Goal: Information Seeking & Learning: Learn about a topic

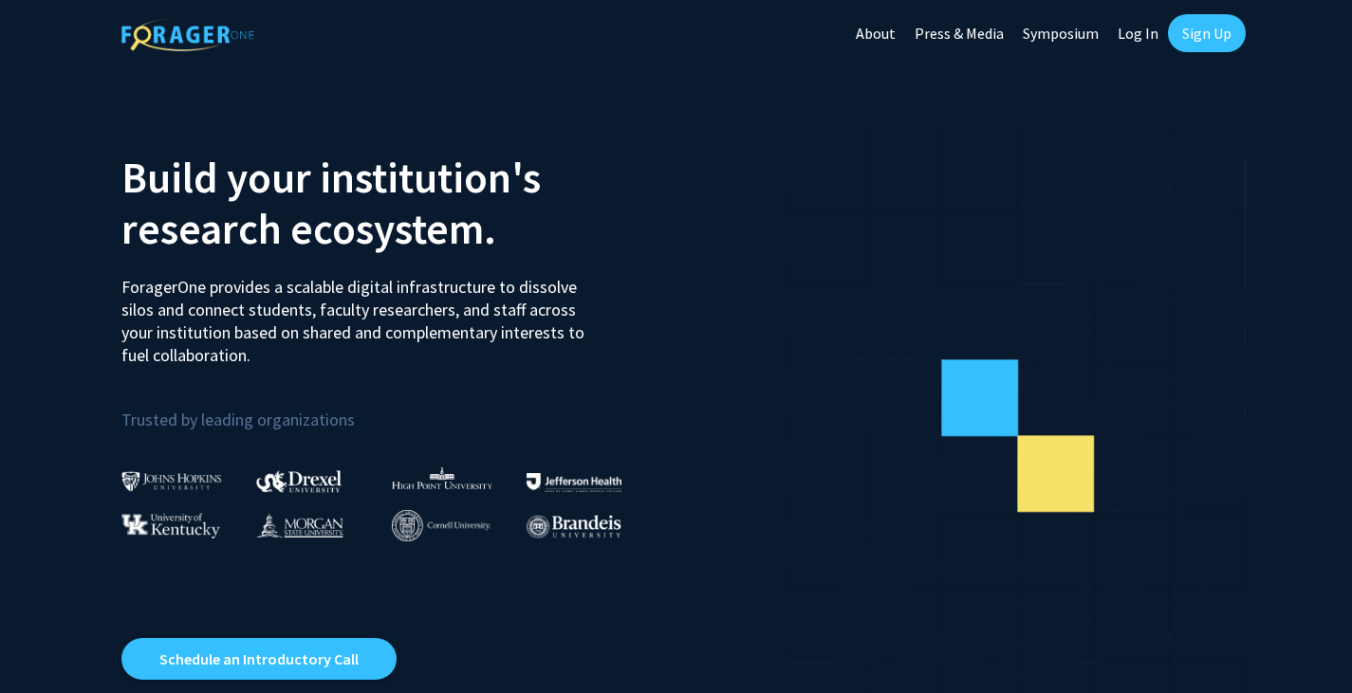
click at [1149, 26] on link "Log In" at bounding box center [1138, 33] width 60 height 66
select select
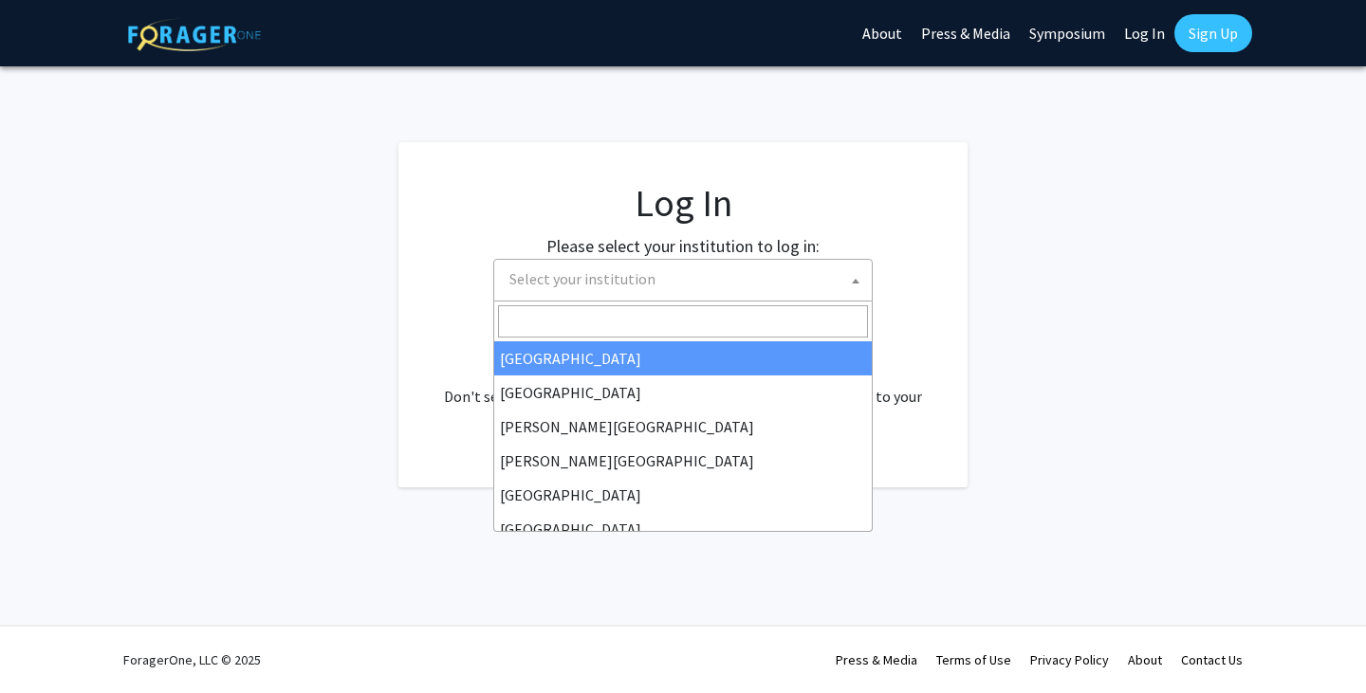
click at [793, 267] on span "Select your institution" at bounding box center [687, 279] width 370 height 39
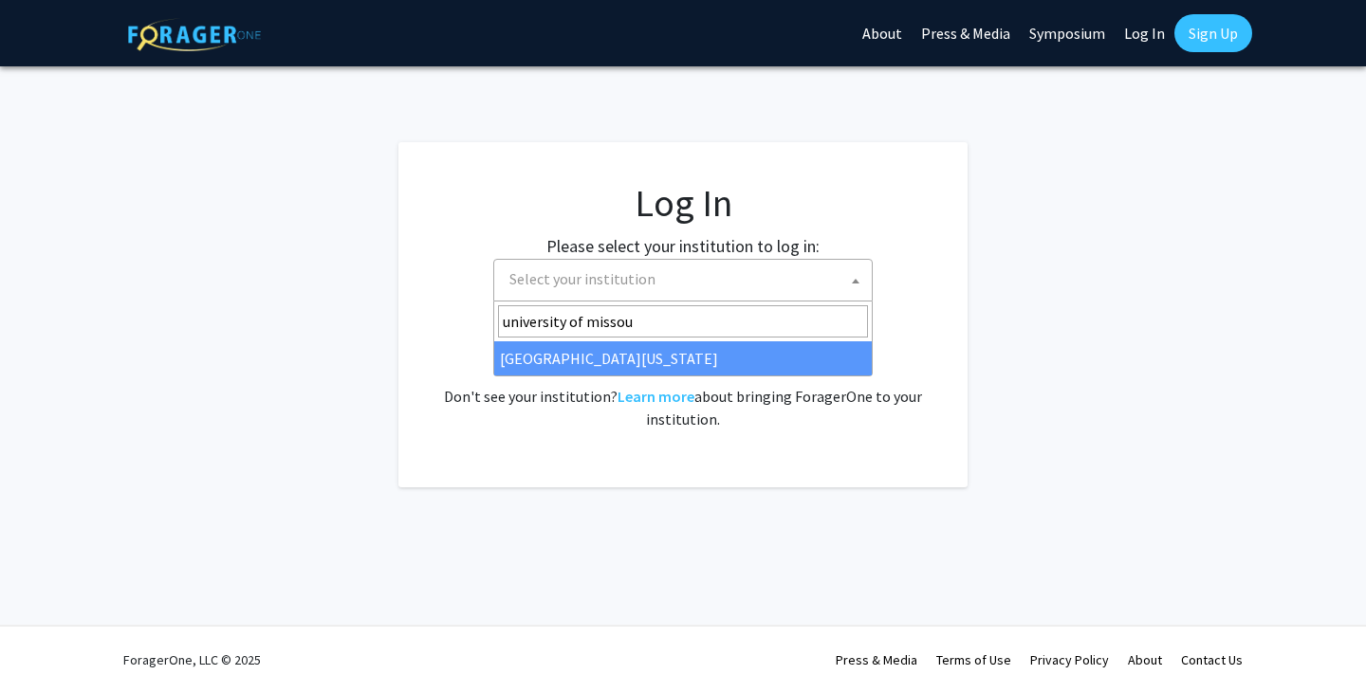
type input "university of missour"
select select "33"
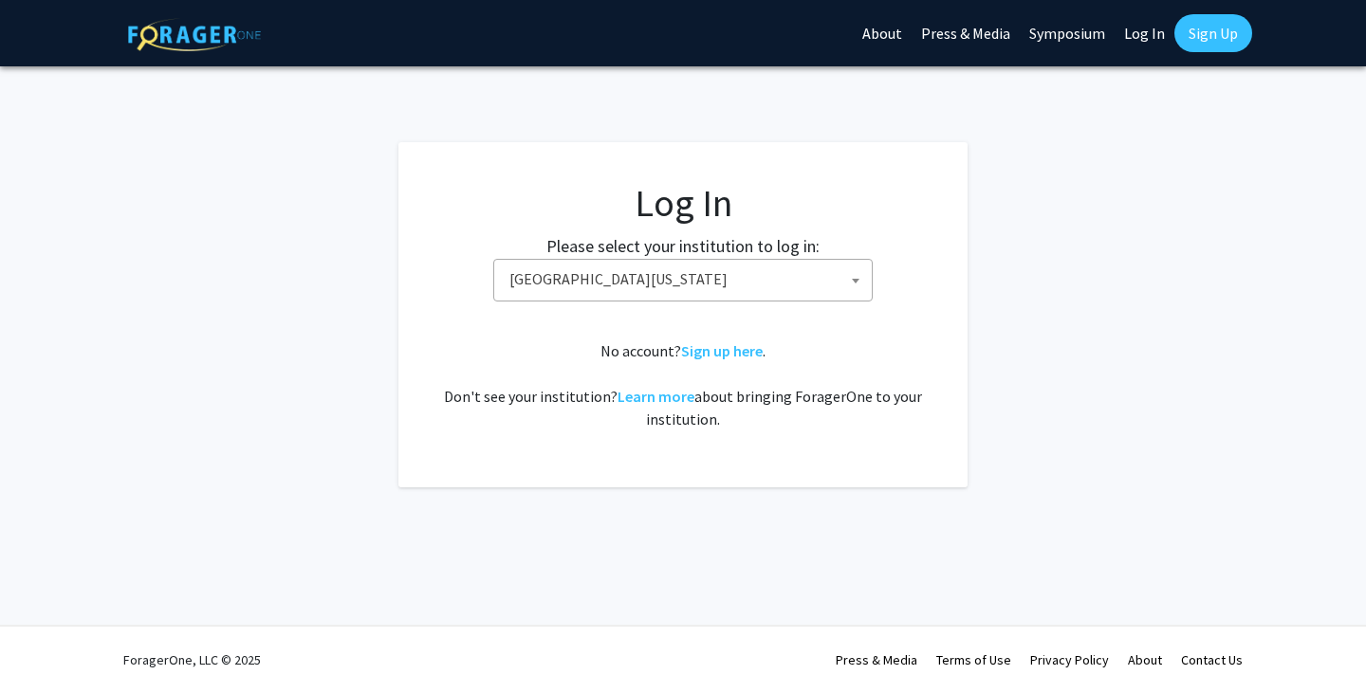
click at [671, 285] on span "University of Missouri" at bounding box center [687, 279] width 370 height 39
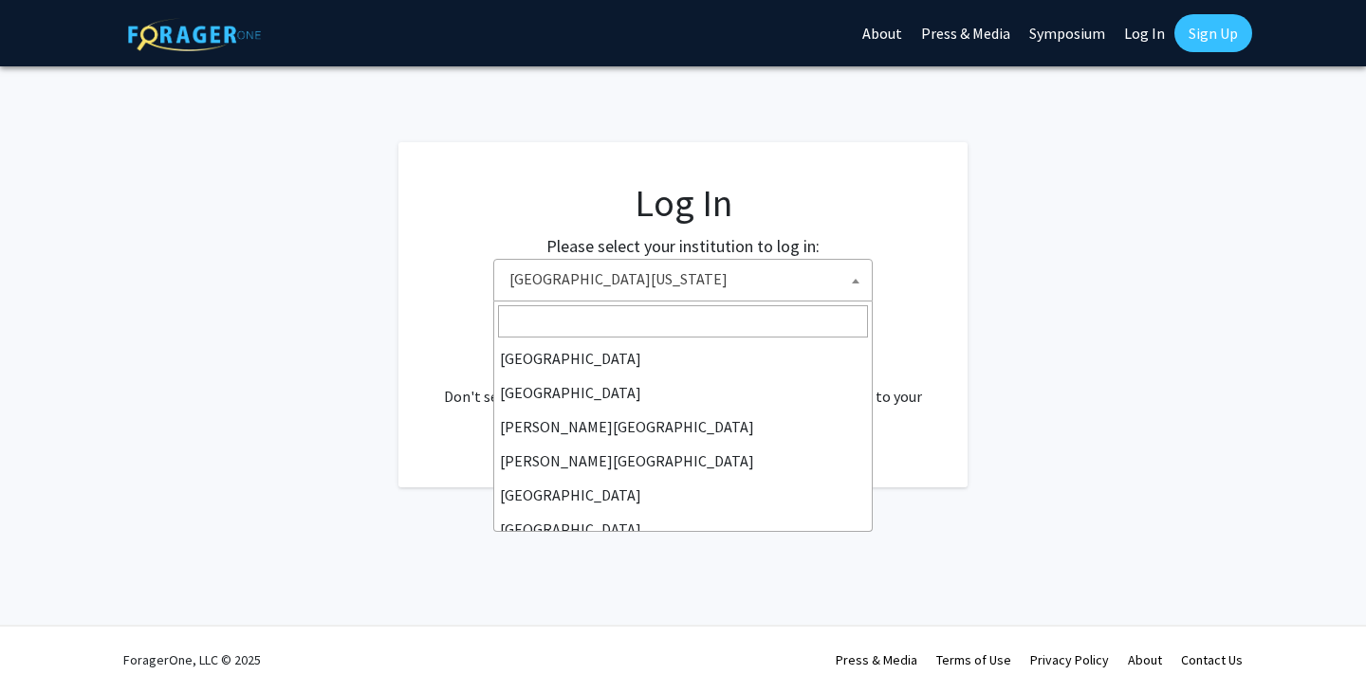
scroll to position [664, 0]
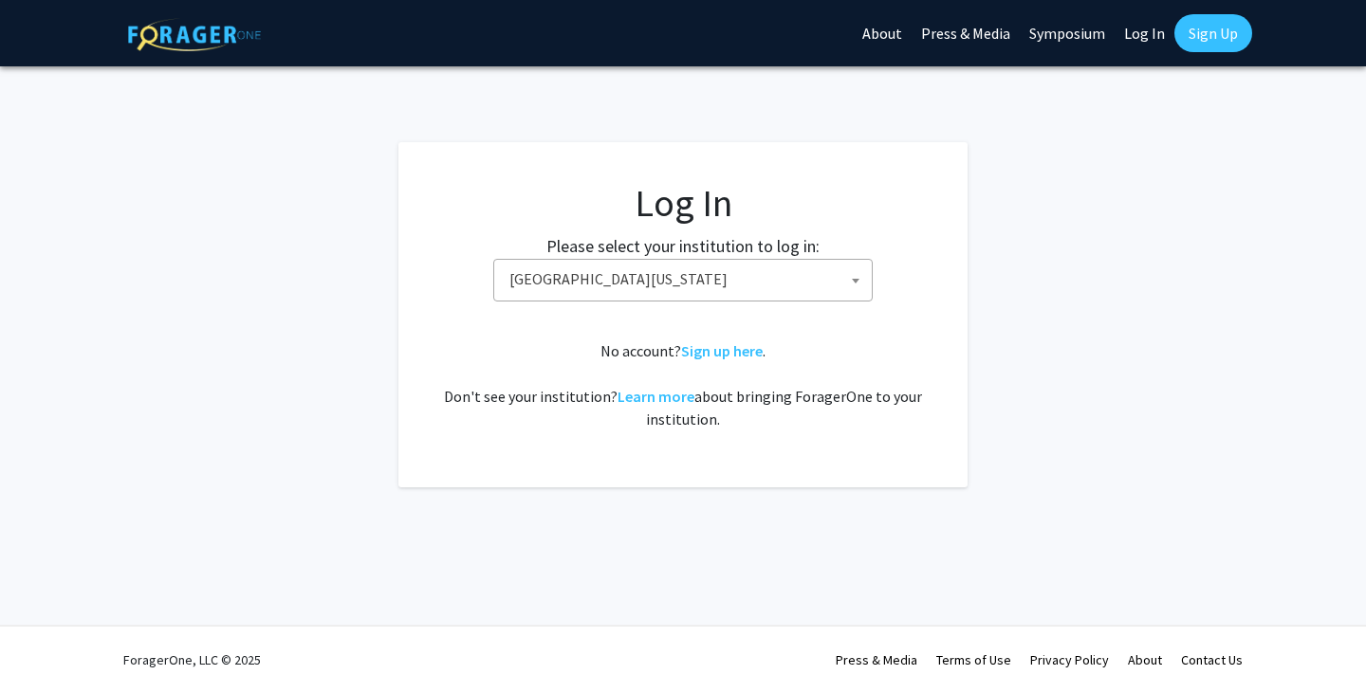
click at [998, 370] on fg-login "Log In Please select your institution to log in: Baylor University Brandeis Uni…" at bounding box center [683, 314] width 1366 height 345
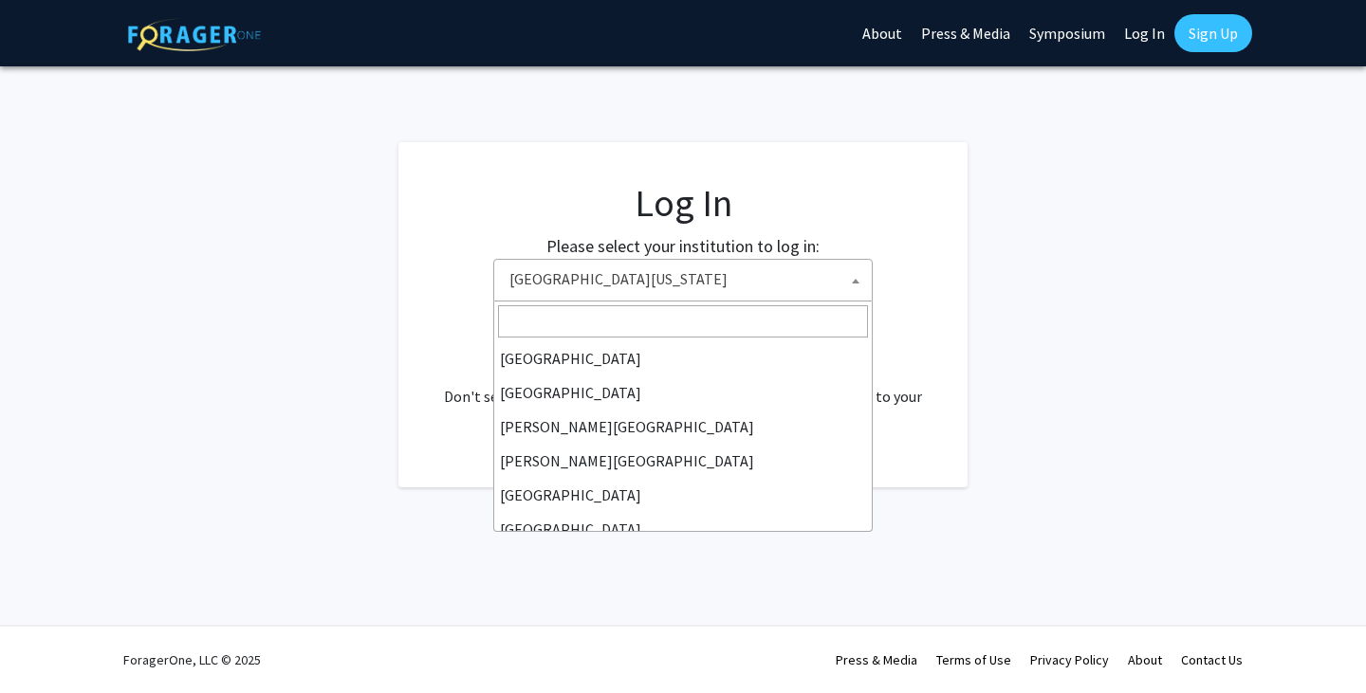
click at [754, 274] on span "University of Missouri" at bounding box center [687, 279] width 370 height 39
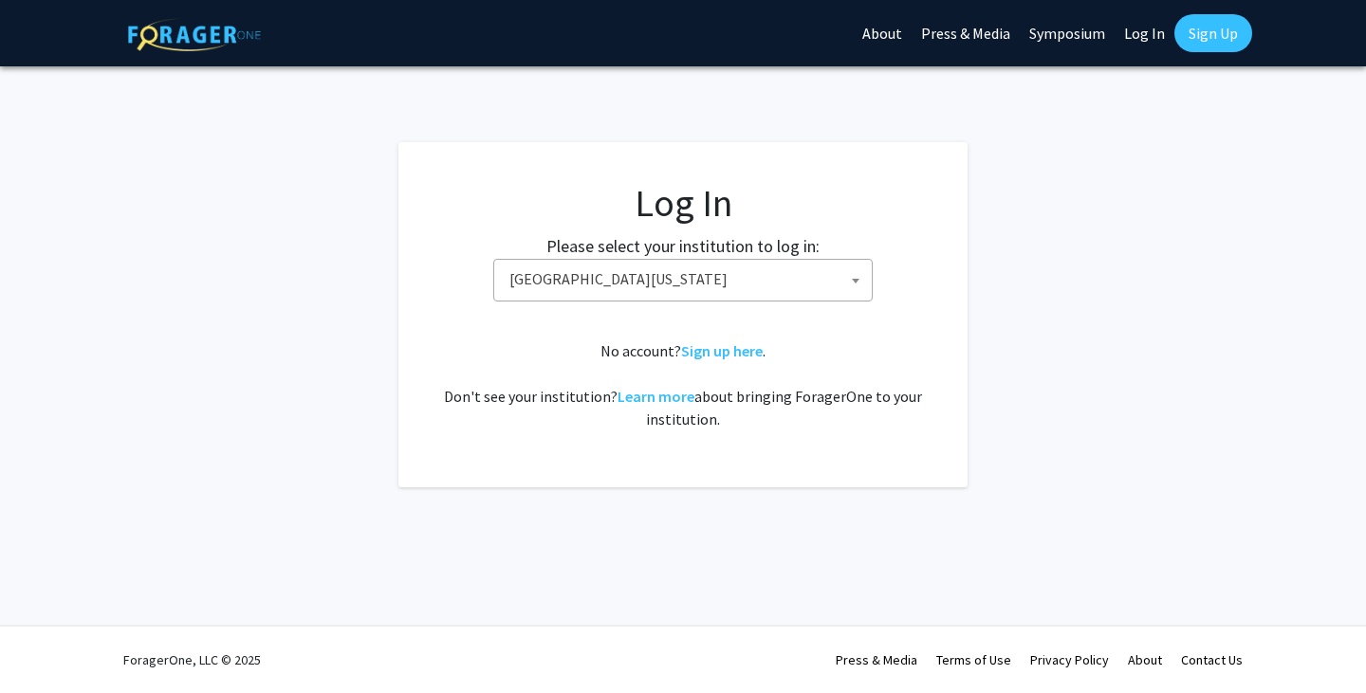
click at [392, 254] on fg-login "Log In Please select your institution to log in: Baylor University Brandeis Uni…" at bounding box center [683, 314] width 1366 height 345
select select
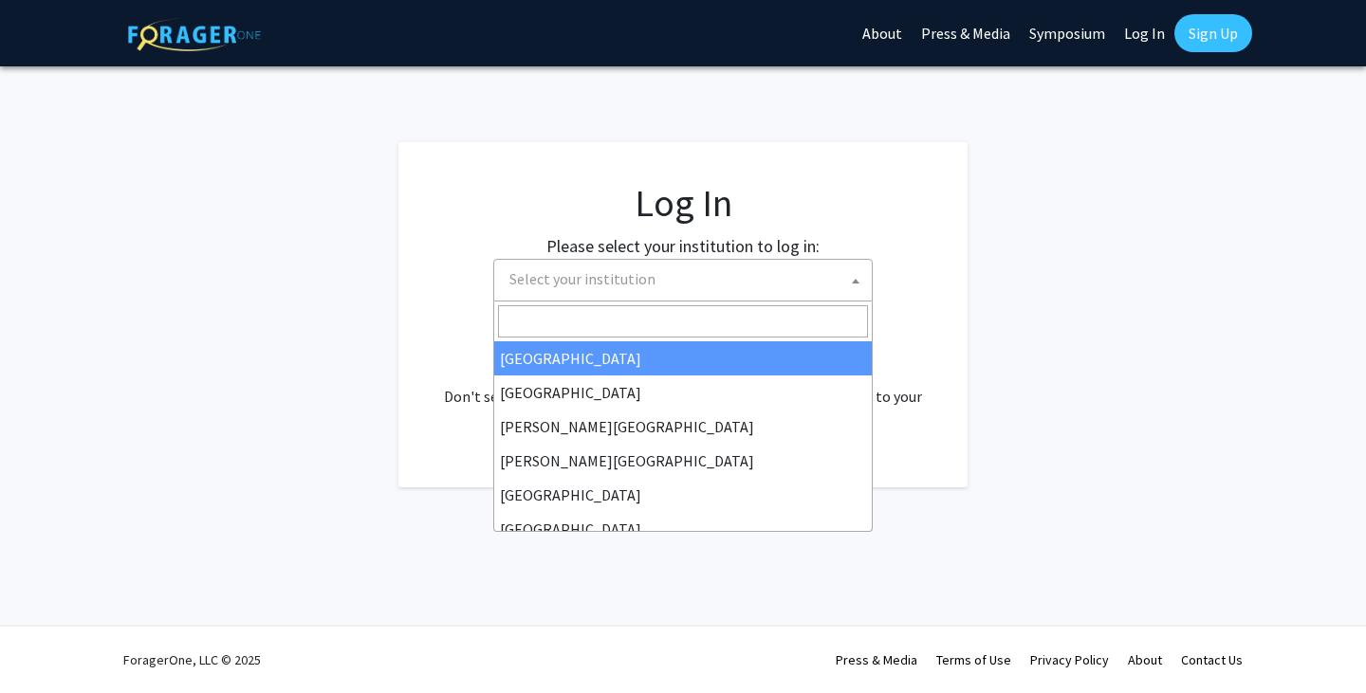
click at [550, 288] on span "Select your institution" at bounding box center [687, 279] width 370 height 39
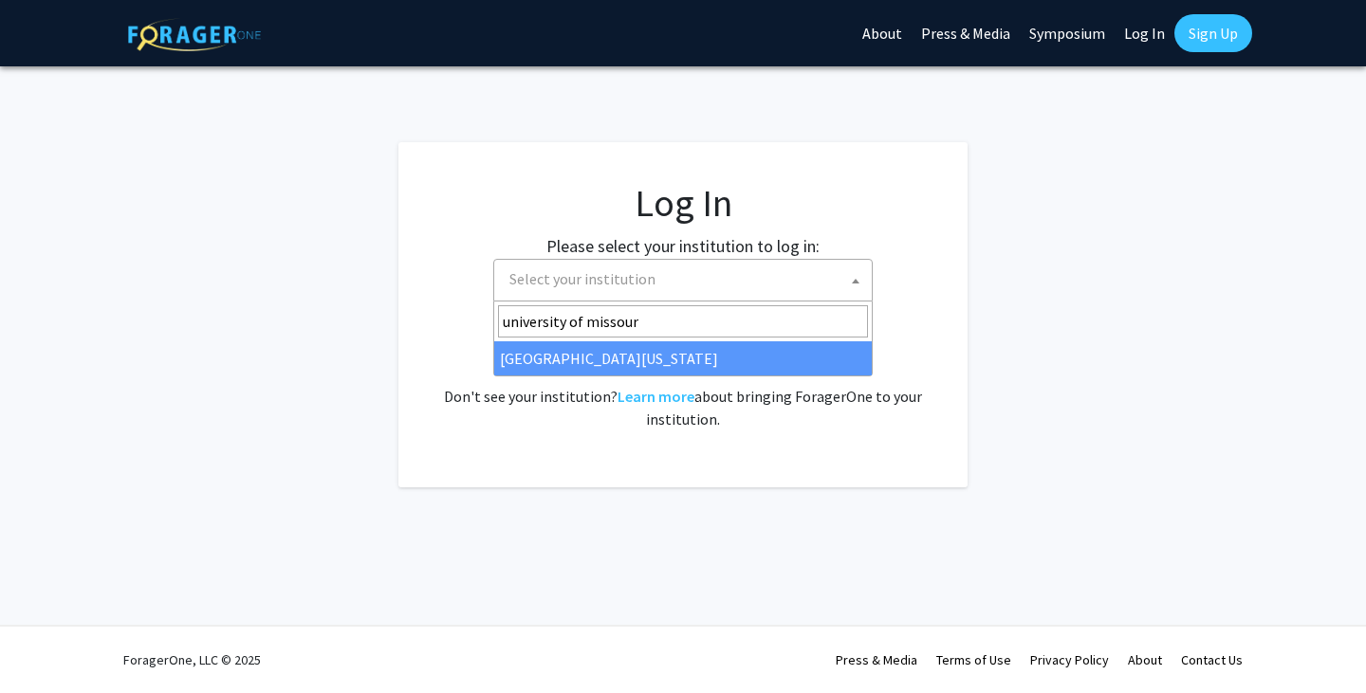
type input "university of missouri"
select select "33"
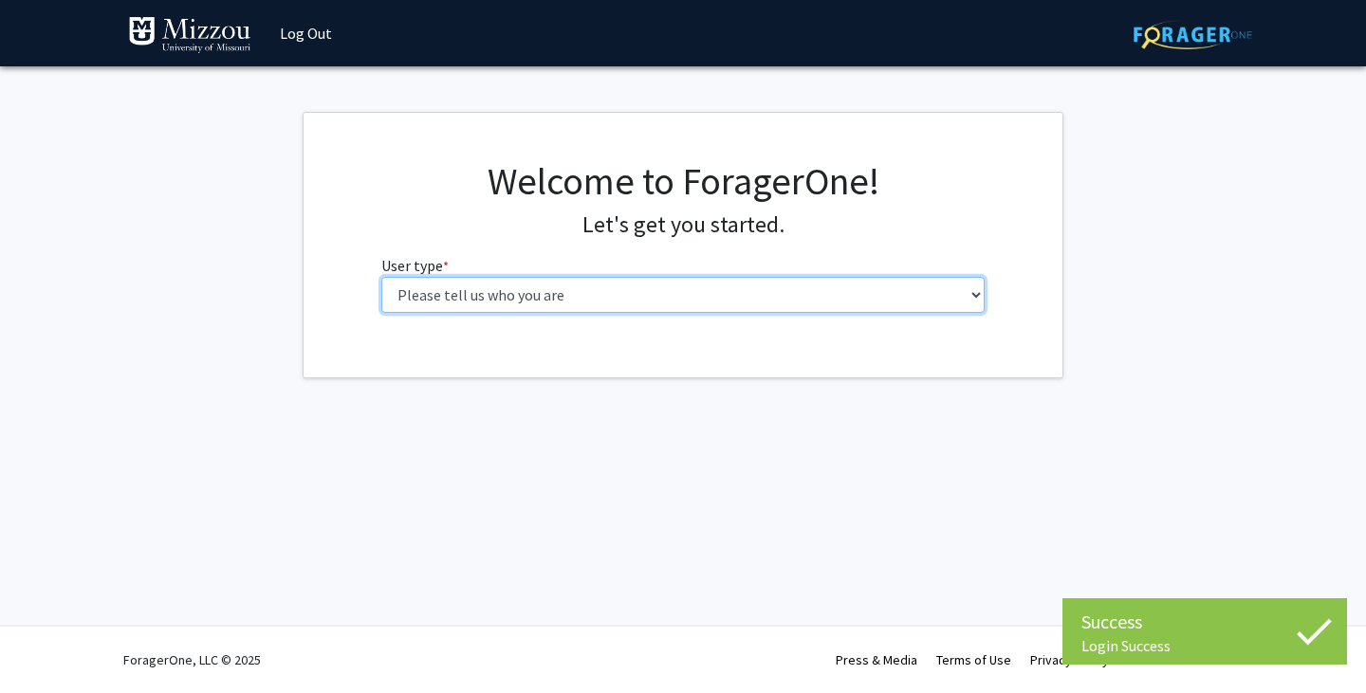
click at [674, 286] on select "Please tell us who you are Undergraduate Student Master's Student Doctoral Cand…" at bounding box center [683, 295] width 604 height 36
select select "1: undergrad"
click at [381, 277] on select "Please tell us who you are Undergraduate Student Master's Student Doctoral Cand…" at bounding box center [683, 295] width 604 height 36
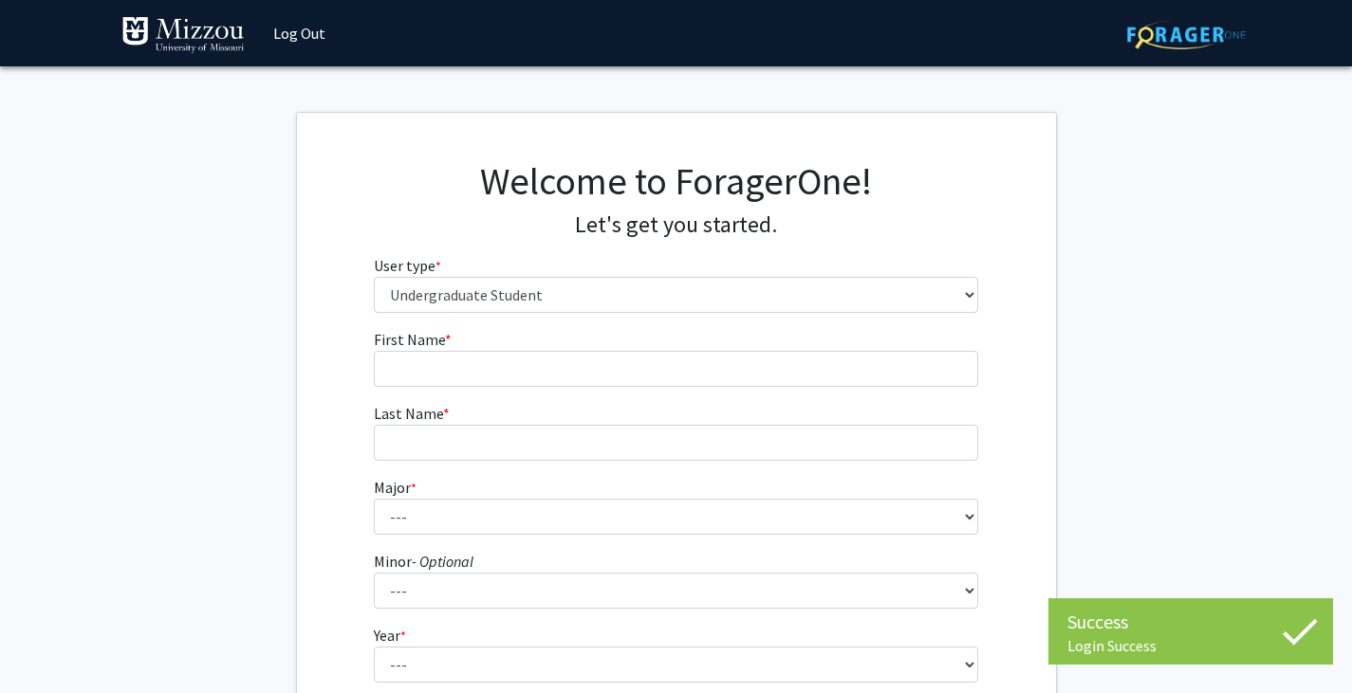
click at [639, 389] on form "First Name * required Last Name * required Major * required --- Agribusiness Ma…" at bounding box center [676, 559] width 604 height 463
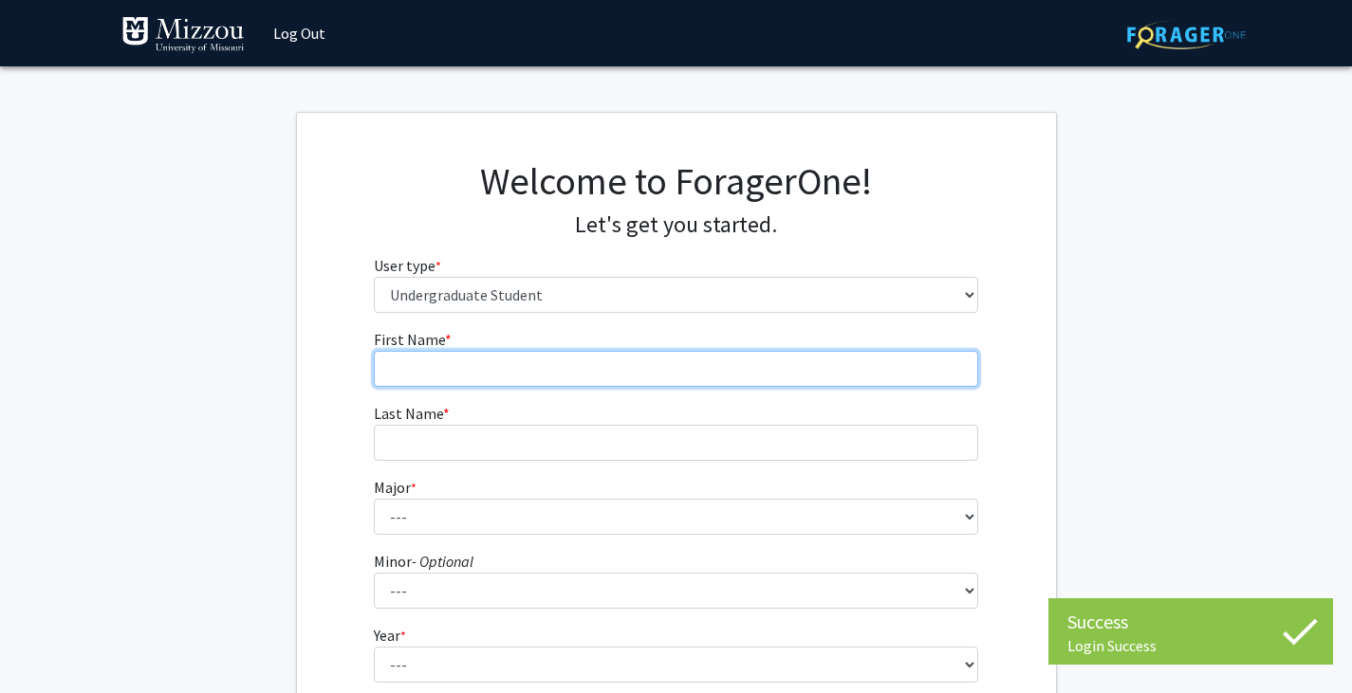
click at [639, 373] on input "First Name * required" at bounding box center [676, 369] width 604 height 36
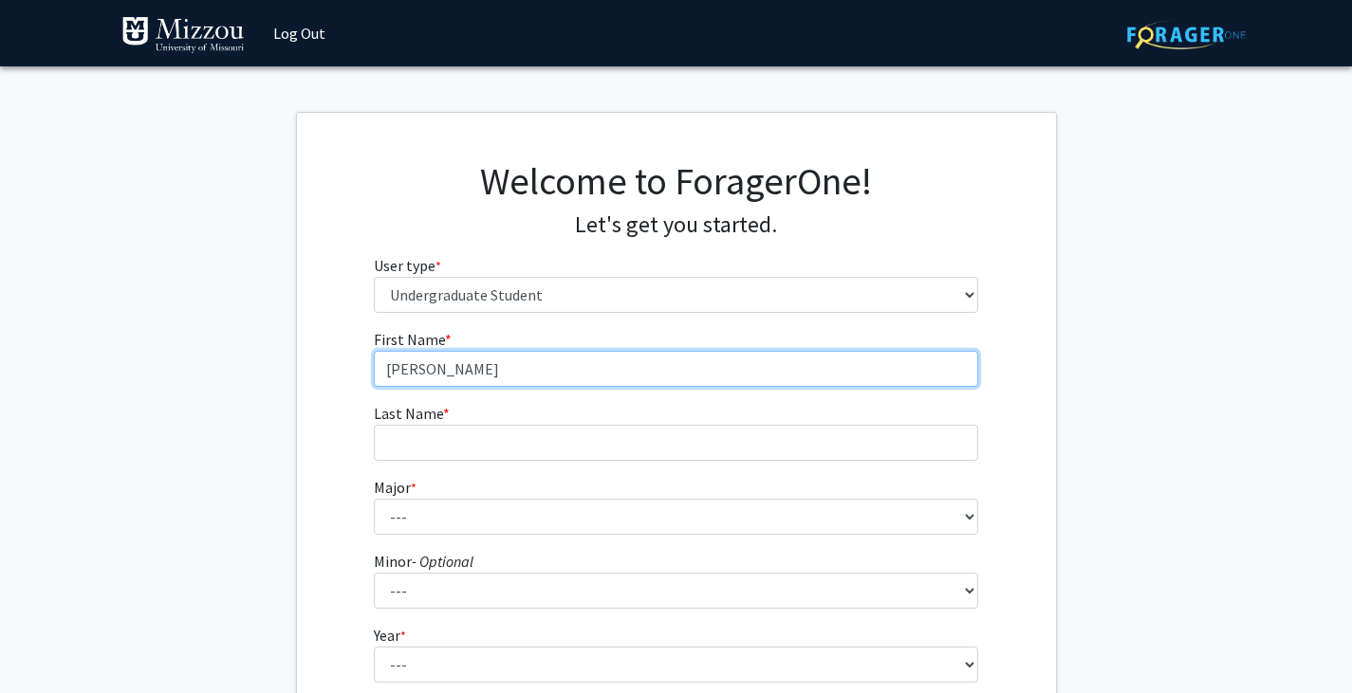
type input "[PERSON_NAME]"
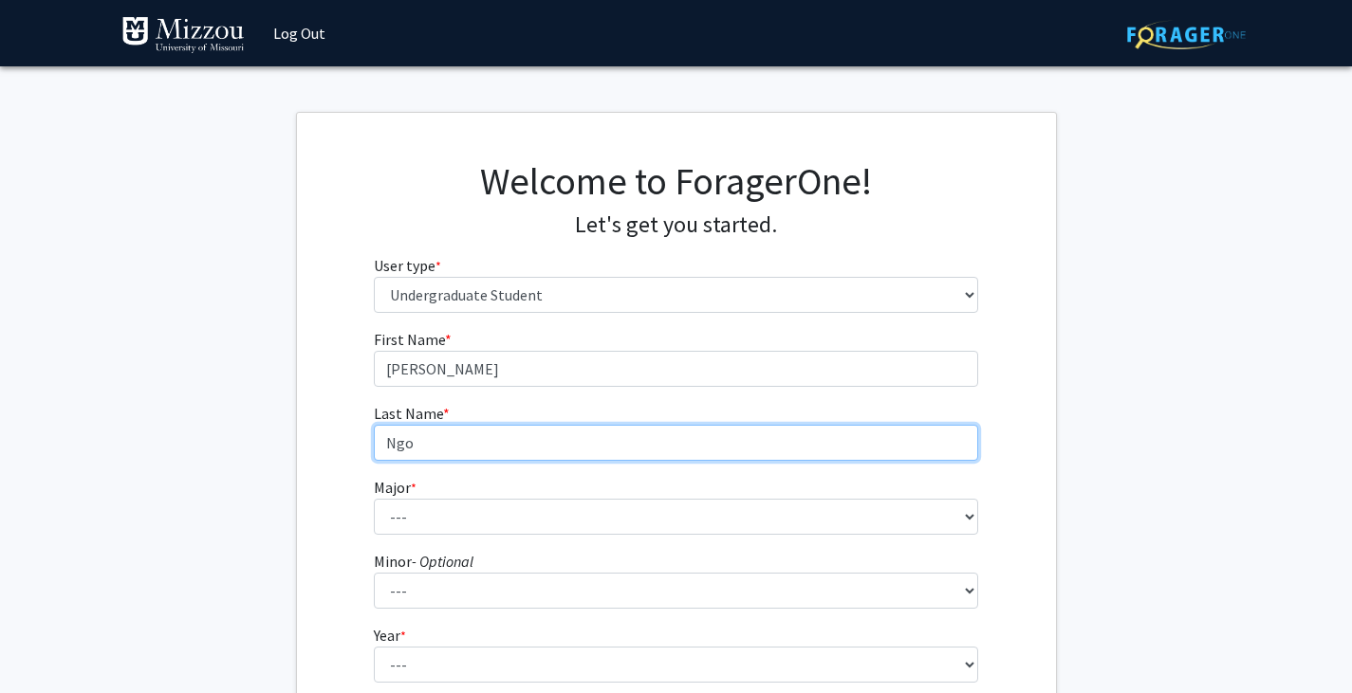
type input "Ngo"
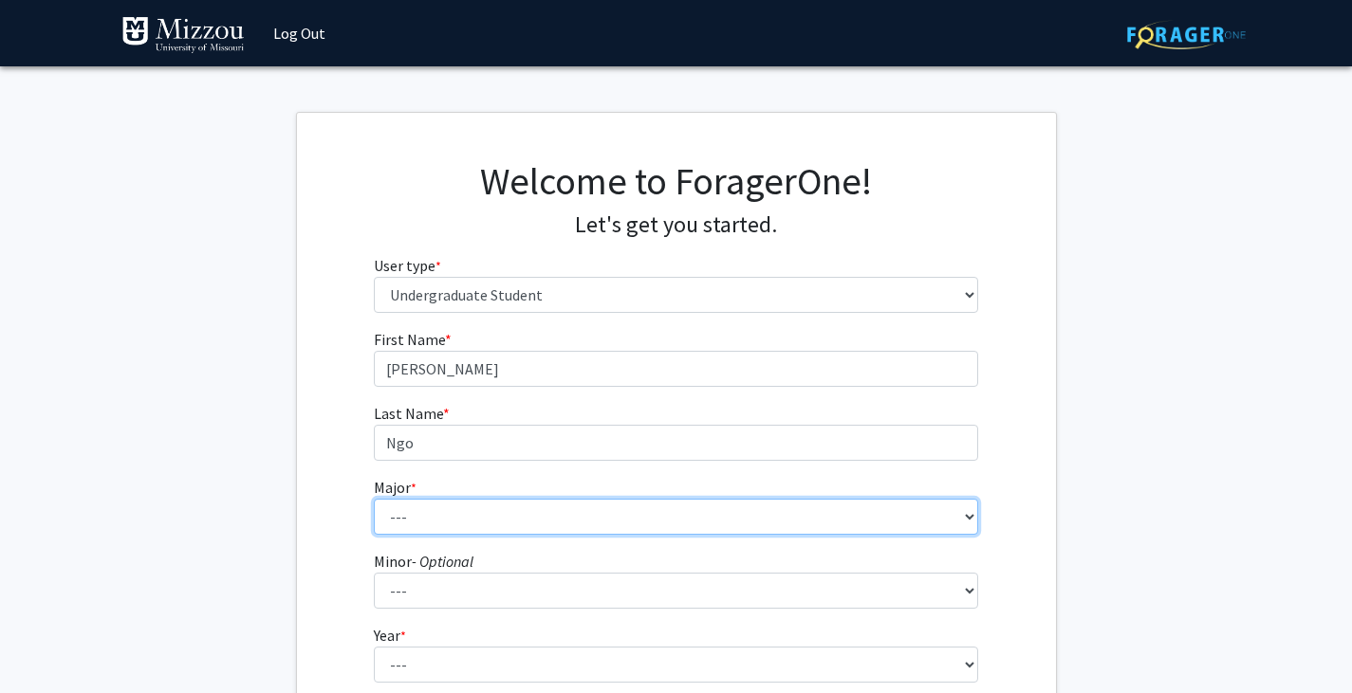
click at [678, 529] on select "--- Agribusiness Management Agricultural Education Agricultural Education: Comm…" at bounding box center [676, 517] width 604 height 36
select select "17: 2505"
click at [374, 499] on select "--- Agribusiness Management Agricultural Education Agricultural Education: Comm…" at bounding box center [676, 517] width 604 height 36
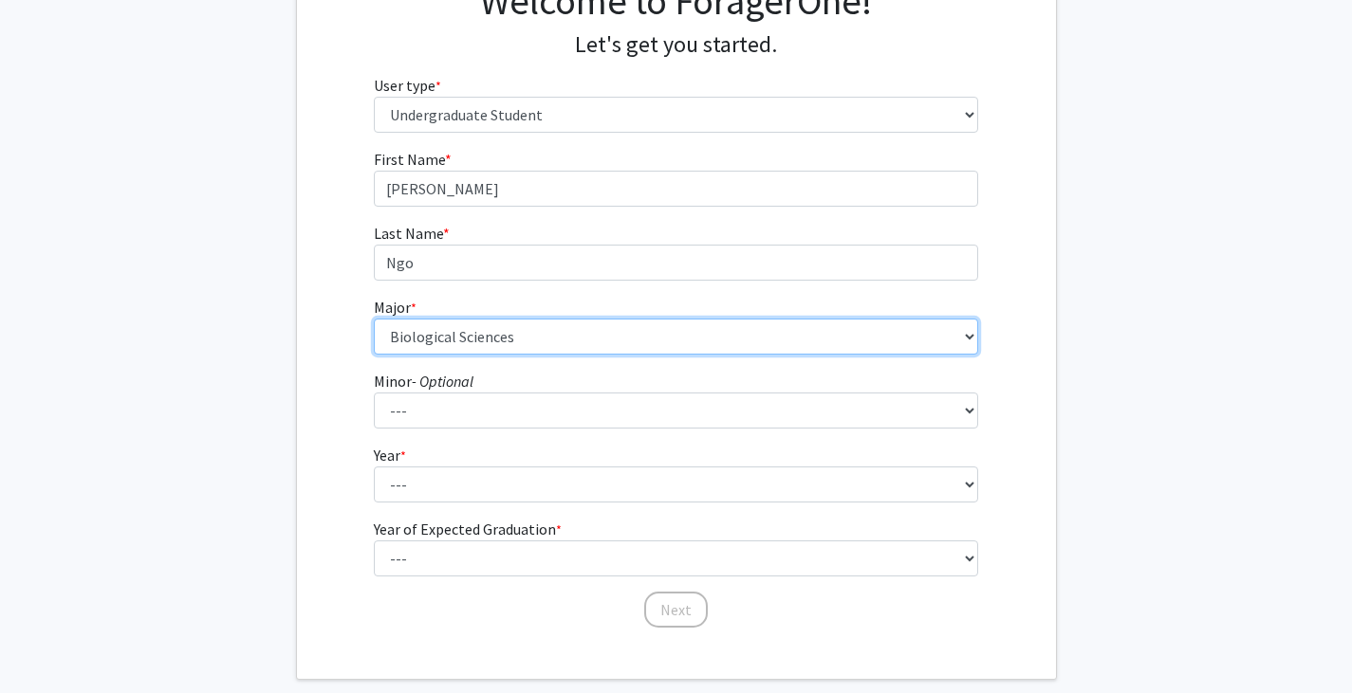
scroll to position [277, 0]
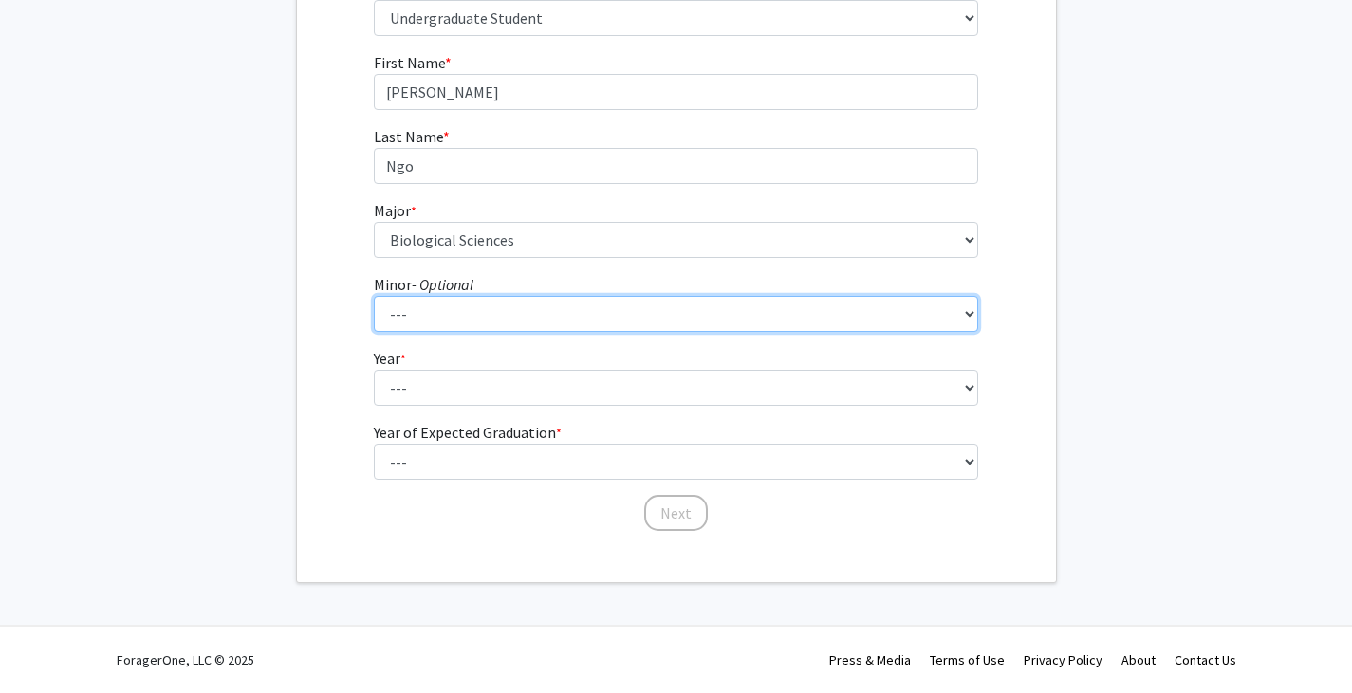
click at [544, 303] on select "--- Accountancy Aerospace Engineering Aerospace Studies Agribusiness Management…" at bounding box center [676, 314] width 604 height 36
select select "83: 2039"
click at [374, 296] on select "--- Accountancy Aerospace Engineering Aerospace Studies Agribusiness Management…" at bounding box center [676, 314] width 604 height 36
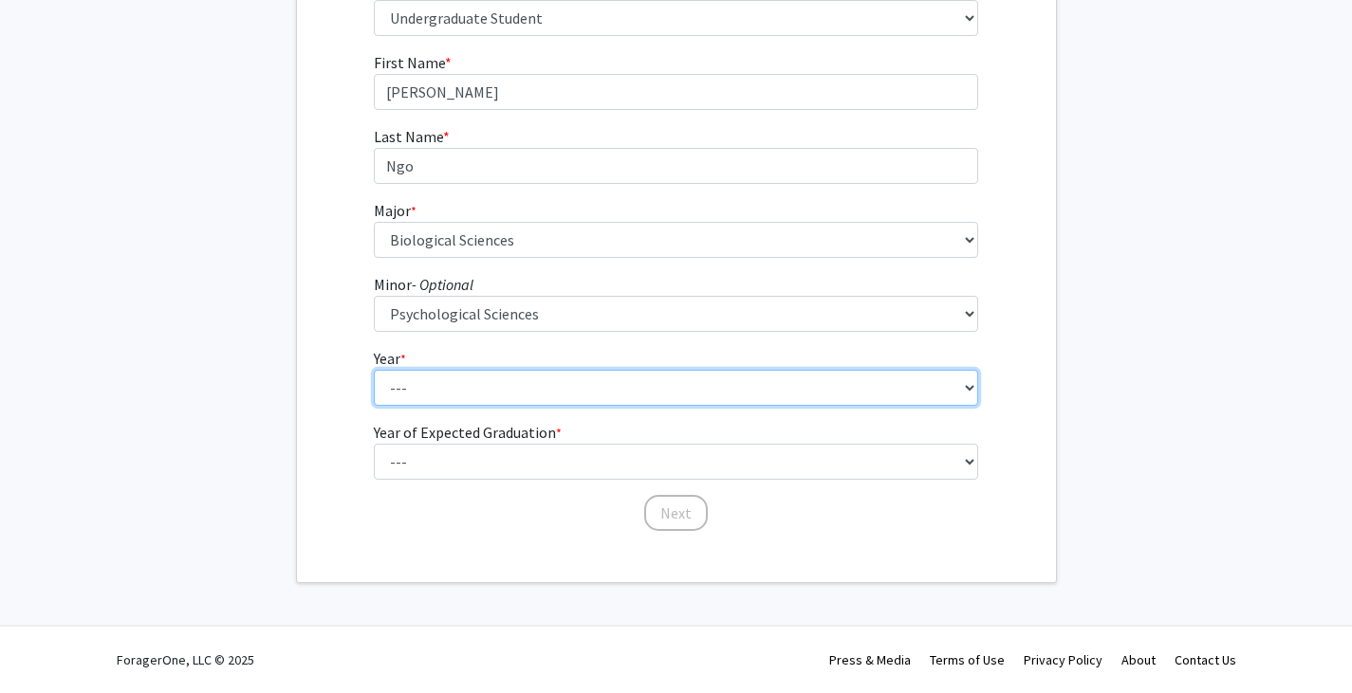
click at [544, 385] on select "--- First-year Sophomore Junior Senior Postbaccalaureate Certificate" at bounding box center [676, 388] width 604 height 36
select select "1: first-year"
click at [374, 370] on select "--- First-year Sophomore Junior Senior Postbaccalaureate Certificate" at bounding box center [676, 388] width 604 height 36
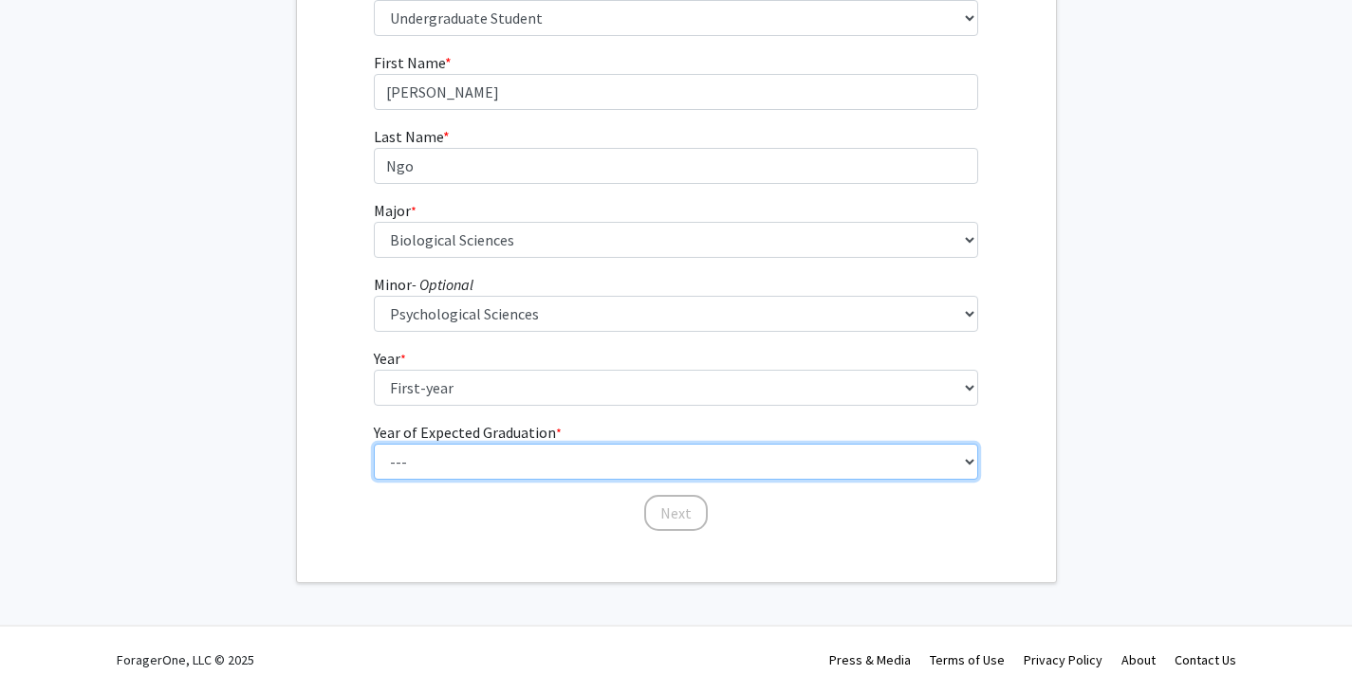
click at [535, 470] on select "--- 2025 2026 2027 2028 2029 2030 2031 2032 2033 2034" at bounding box center [676, 462] width 604 height 36
select select "5: 2029"
click at [374, 444] on select "--- 2025 2026 2027 2028 2029 2030 2031 2032 2033 2034" at bounding box center [676, 462] width 604 height 36
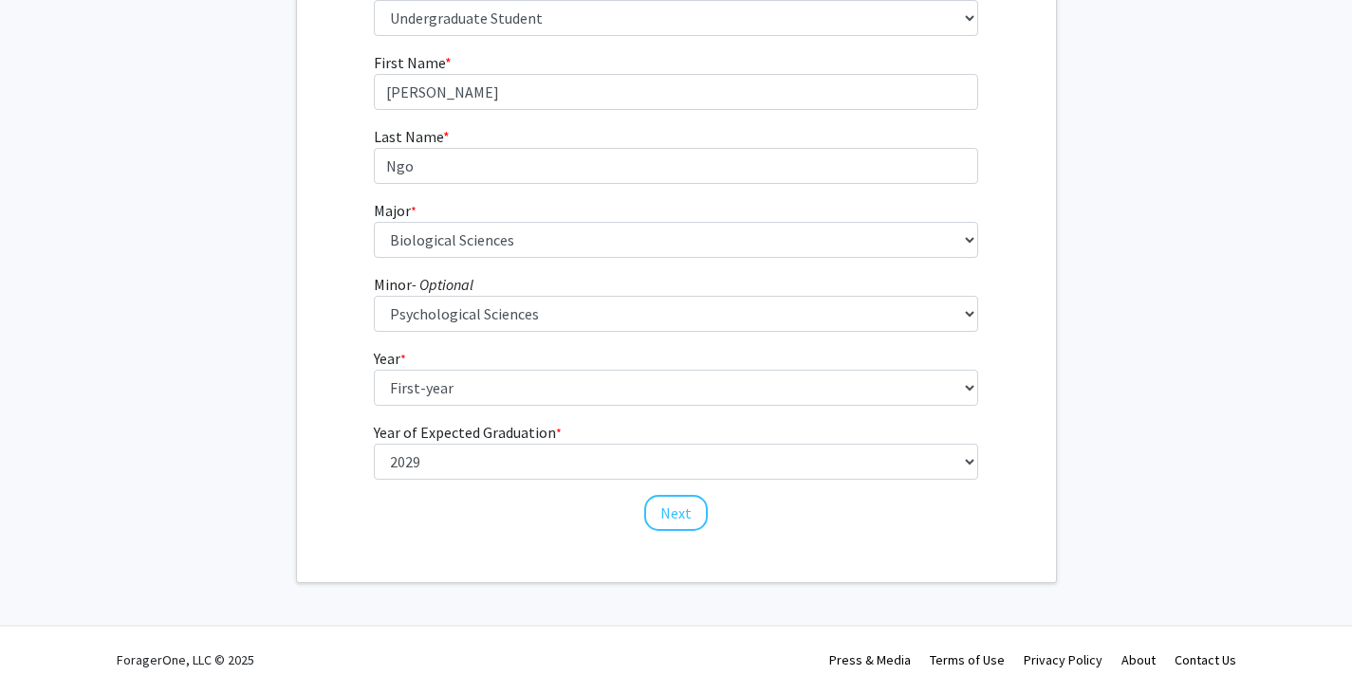
click at [311, 369] on div "First Name * required [PERSON_NAME] Last Name * required [PERSON_NAME] Major * …" at bounding box center [676, 292] width 759 height 482
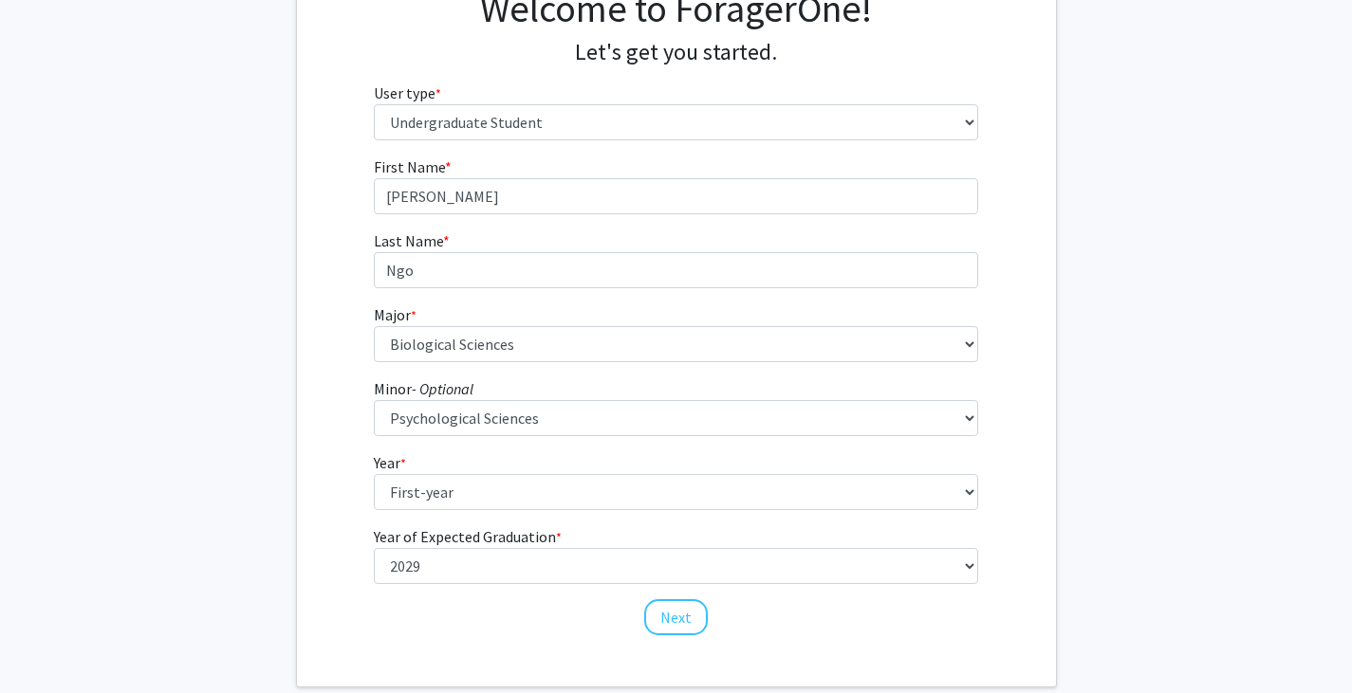
scroll to position [172, 0]
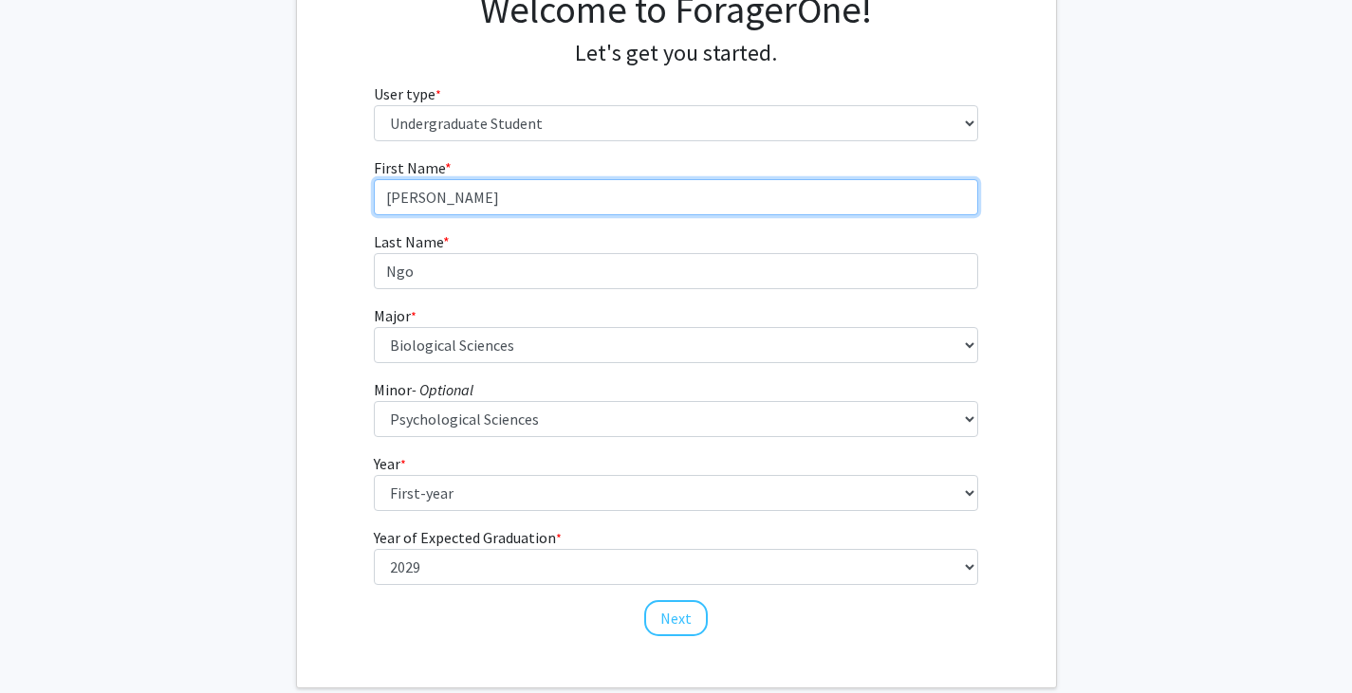
click at [391, 194] on input "[PERSON_NAME]" at bounding box center [676, 197] width 604 height 36
drag, startPoint x: 391, startPoint y: 194, endPoint x: 412, endPoint y: 194, distance: 20.9
click at [412, 194] on input "[PERSON_NAME]" at bounding box center [676, 197] width 604 height 36
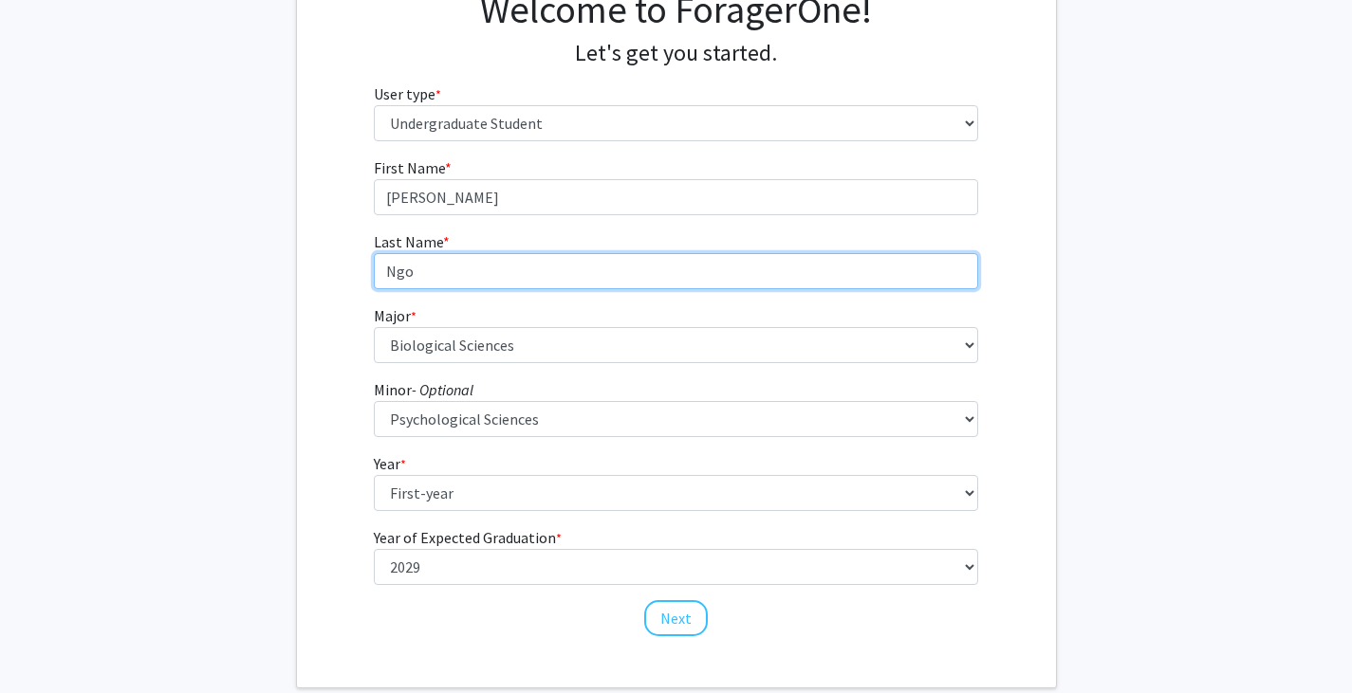
click at [384, 268] on input "Ngo" at bounding box center [676, 271] width 604 height 36
drag, startPoint x: 384, startPoint y: 268, endPoint x: 410, endPoint y: 273, distance: 26.0
click at [410, 273] on input "Ngo" at bounding box center [676, 271] width 604 height 36
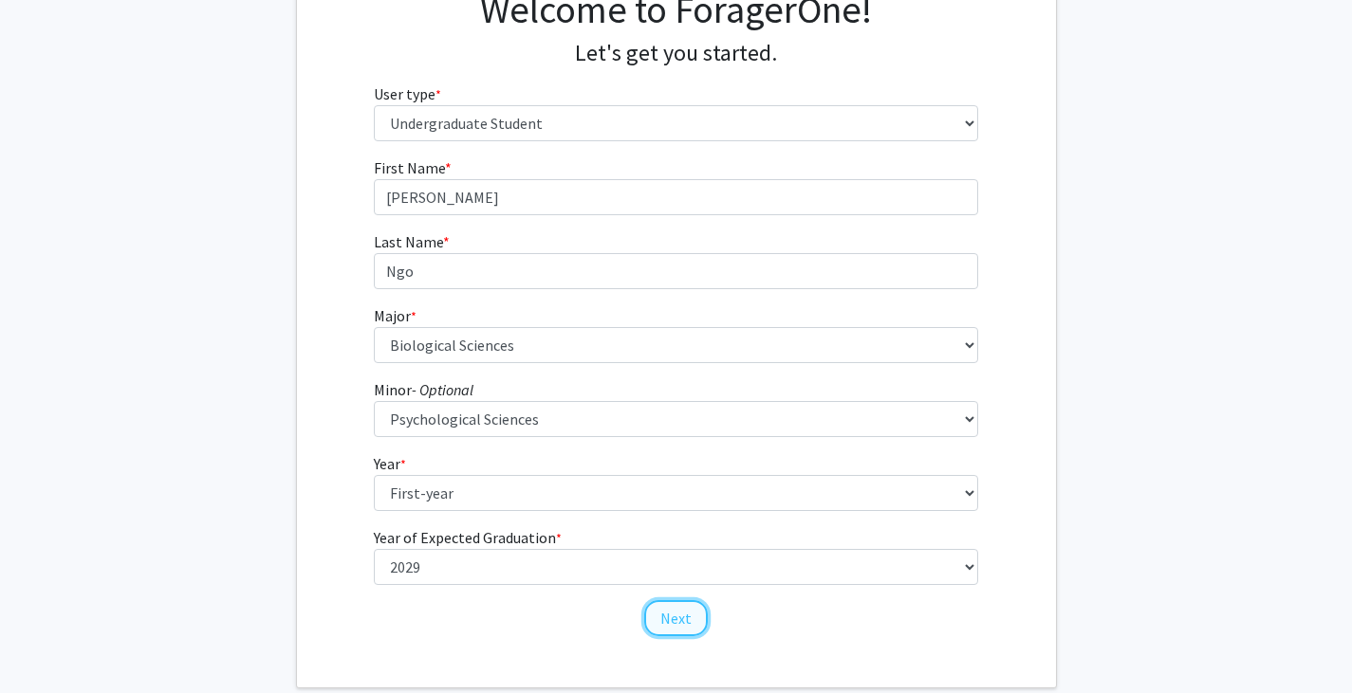
click at [667, 618] on button "Next" at bounding box center [676, 618] width 64 height 36
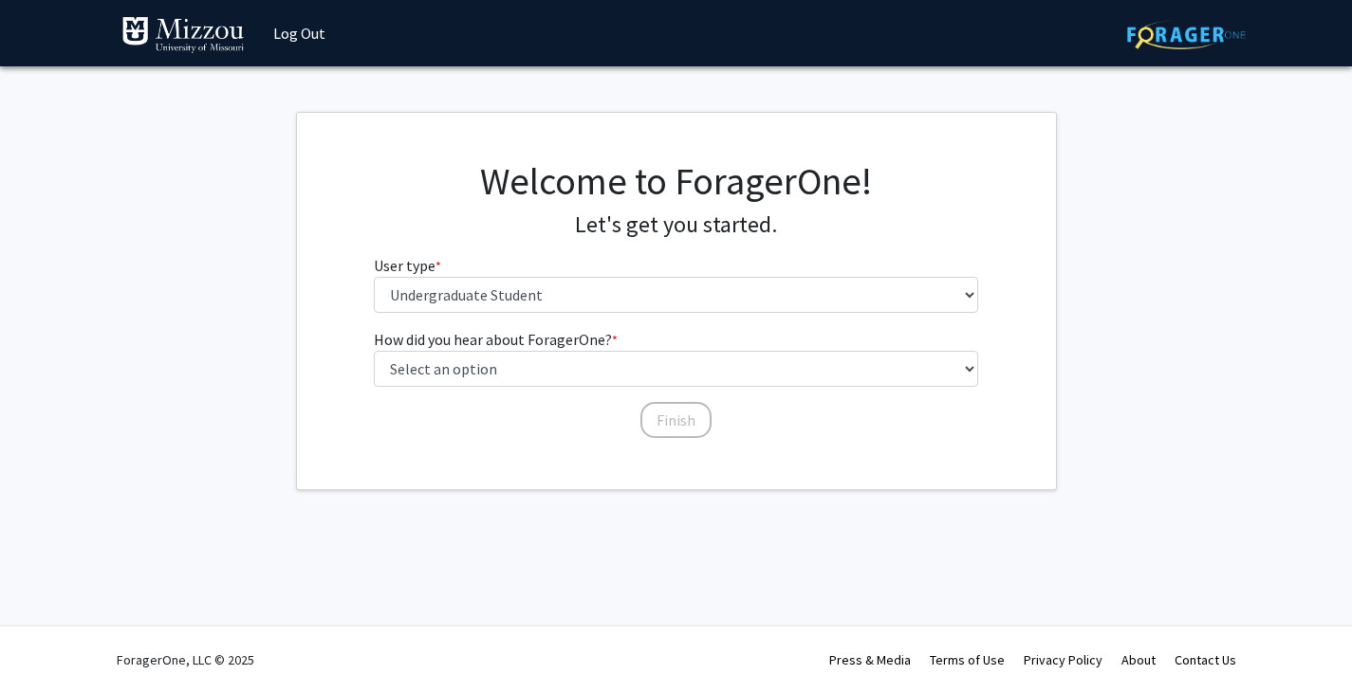
scroll to position [0, 0]
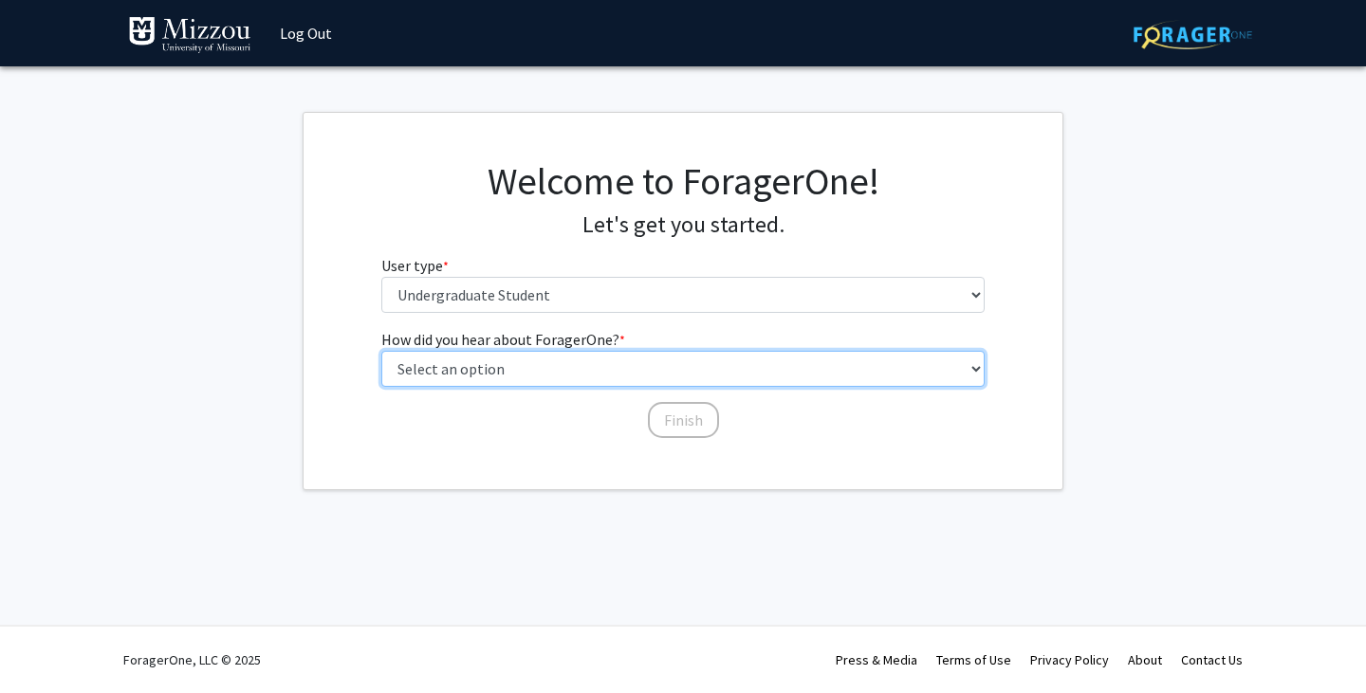
click at [686, 360] on select "Select an option Peer/student recommendation Faculty/staff recommendation Unive…" at bounding box center [683, 369] width 604 height 36
select select "2: faculty_recommendation"
click at [381, 351] on select "Select an option Peer/student recommendation Faculty/staff recommendation Unive…" at bounding box center [683, 369] width 604 height 36
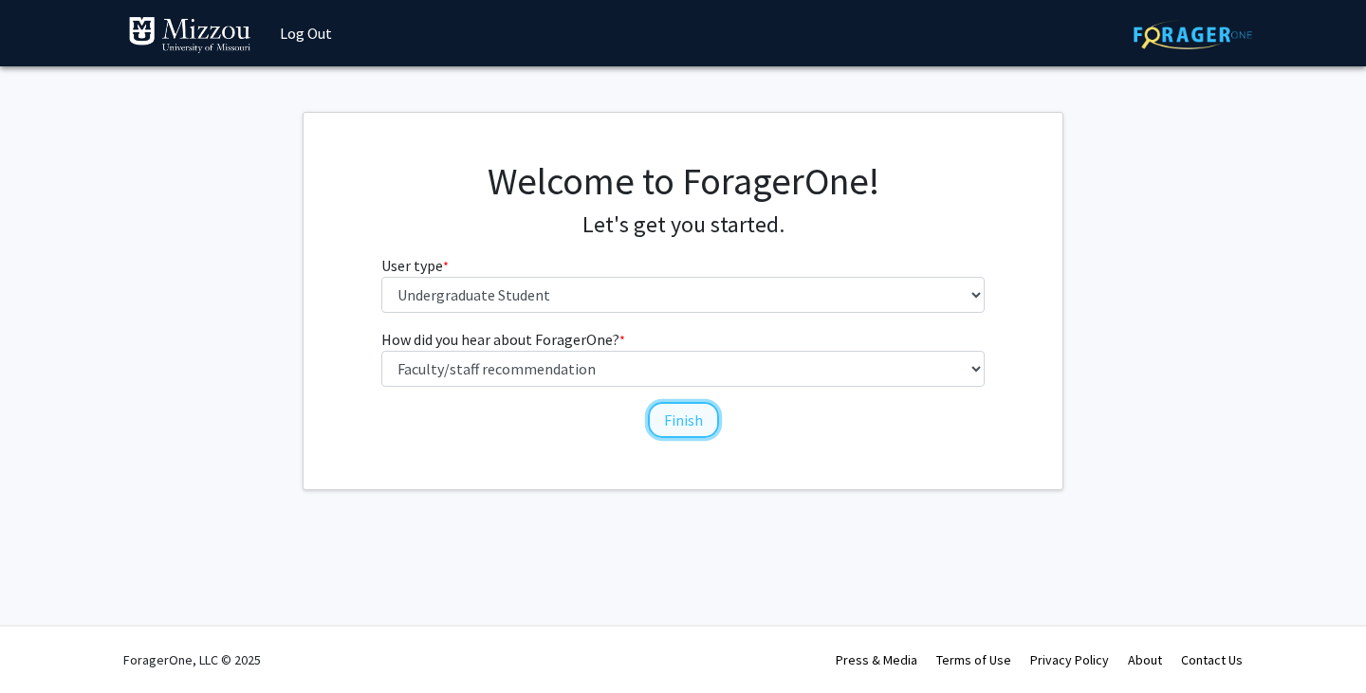
click at [673, 421] on button "Finish" at bounding box center [683, 420] width 71 height 36
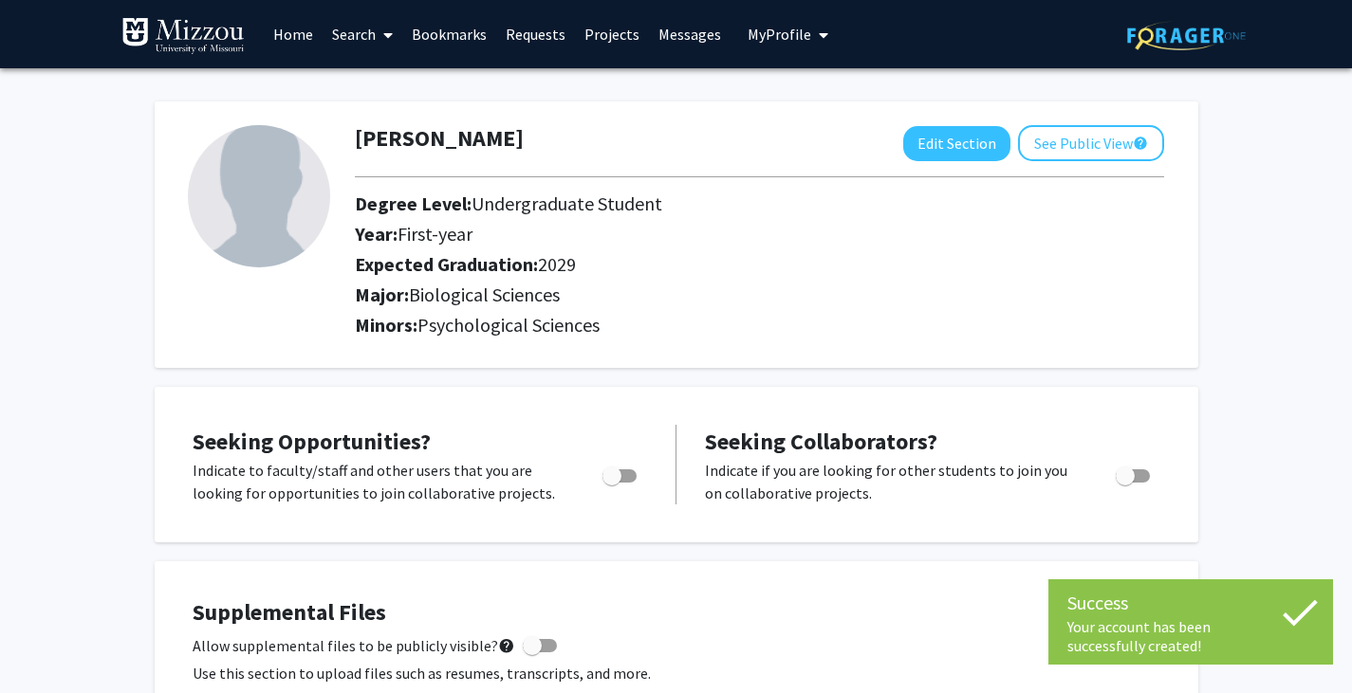
click at [620, 471] on span "Toggle" at bounding box center [611, 476] width 19 height 19
click at [612, 483] on input "Are you actively seeking opportunities?" at bounding box center [611, 483] width 1 height 1
checkbox input "true"
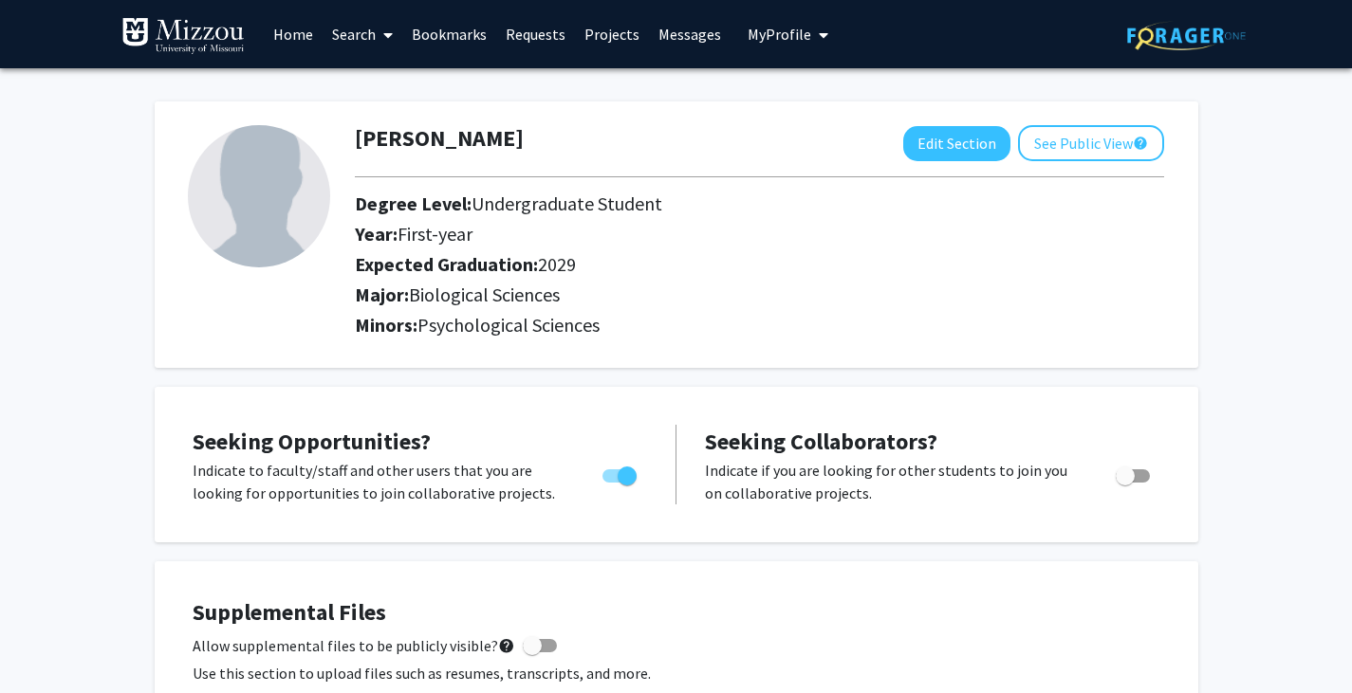
click at [1008, 529] on div "Seeking Opportunities? Indicate to faculty/staff and other users that you are l…" at bounding box center [676, 465] width 1043 height 156
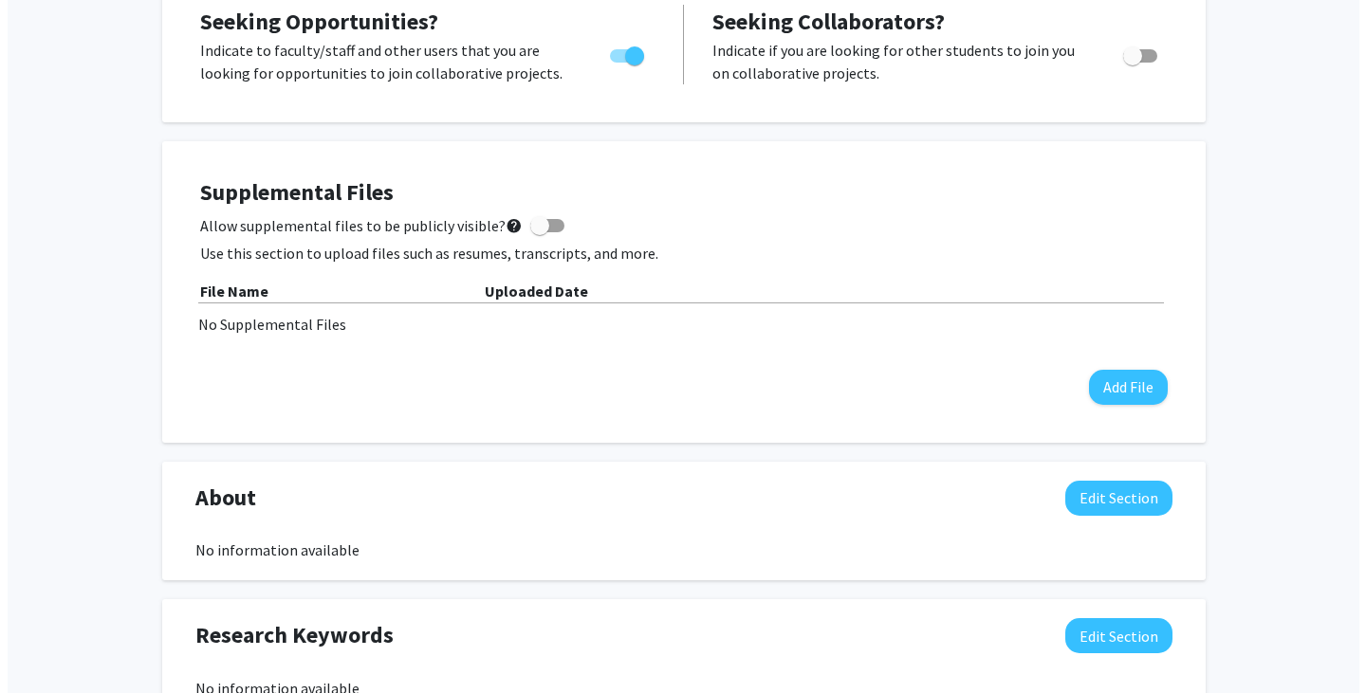
scroll to position [421, 0]
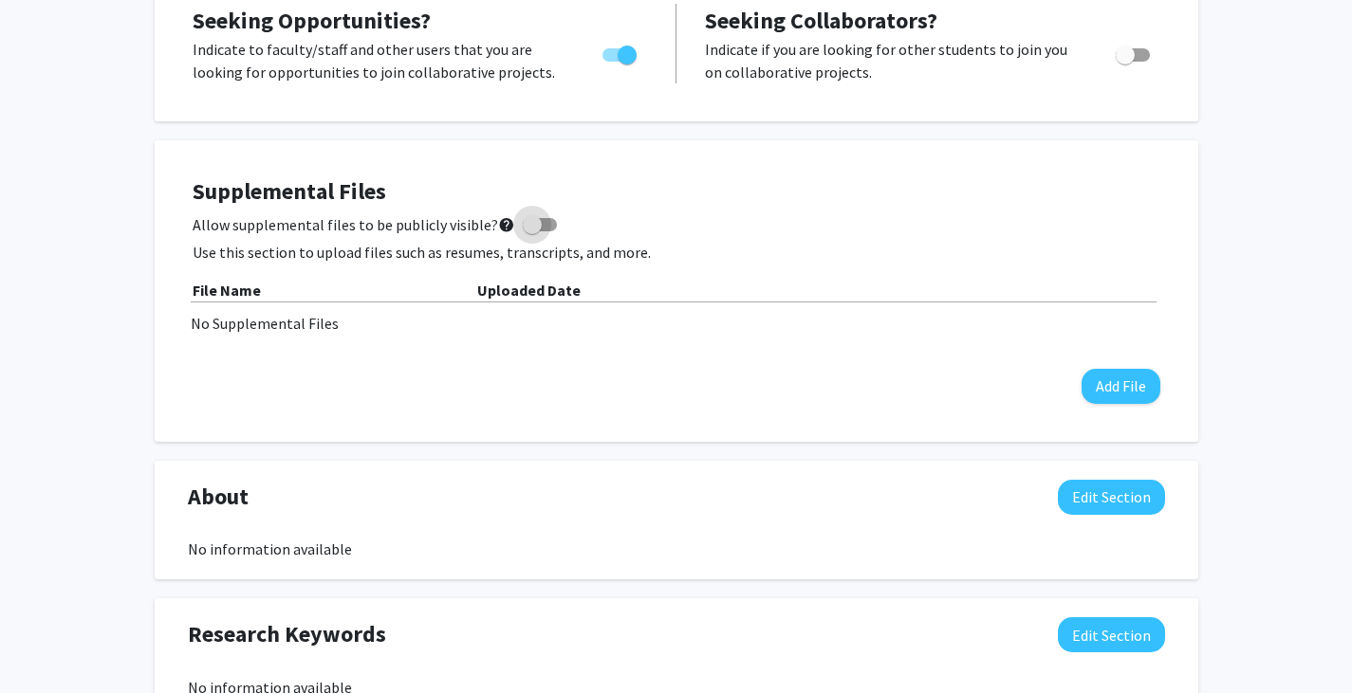
click at [539, 222] on span at bounding box center [540, 224] width 34 height 13
click at [532, 231] on input "Allow supplemental files to be publicly visible? help" at bounding box center [531, 231] width 1 height 1
checkbox input "true"
click at [1143, 382] on button "Add File" at bounding box center [1120, 386] width 79 height 35
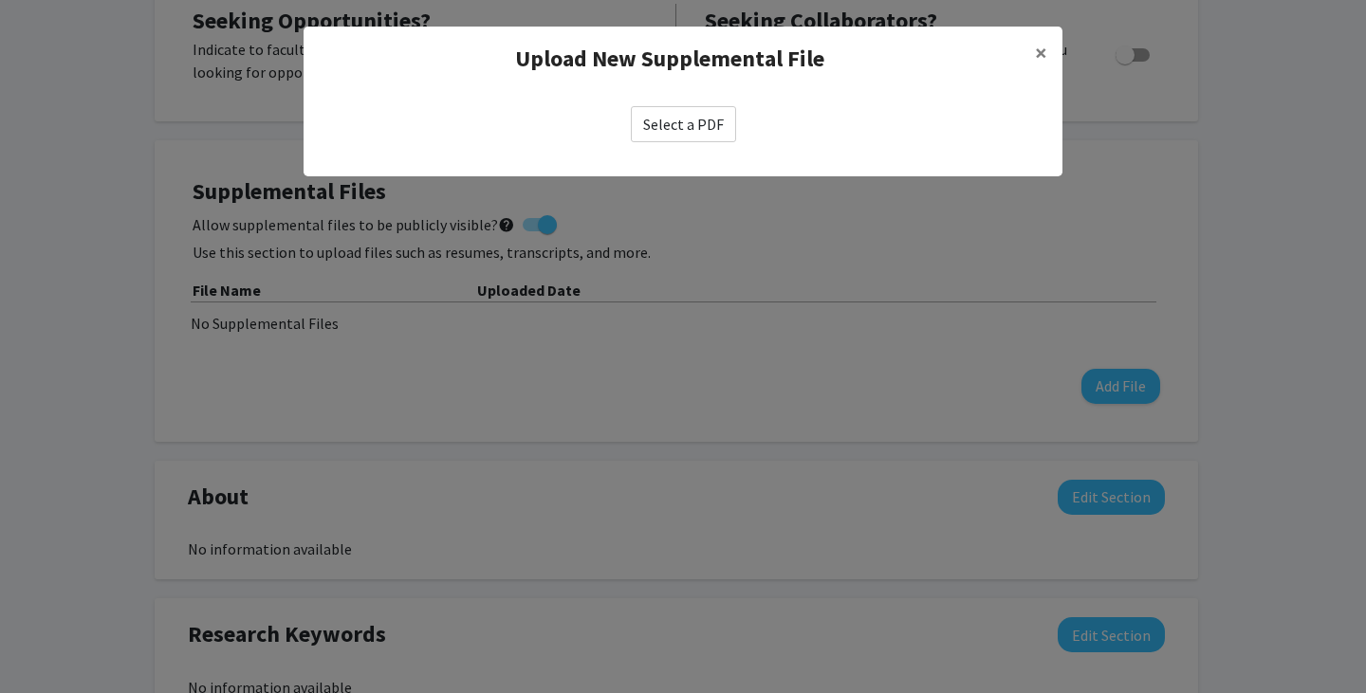
click at [720, 134] on label "Select a PDF" at bounding box center [683, 124] width 105 height 36
click at [0, 0] on input "Select a PDF" at bounding box center [0, 0] width 0 height 0
click at [707, 131] on label "Select a PDF" at bounding box center [683, 124] width 105 height 36
click at [0, 0] on input "Select a PDF" at bounding box center [0, 0] width 0 height 0
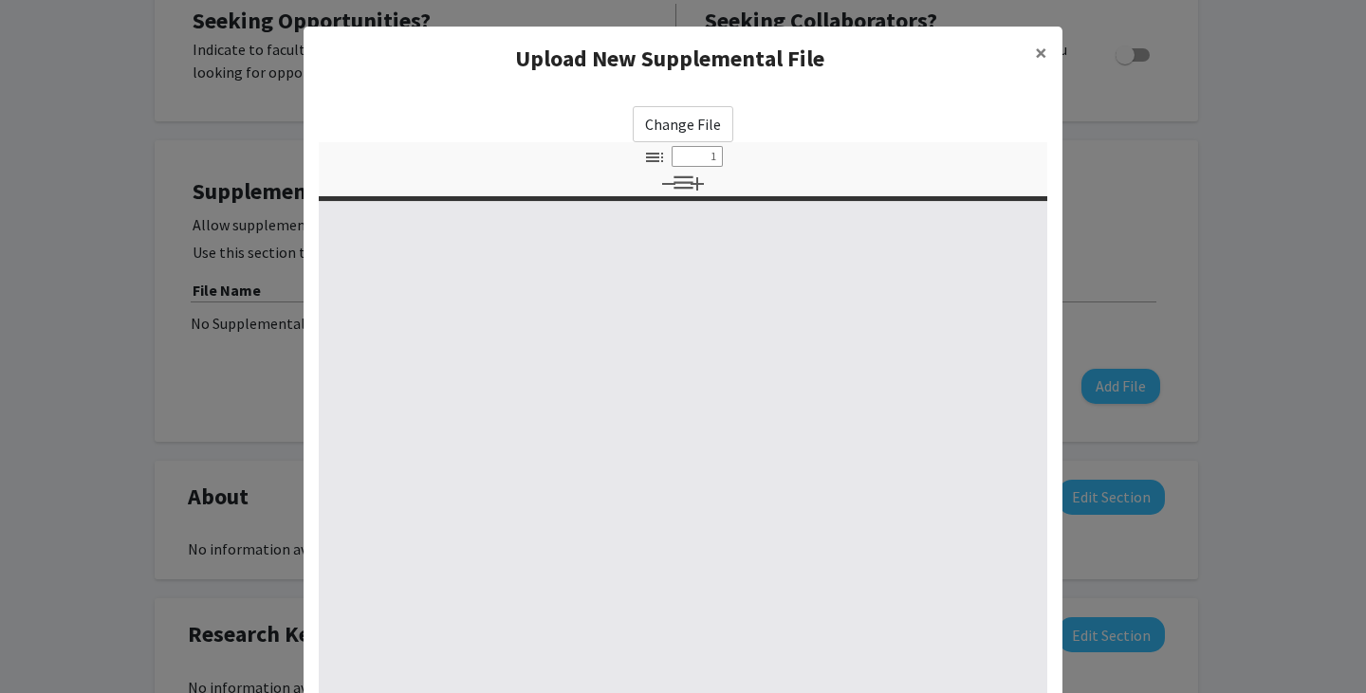
select select "custom"
type input "0"
select select "custom"
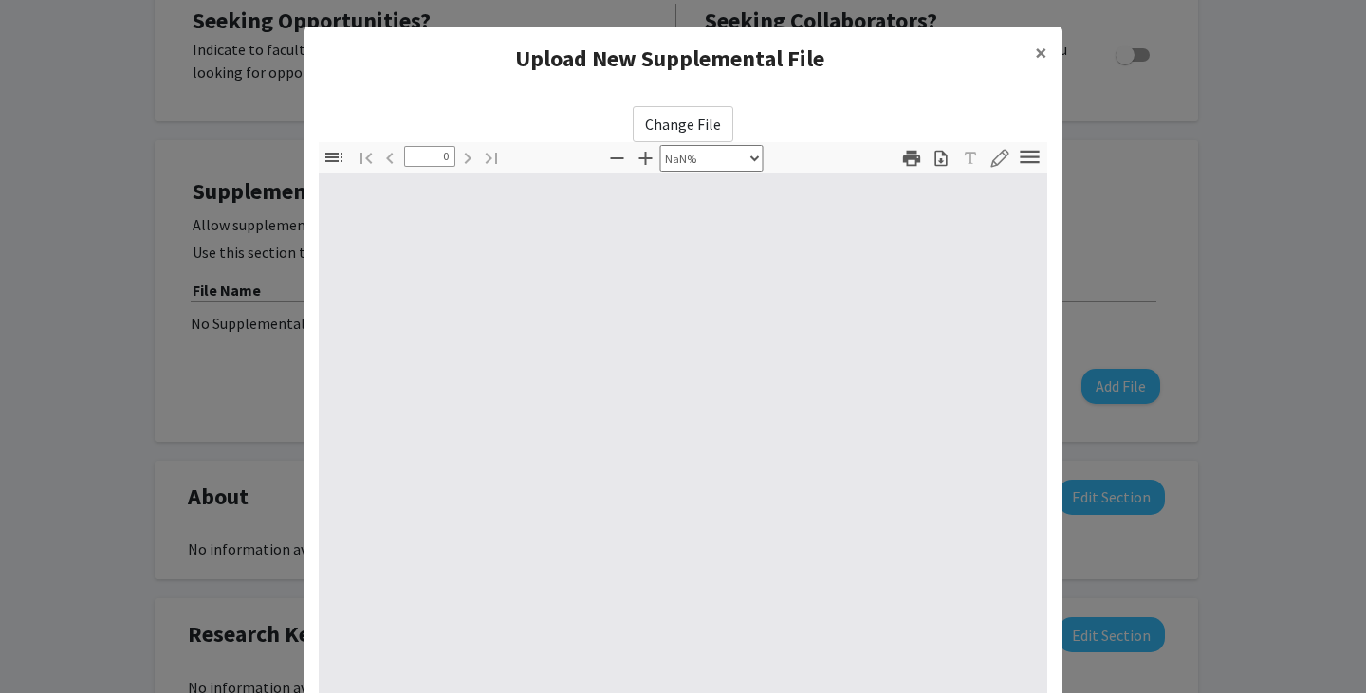
type input "1"
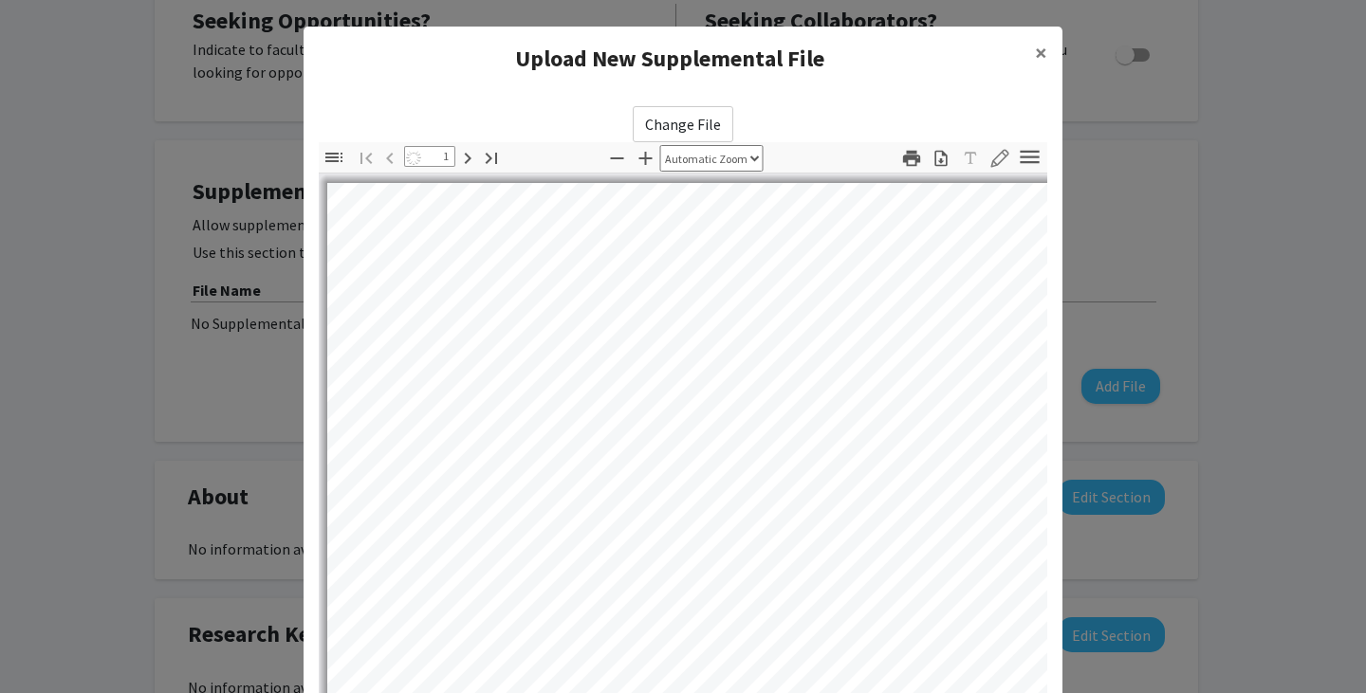
select select "auto"
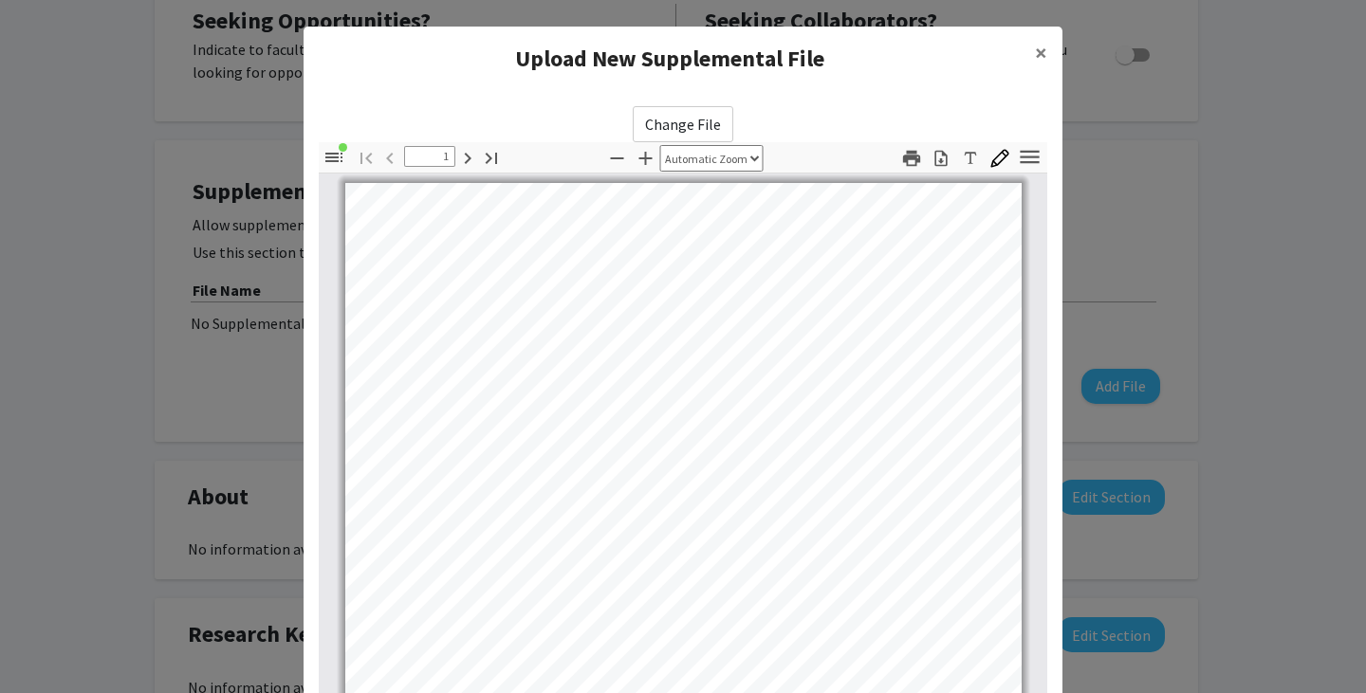
scroll to position [0, 0]
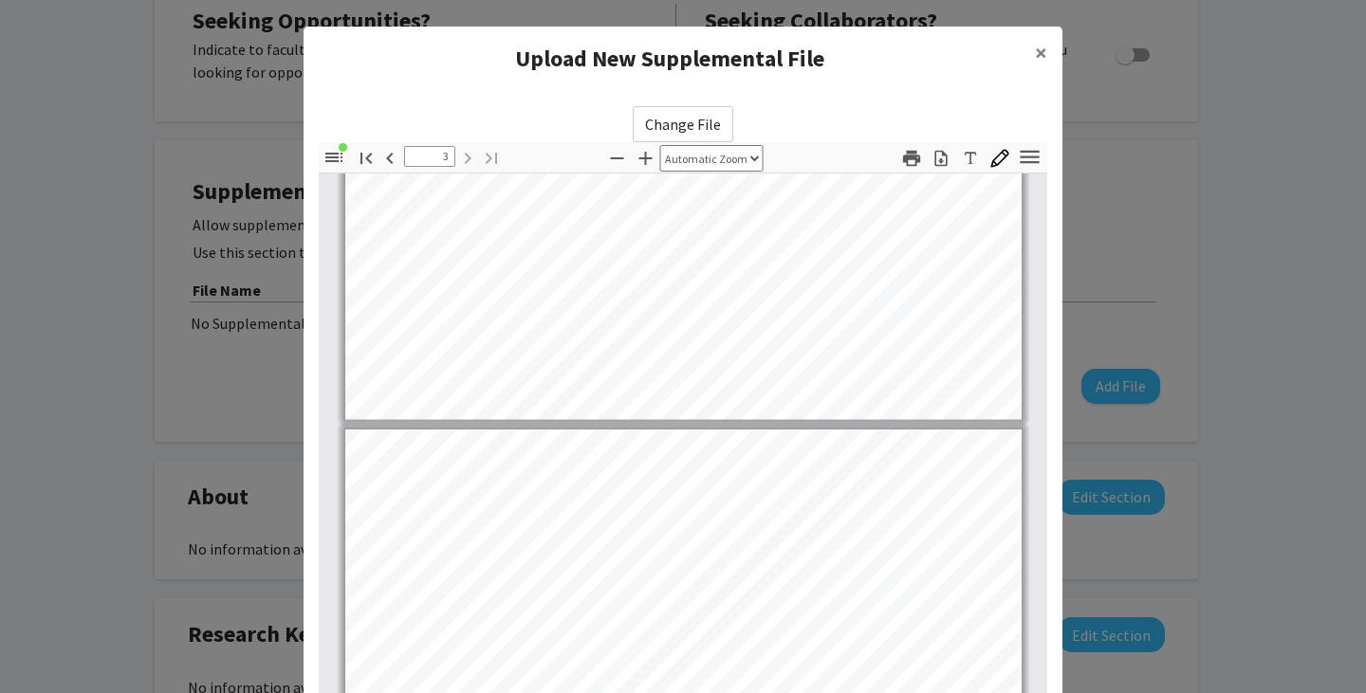
type input "2"
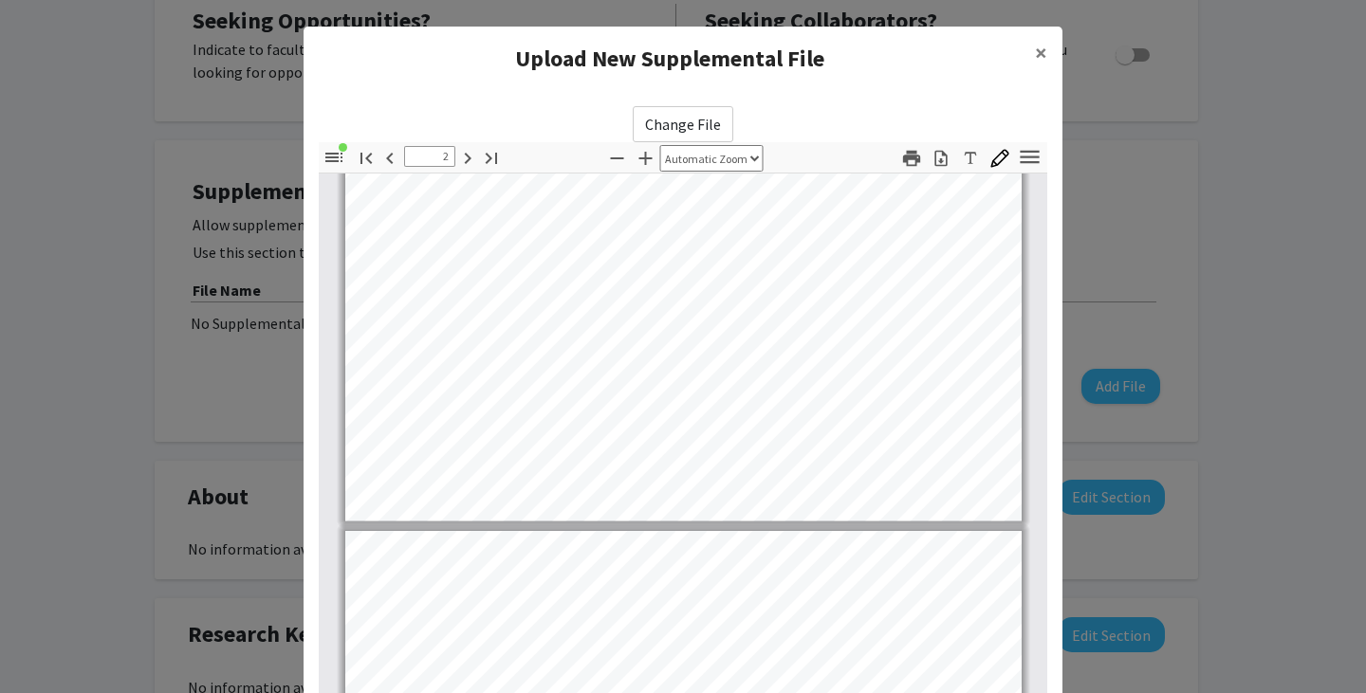
scroll to position [1424, 0]
click at [927, 69] on h4 "Upload New Supplemental File" at bounding box center [669, 59] width 701 height 34
click at [1037, 54] on span "×" at bounding box center [1041, 52] width 12 height 29
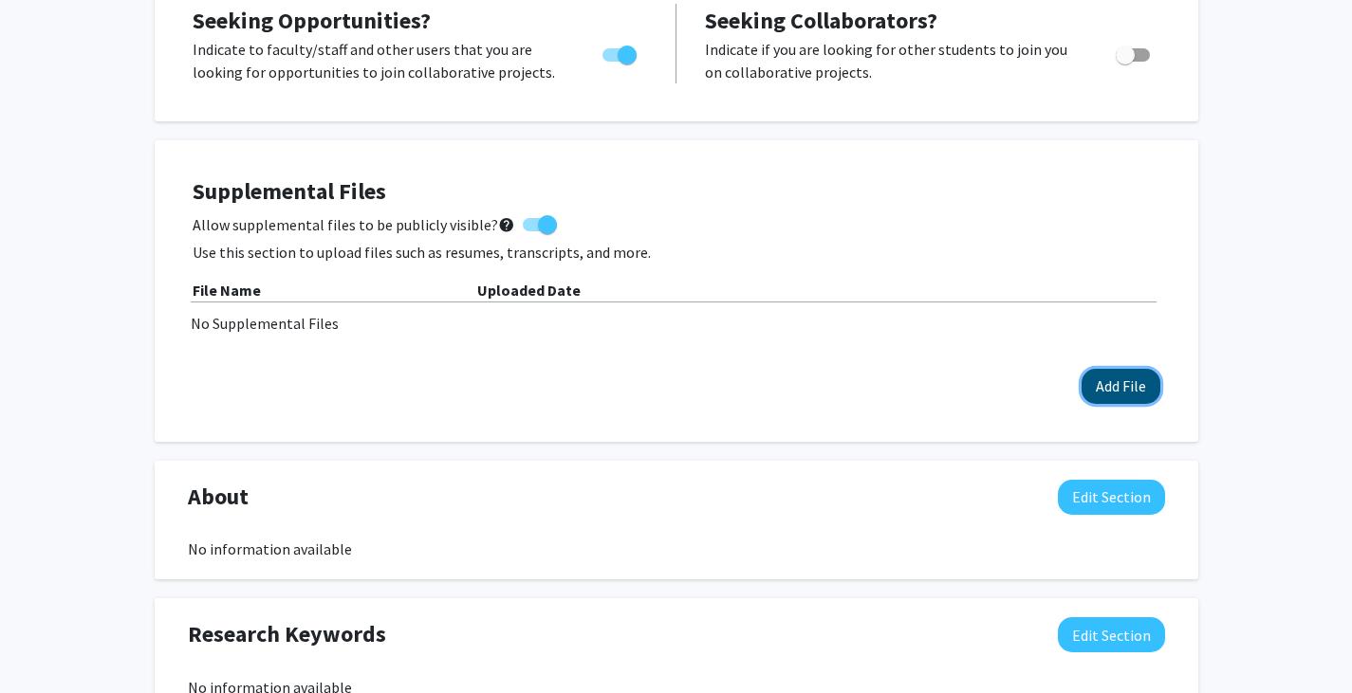
click at [1115, 383] on button "Add File" at bounding box center [1120, 386] width 79 height 35
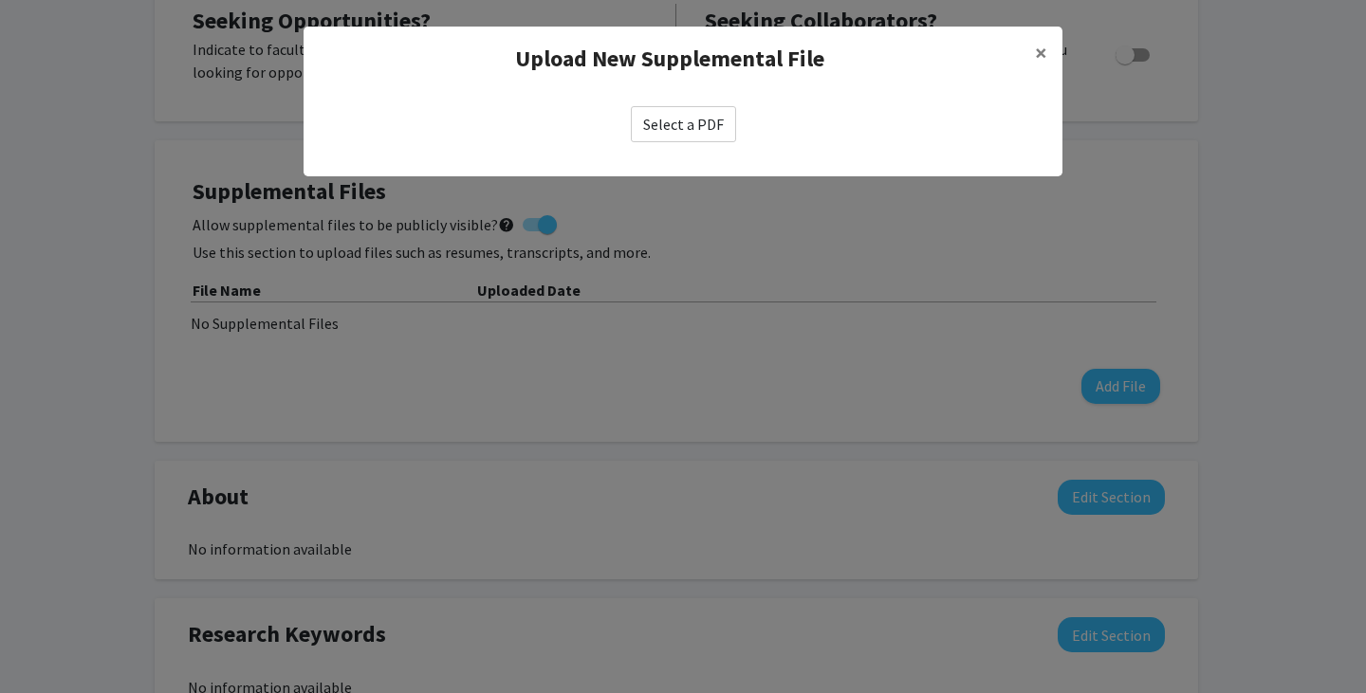
click at [641, 114] on label "Select a PDF" at bounding box center [683, 124] width 105 height 36
click at [0, 0] on input "Select a PDF" at bounding box center [0, 0] width 0 height 0
select select "custom"
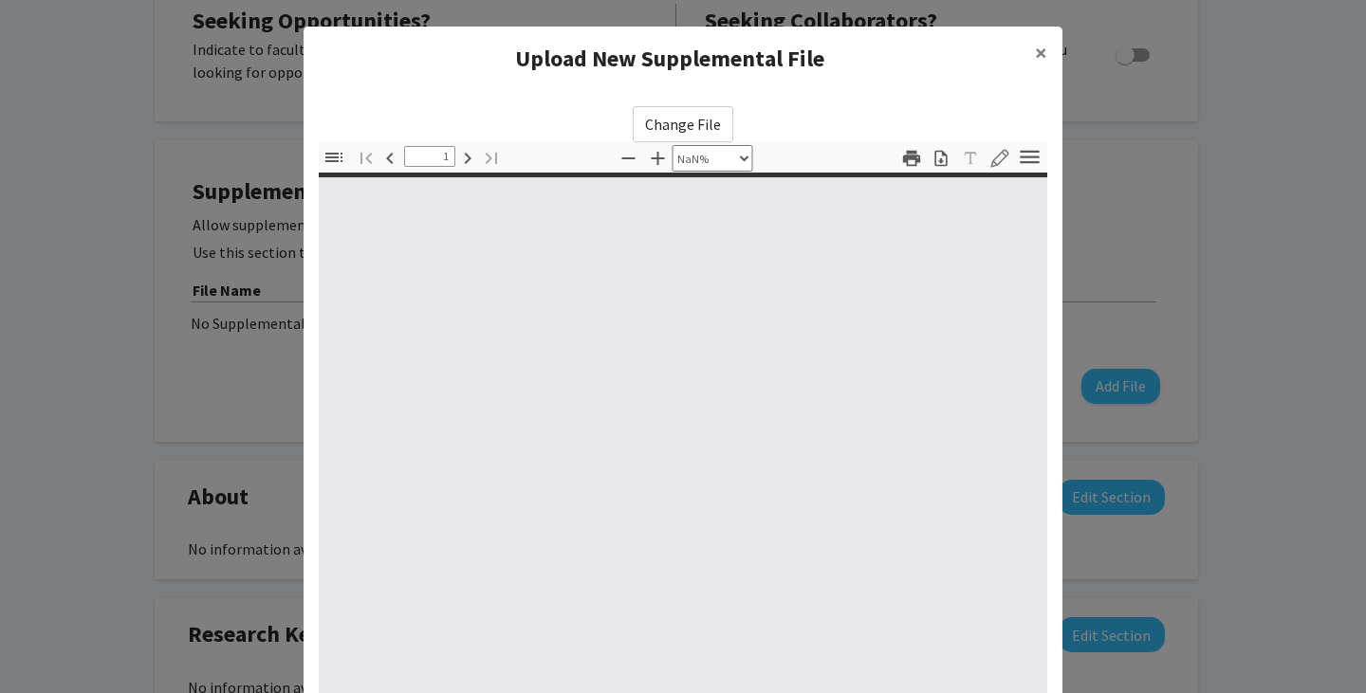
type input "0"
select select "custom"
type input "1"
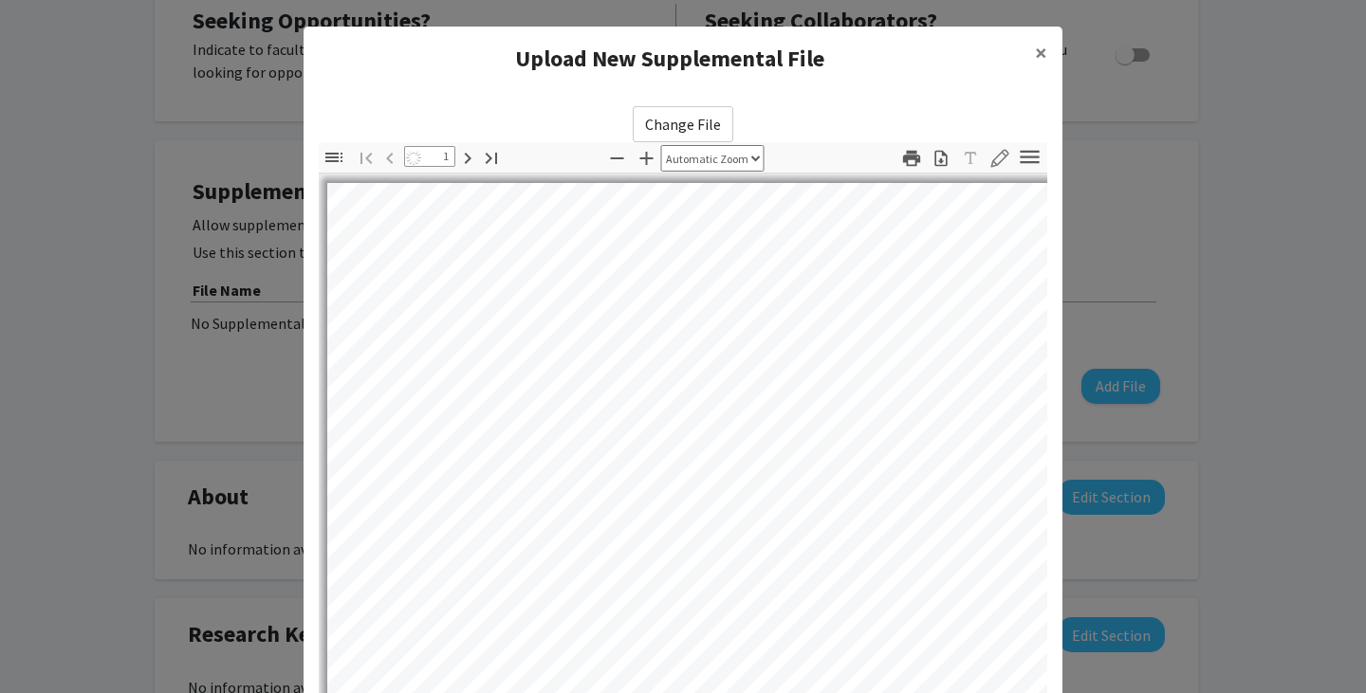
select select "auto"
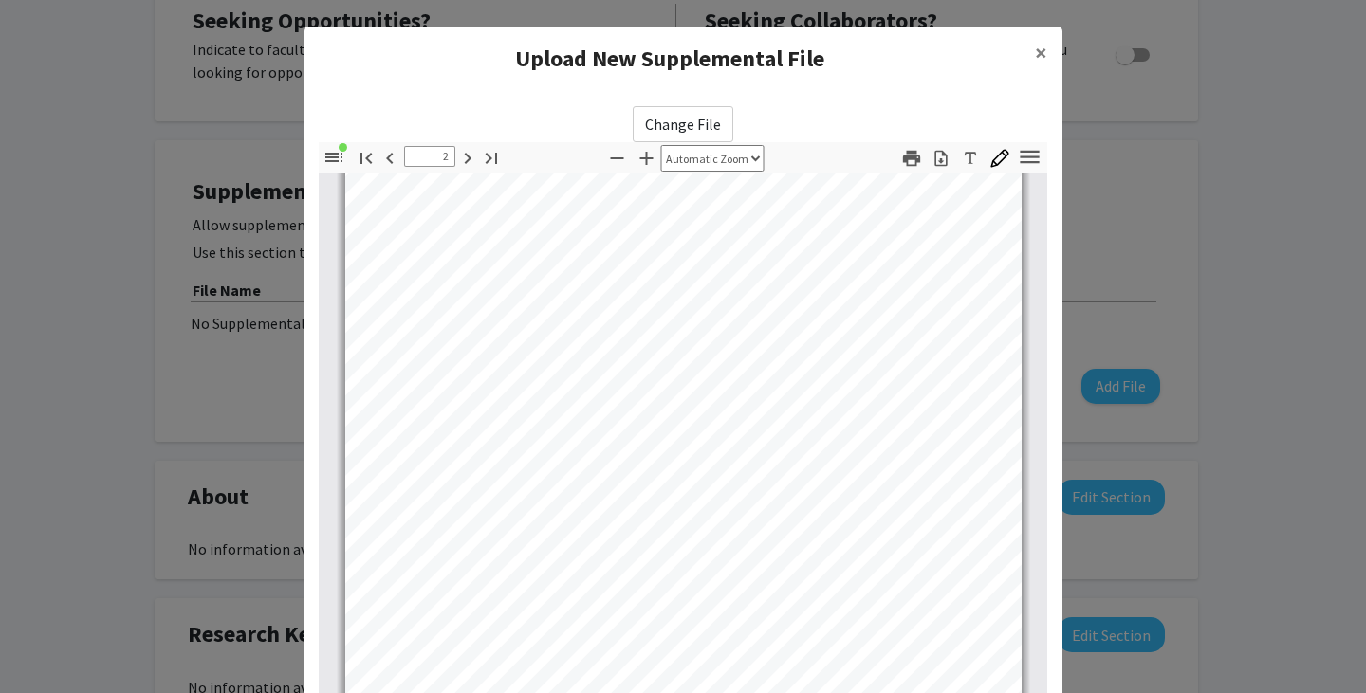
type input "3"
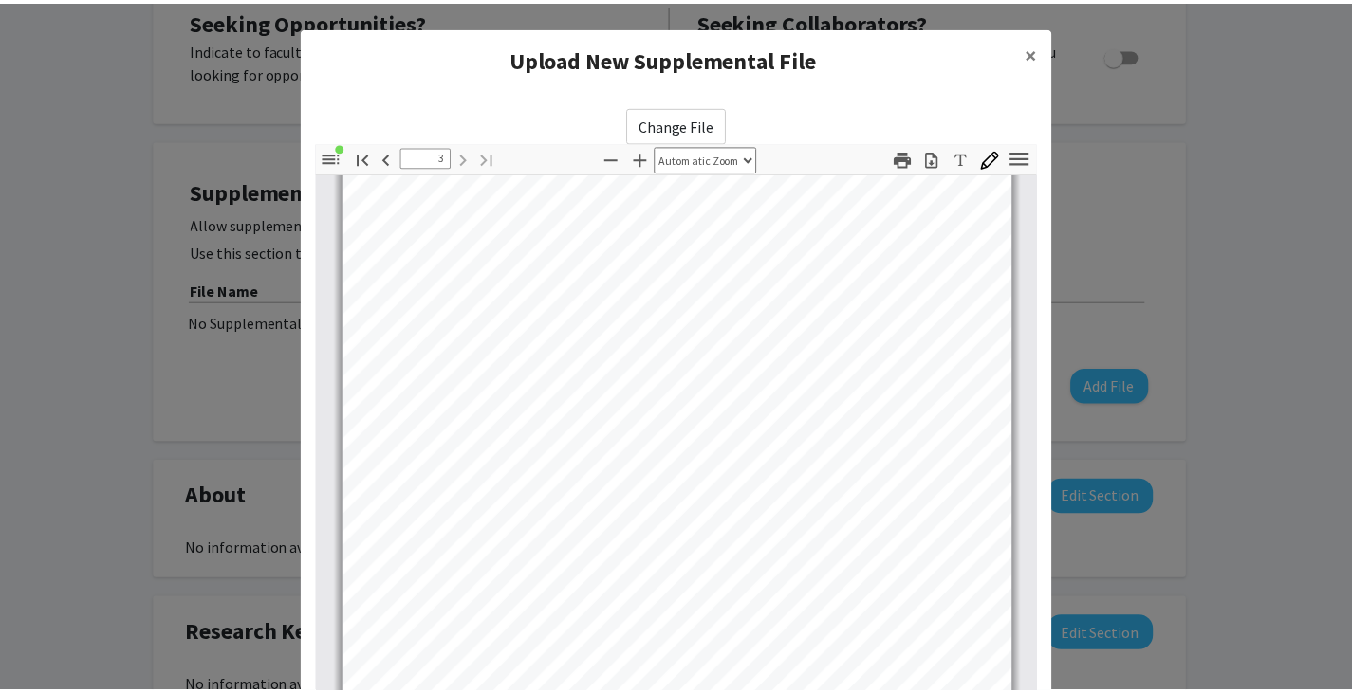
scroll to position [205, 0]
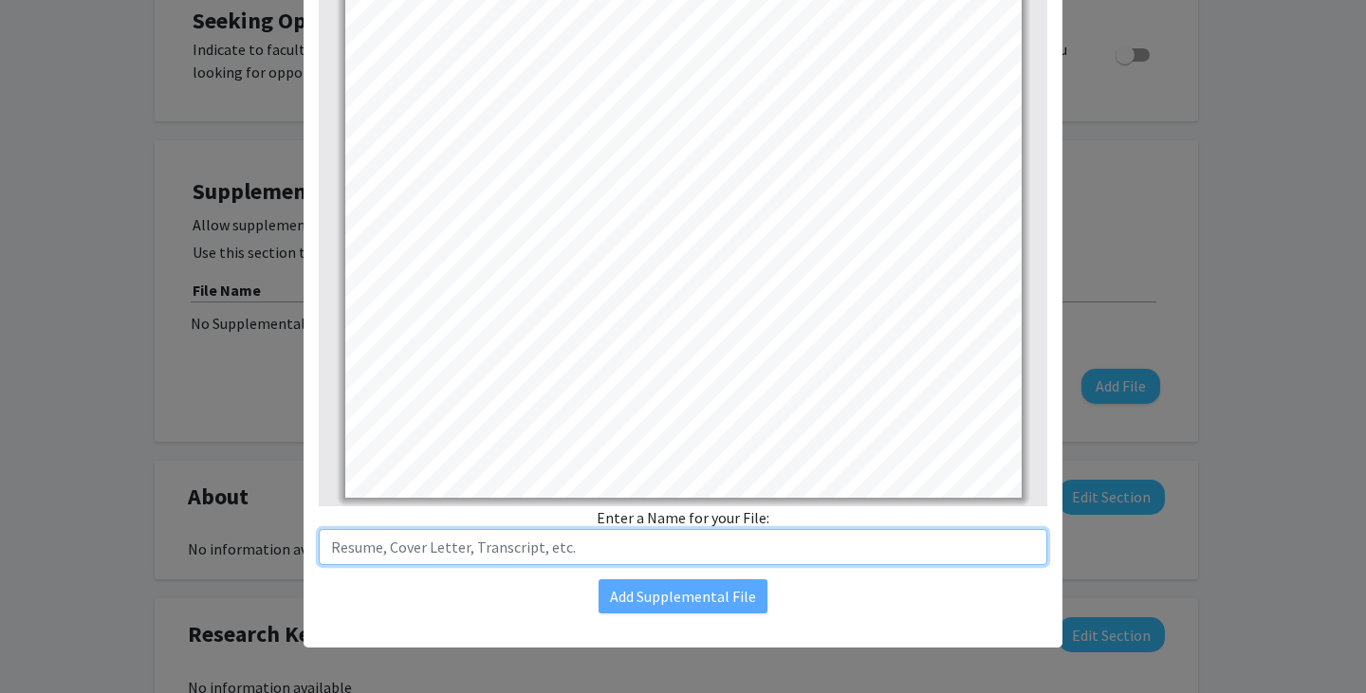
click at [632, 530] on input "text" at bounding box center [683, 547] width 728 height 36
type input "Resume"
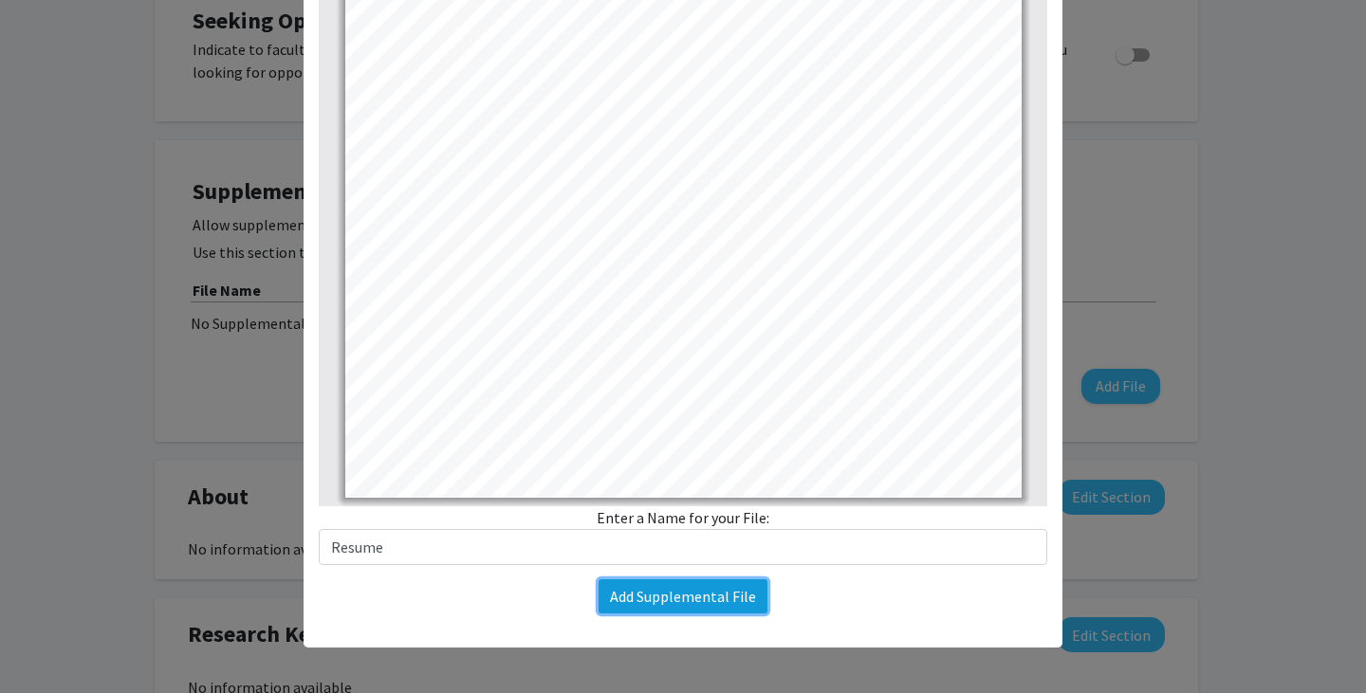
click at [639, 602] on button "Add Supplemental File" at bounding box center [683, 597] width 169 height 34
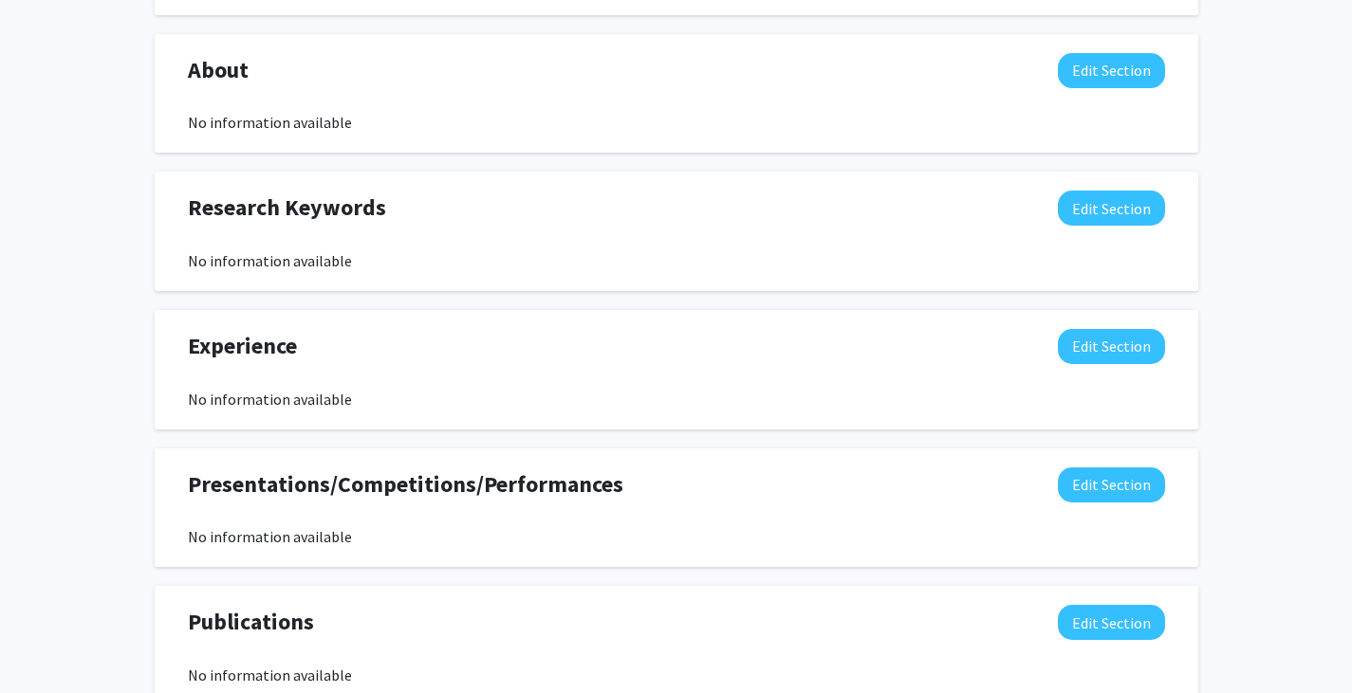
scroll to position [883, 0]
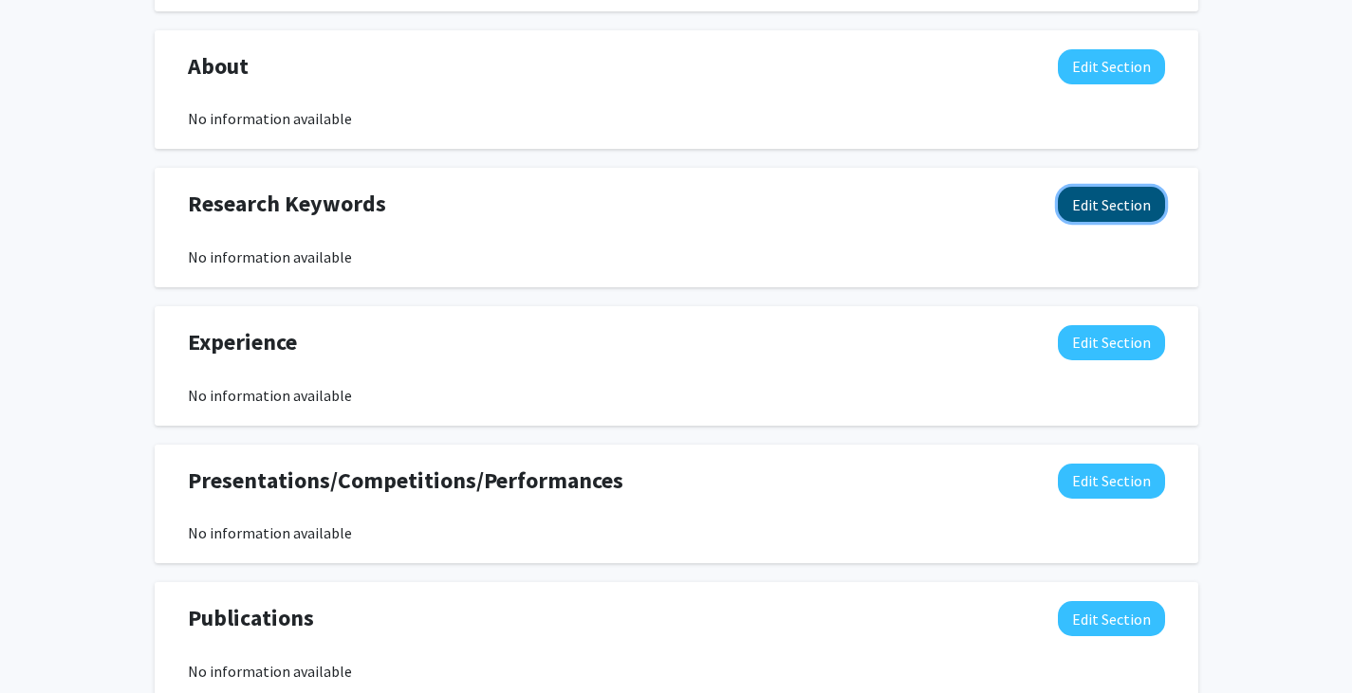
click at [1116, 208] on button "Edit Section" at bounding box center [1111, 204] width 107 height 35
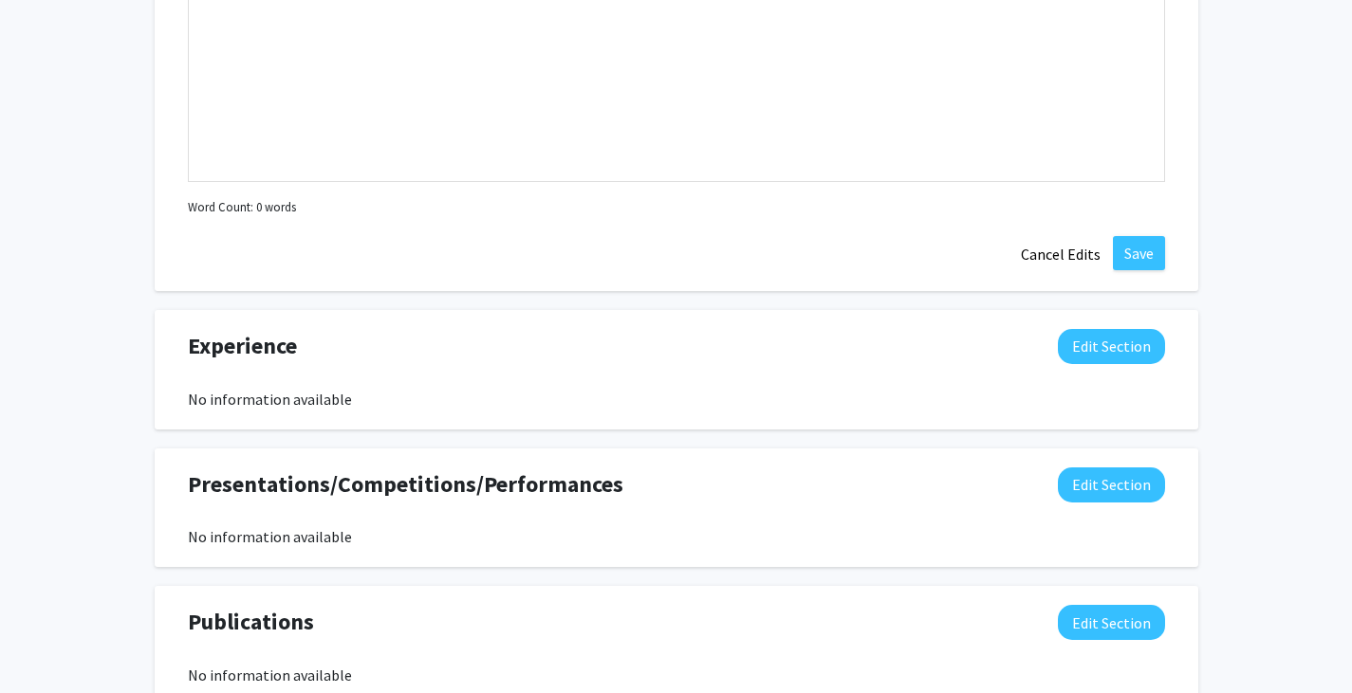
scroll to position [1306, 0]
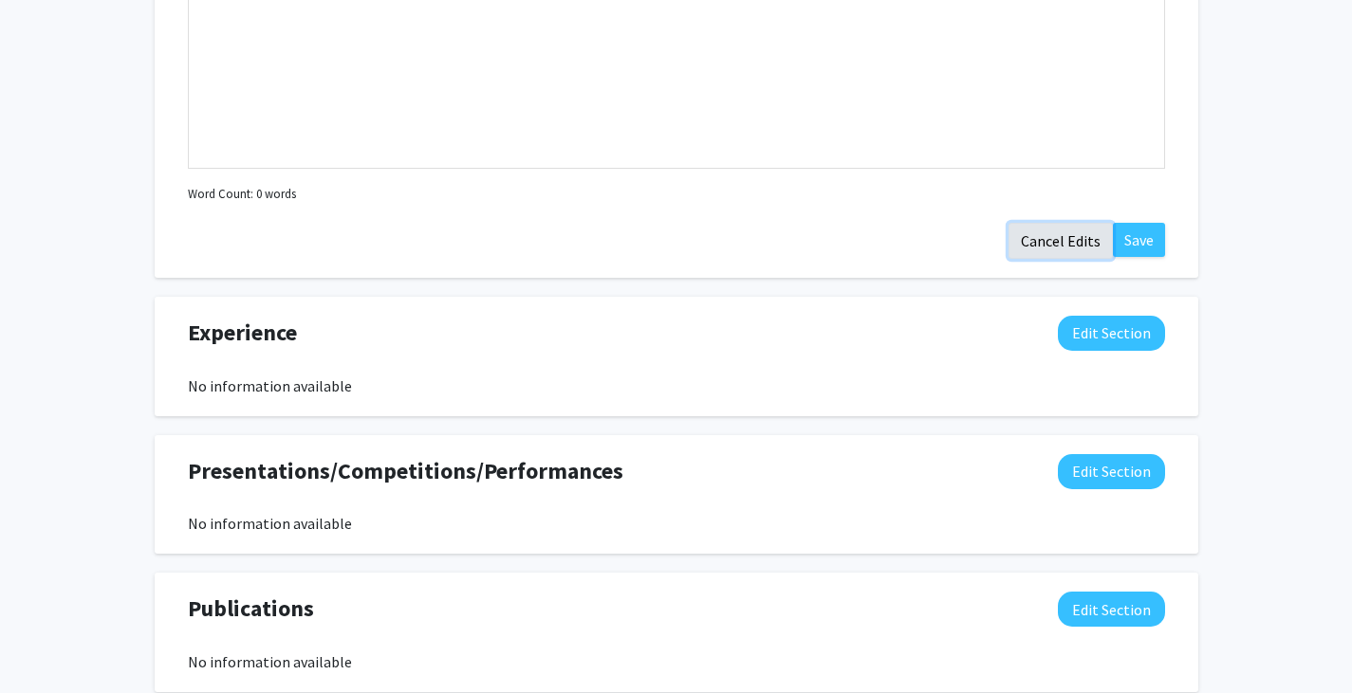
click at [1070, 248] on button "Cancel Edits" at bounding box center [1060, 241] width 104 height 36
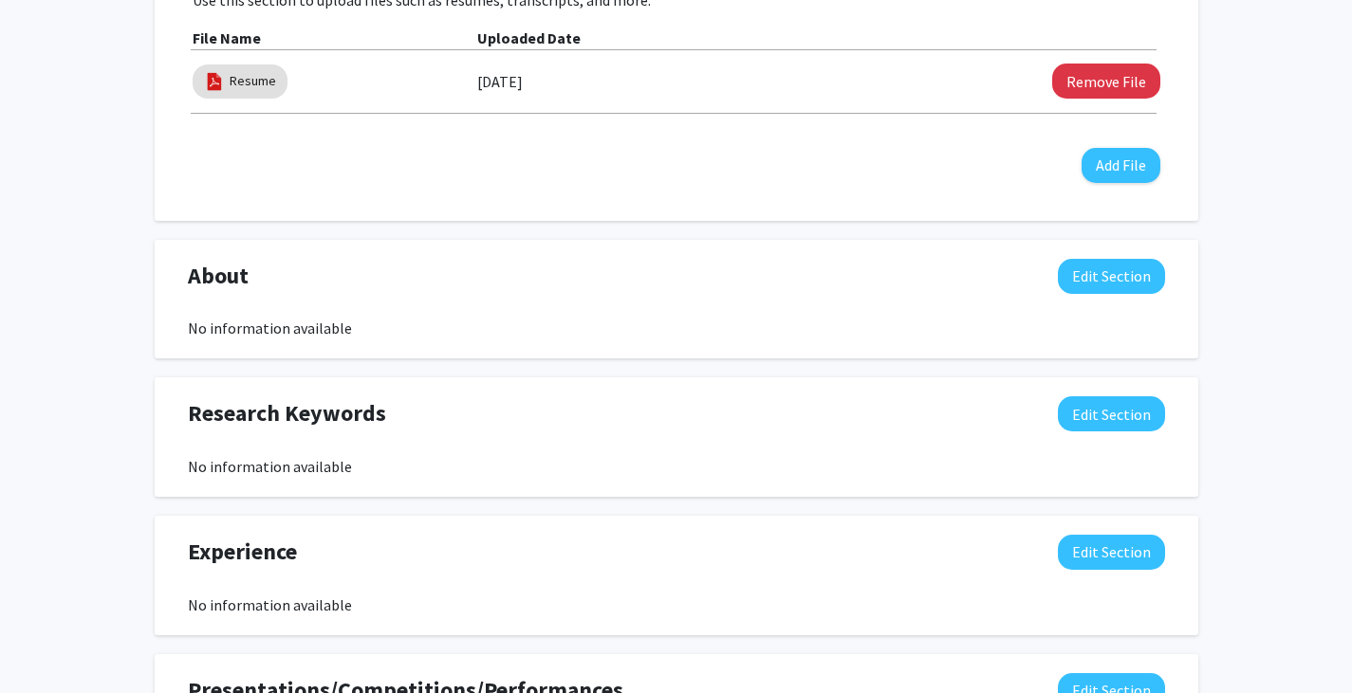
scroll to position [674, 0]
click at [1094, 281] on button "Edit Section" at bounding box center [1111, 275] width 107 height 35
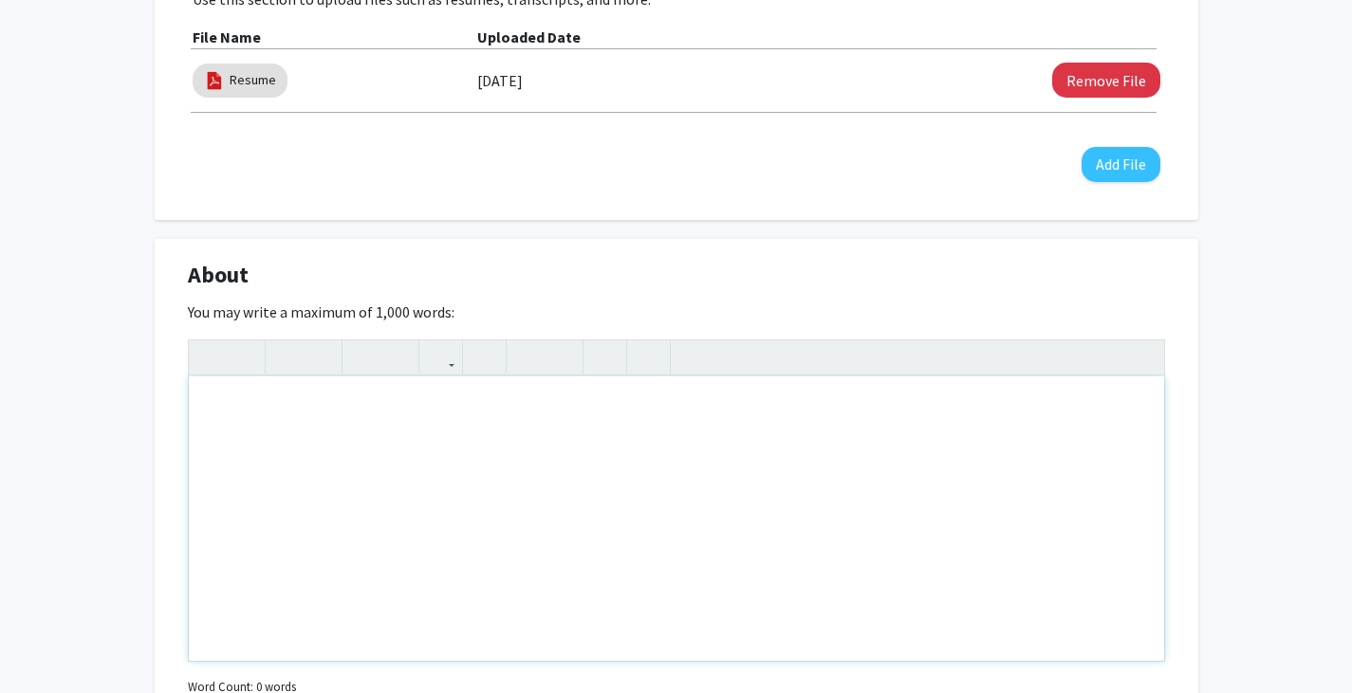
click at [763, 436] on div "Note to users with screen readers: Please deactivate our accessibility plugin f…" at bounding box center [676, 519] width 975 height 285
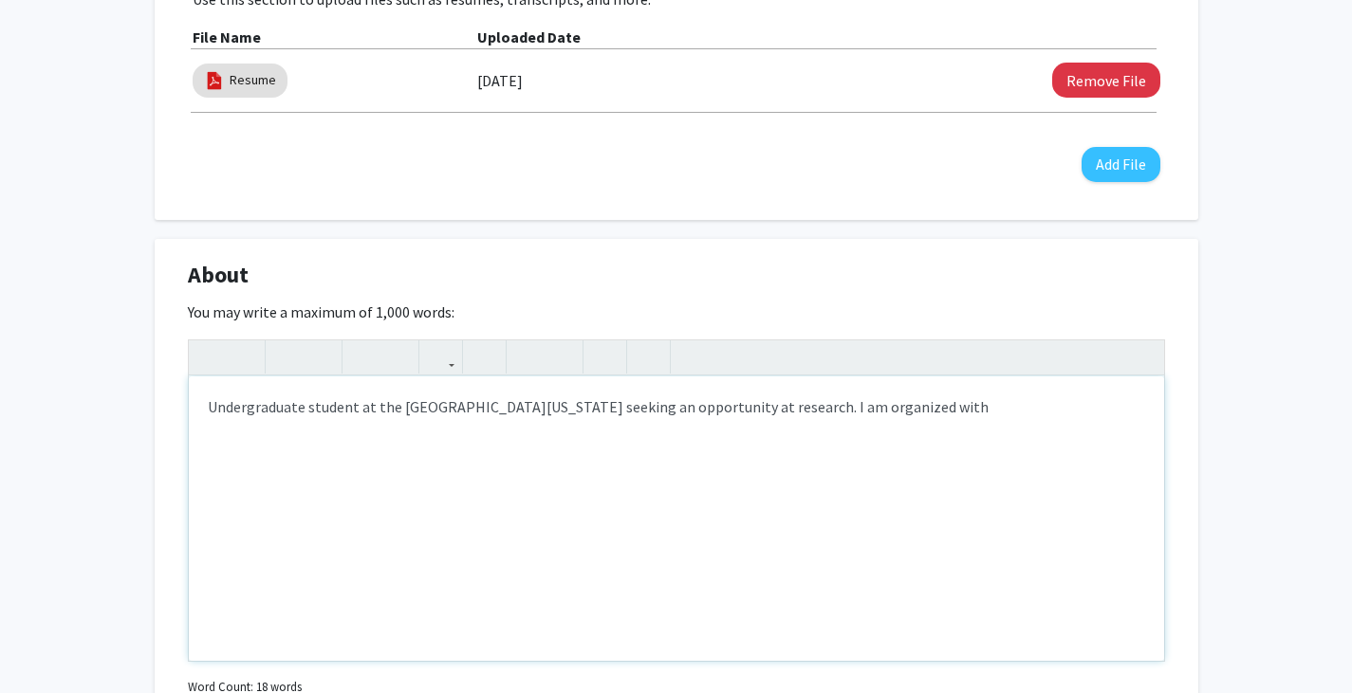
click at [853, 411] on div "Undergraduate student at the [GEOGRAPHIC_DATA][US_STATE] seeking an opportunity…" at bounding box center [676, 519] width 975 height 285
drag, startPoint x: 853, startPoint y: 411, endPoint x: 997, endPoint y: 432, distance: 145.7
click at [997, 432] on div "Undergraduate student at the [GEOGRAPHIC_DATA][US_STATE] seeking an opportunity…" at bounding box center [676, 519] width 975 height 285
type textarea "Undergraduate student at the [GEOGRAPHIC_DATA][US_STATE] seeking an opportunity…"
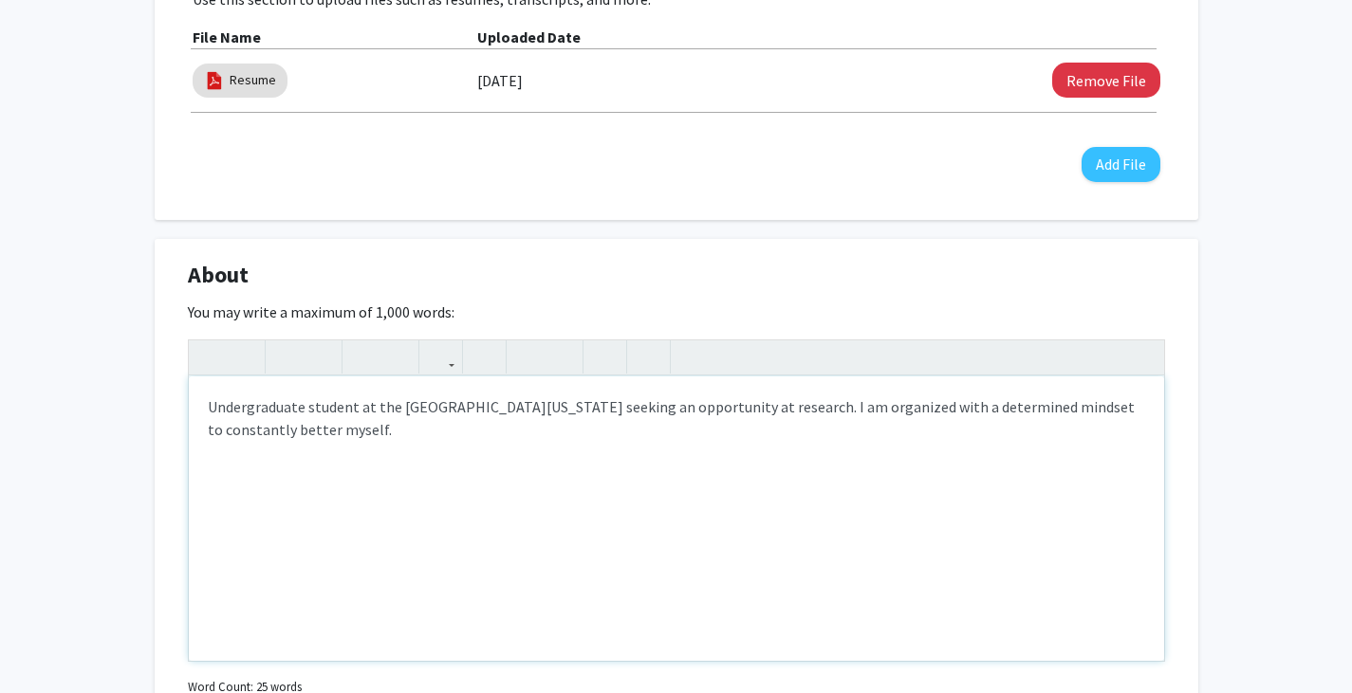
click at [215, 414] on div "Undergraduate student at the [GEOGRAPHIC_DATA][US_STATE] seeking an opportunity…" at bounding box center [676, 519] width 975 height 285
click at [795, 467] on div "Undergraduate student at the [GEOGRAPHIC_DATA][US_STATE] seeking an opportunity…" at bounding box center [676, 519] width 975 height 285
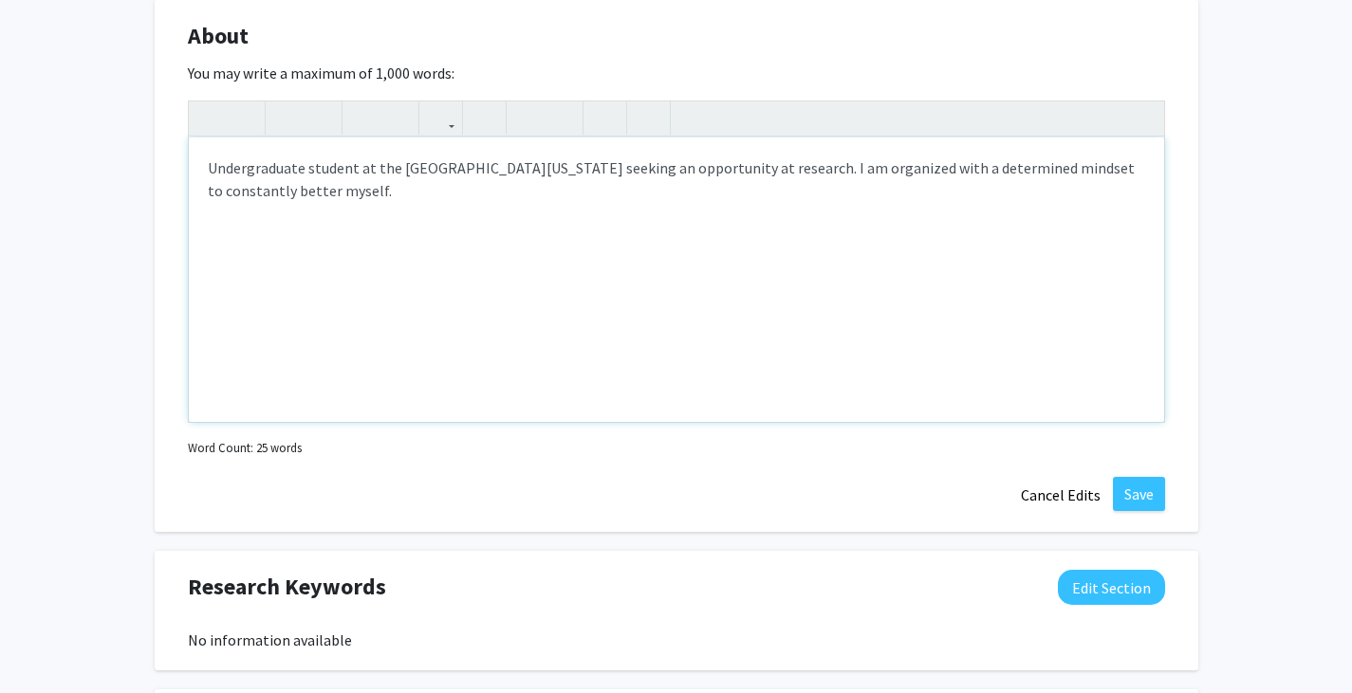
scroll to position [921, 0]
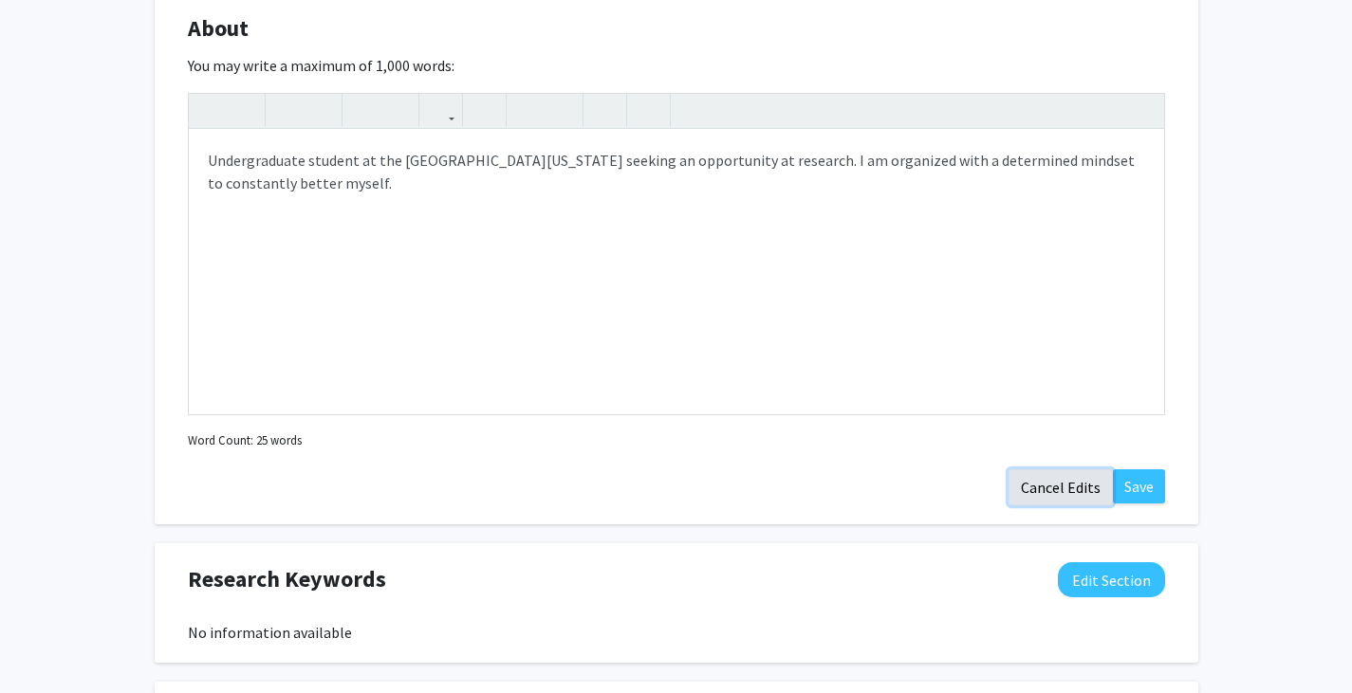
click at [1075, 495] on button "Cancel Edits" at bounding box center [1060, 488] width 104 height 36
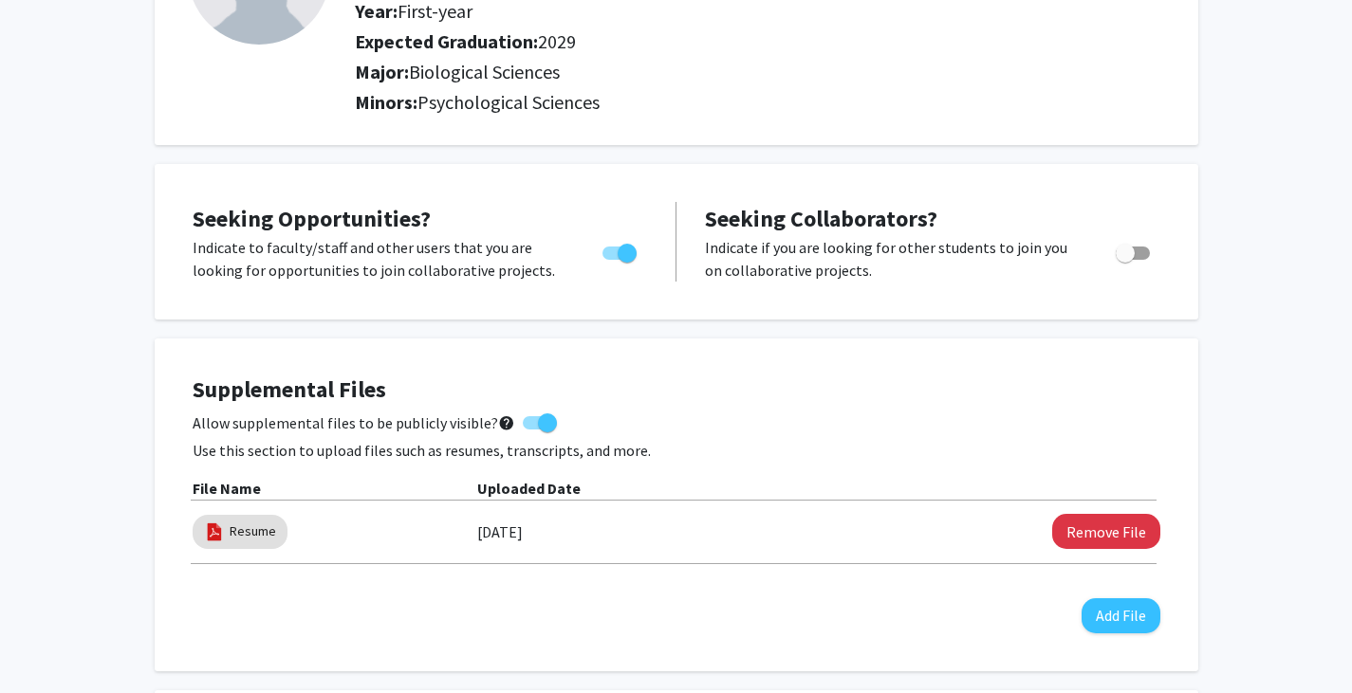
scroll to position [0, 0]
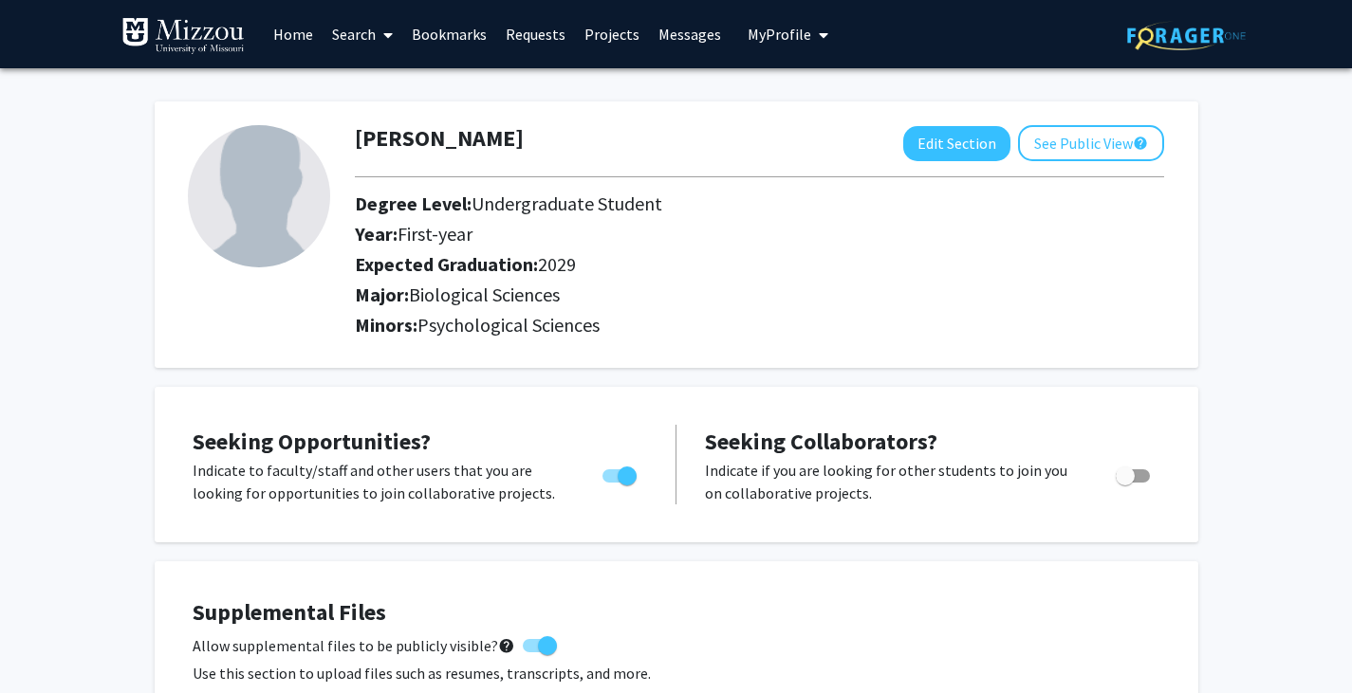
click at [378, 38] on span at bounding box center [384, 35] width 17 height 66
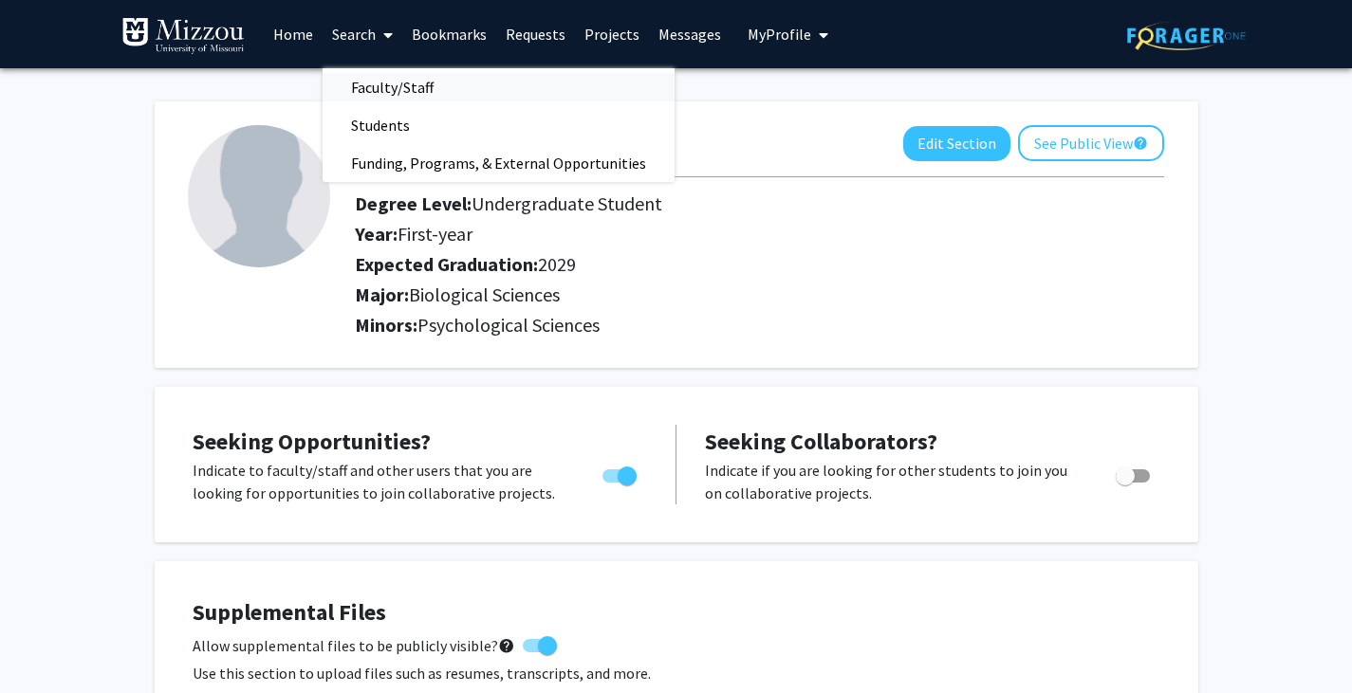
click at [400, 95] on span "Faculty/Staff" at bounding box center [392, 87] width 139 height 38
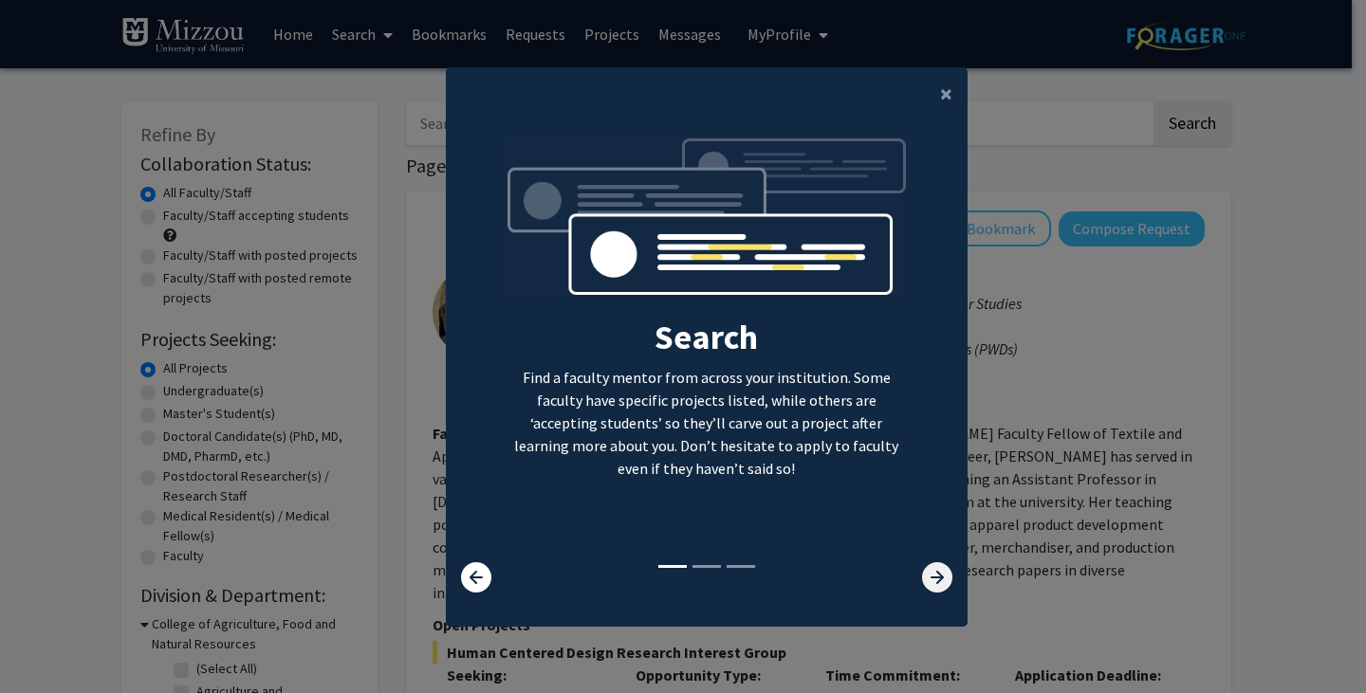
click at [927, 574] on icon at bounding box center [937, 577] width 30 height 30
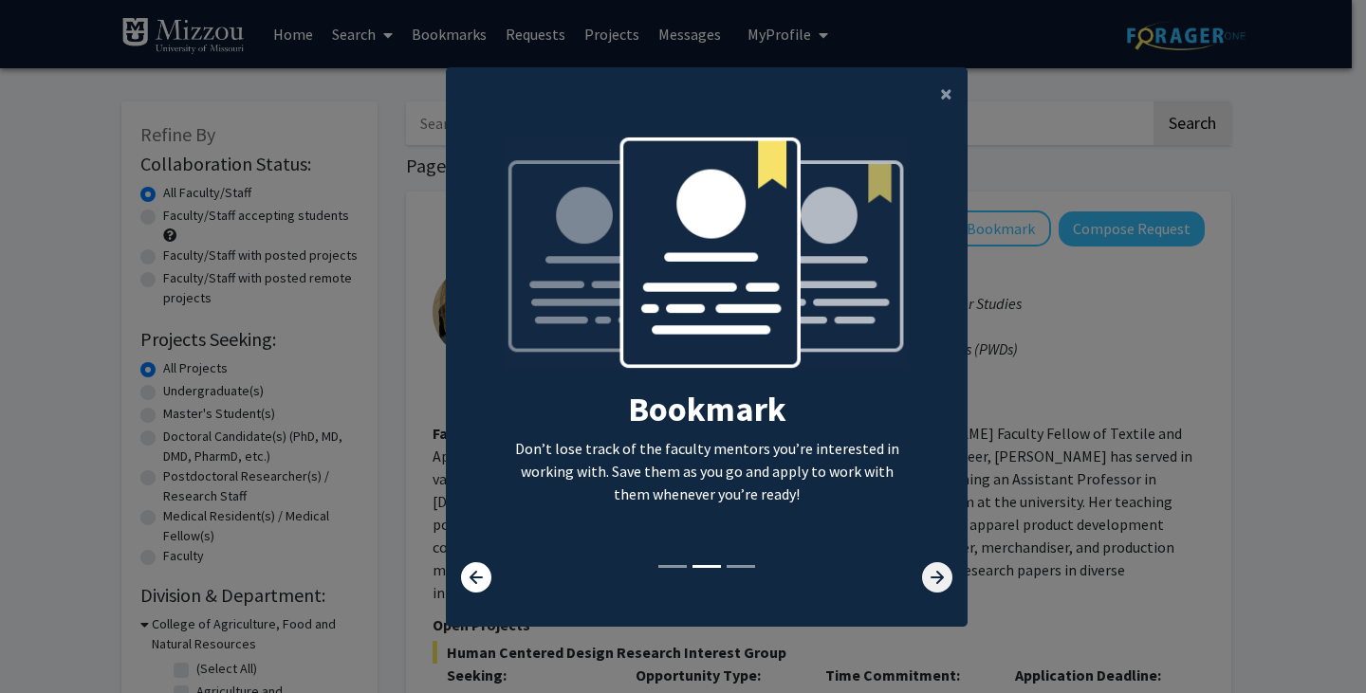
click at [927, 574] on icon at bounding box center [937, 577] width 30 height 30
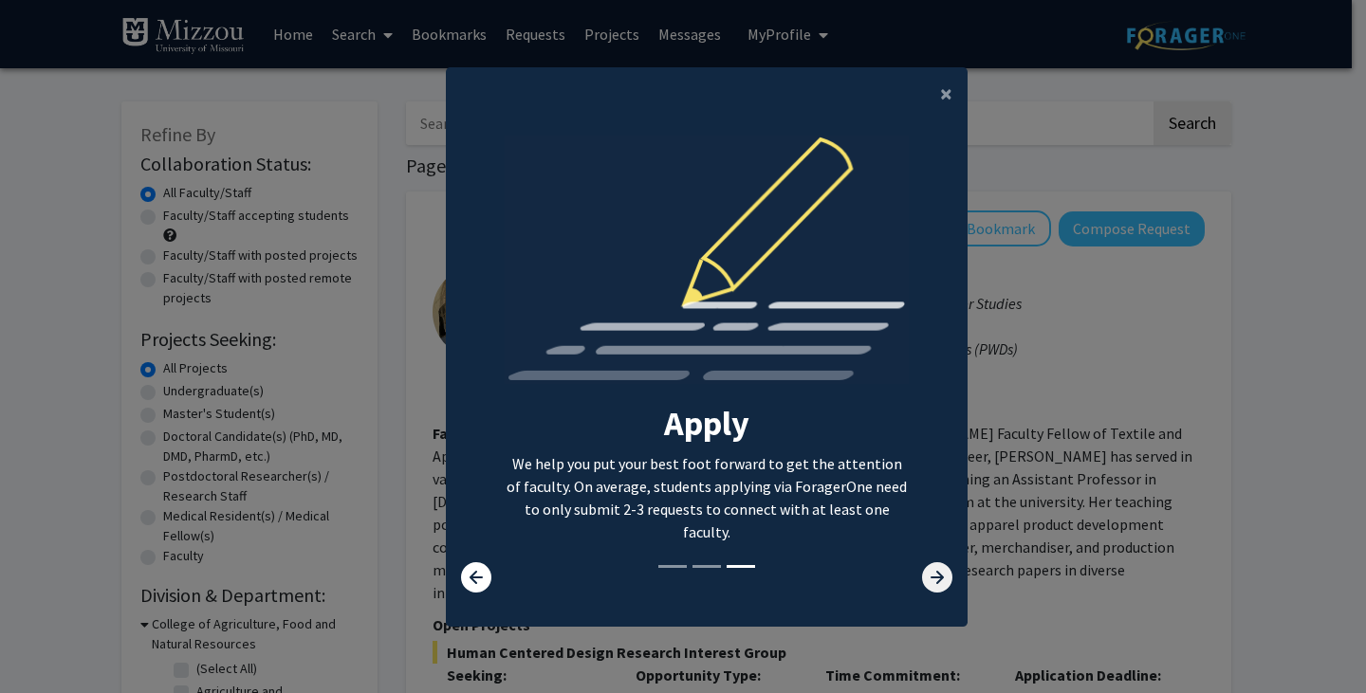
click at [930, 581] on icon at bounding box center [937, 577] width 30 height 30
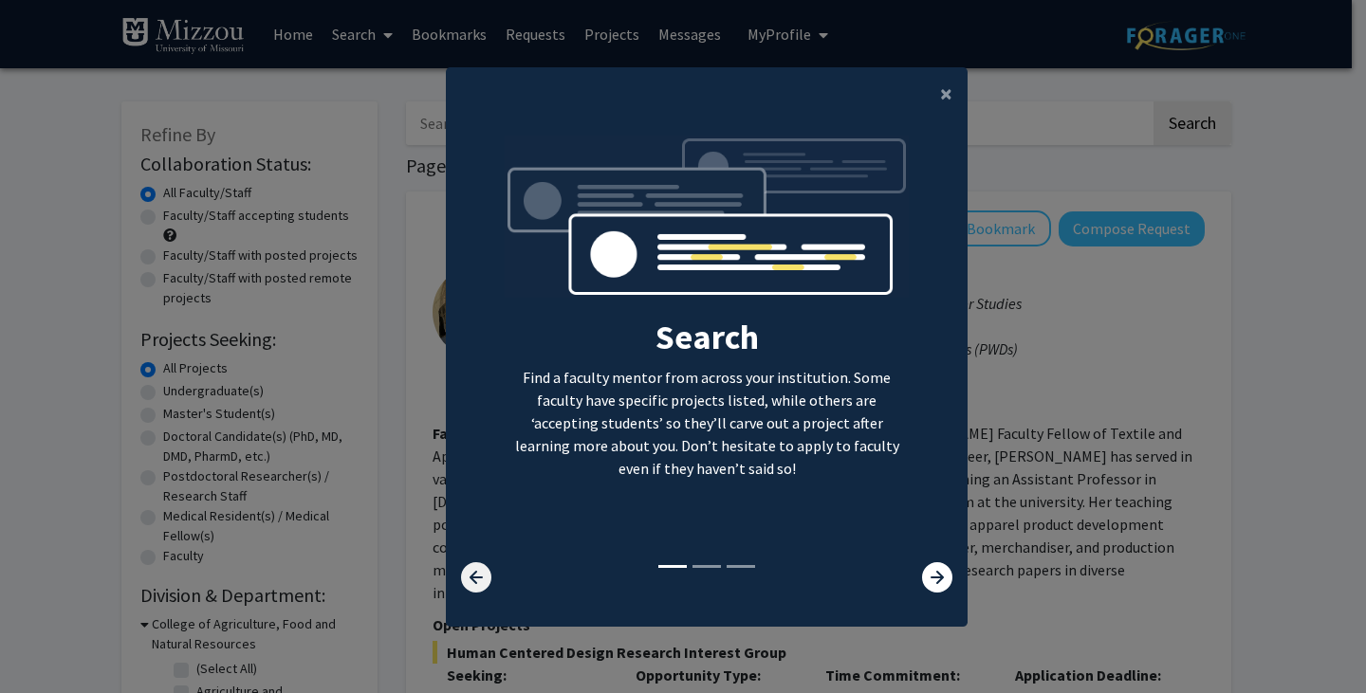
click at [468, 581] on icon at bounding box center [476, 577] width 30 height 30
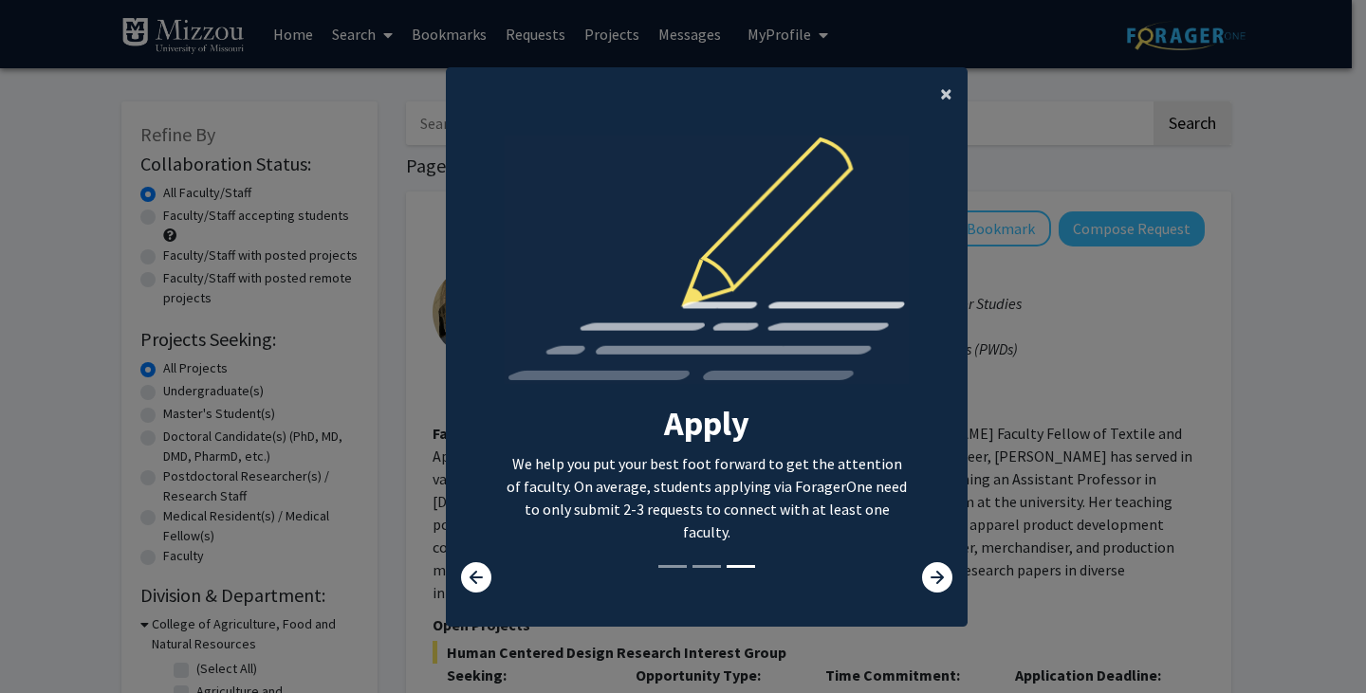
click at [928, 83] on button "×" at bounding box center [946, 93] width 43 height 53
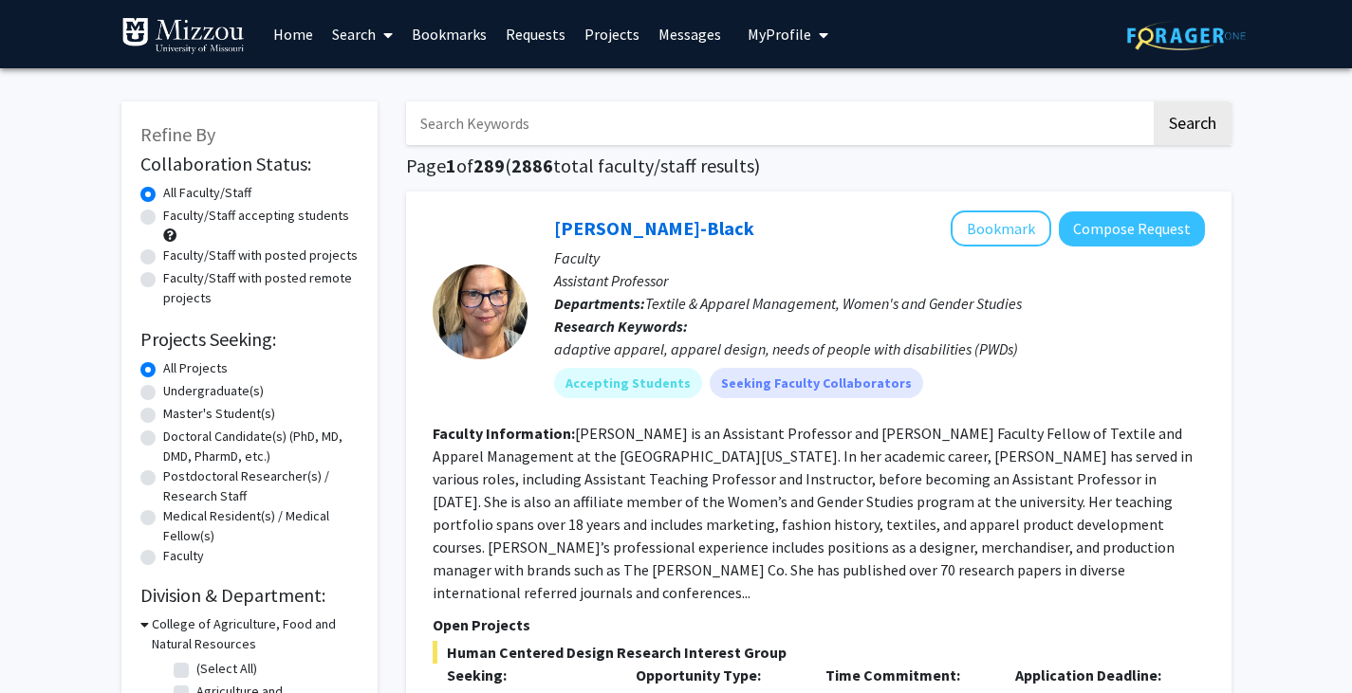
click at [669, 126] on input "Search Keywords" at bounding box center [778, 123] width 745 height 44
type input "[PERSON_NAME]"
click at [1153, 101] on button "Search" at bounding box center [1192, 123] width 78 height 44
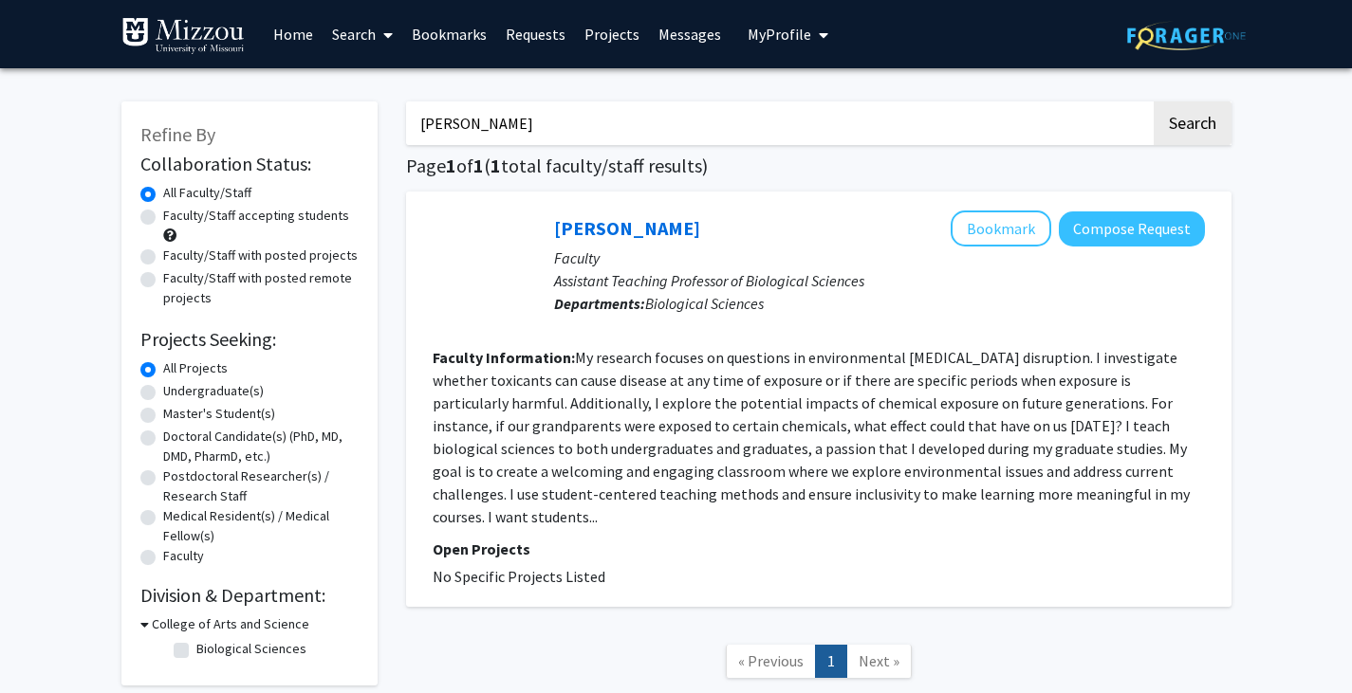
click at [577, 359] on fg-read-more "My research focuses on questions in environmental [MEDICAL_DATA] disruption. I …" at bounding box center [811, 437] width 757 height 178
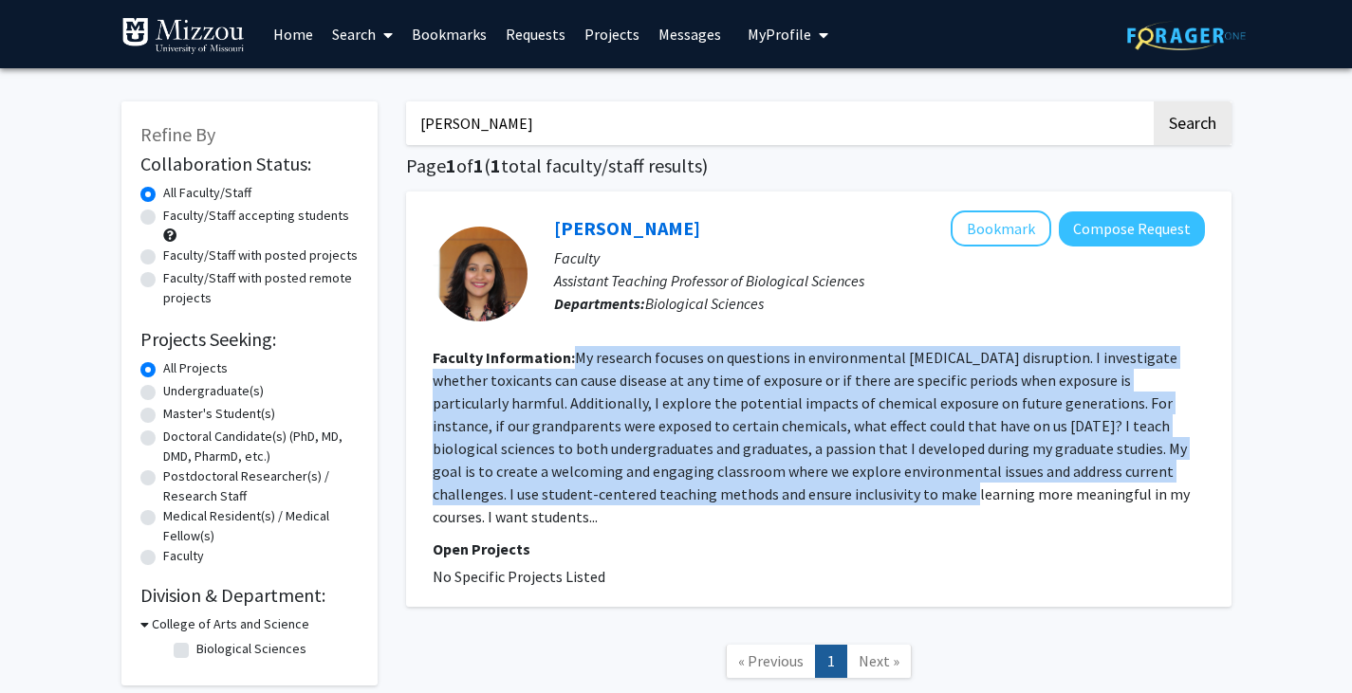
drag, startPoint x: 577, startPoint y: 359, endPoint x: 716, endPoint y: 495, distance: 194.5
click at [716, 495] on fg-read-more "My research focuses on questions in environmental [MEDICAL_DATA] disruption. I …" at bounding box center [811, 437] width 757 height 178
click at [1013, 233] on button "Bookmark" at bounding box center [1000, 229] width 101 height 36
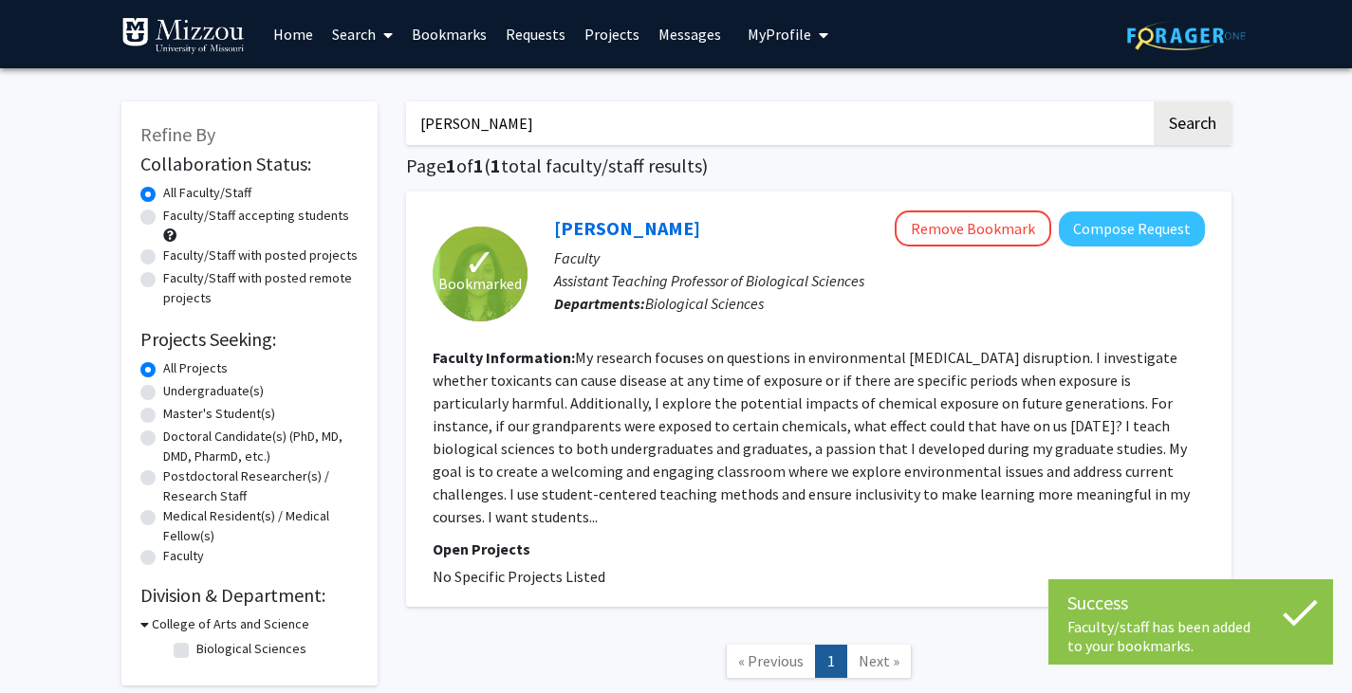
click at [795, 510] on fg-search-faculty "✓ Bookmarked [PERSON_NAME] Remove Bookmark Compose Request Faculty Assistant Te…" at bounding box center [819, 400] width 772 height 378
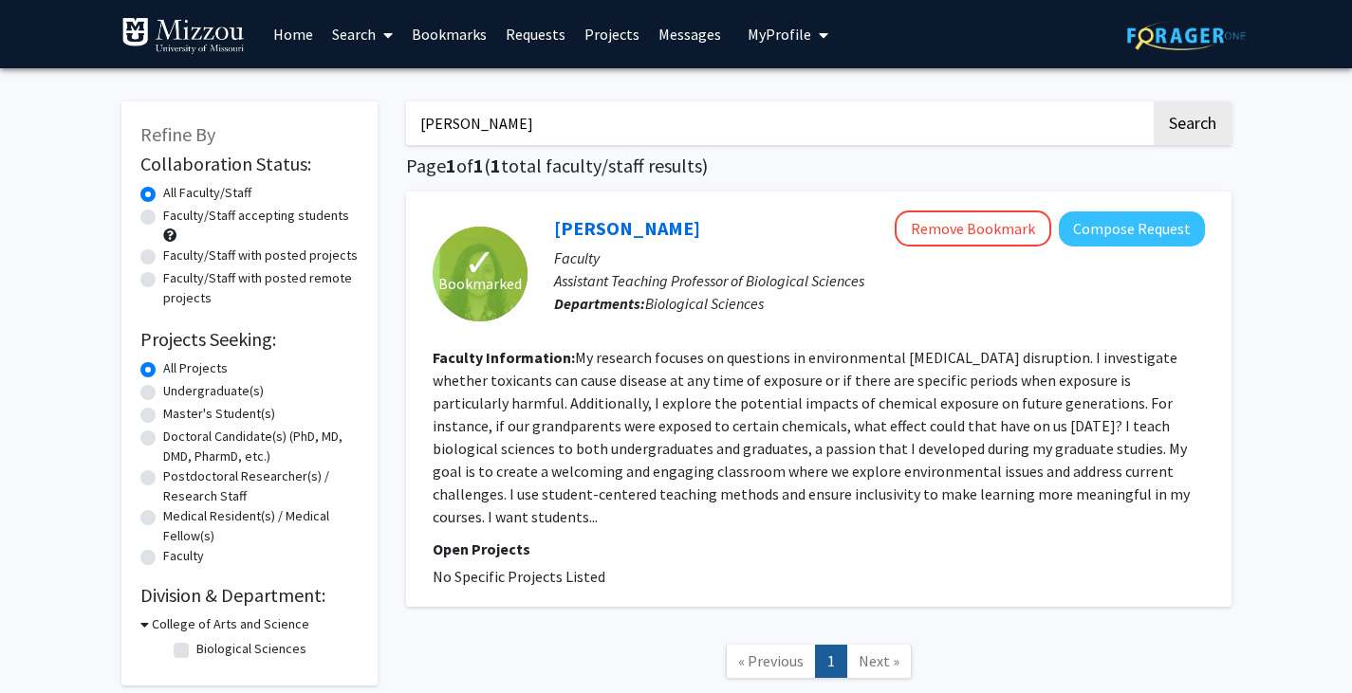
click at [210, 396] on label "Undergraduate(s)" at bounding box center [213, 391] width 101 height 20
click at [175, 394] on input "Undergraduate(s)" at bounding box center [169, 387] width 12 height 12
radio input "true"
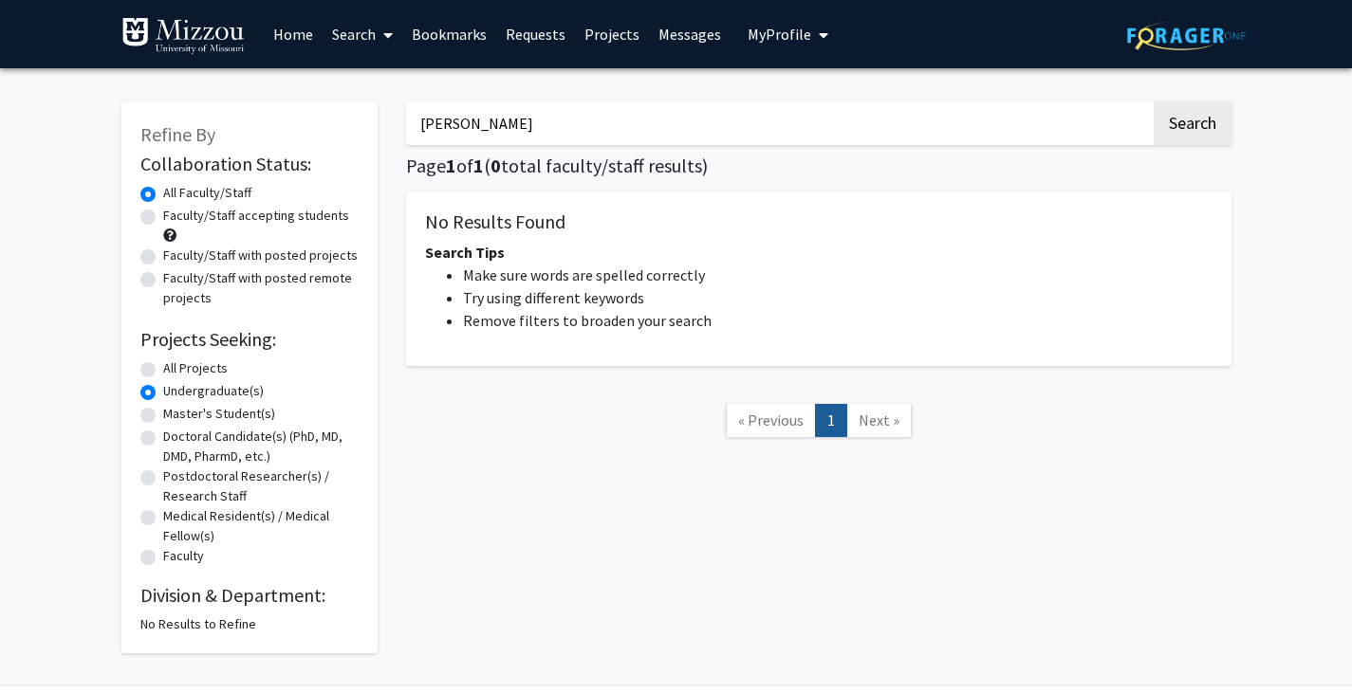
click at [514, 124] on input "[PERSON_NAME]" at bounding box center [778, 123] width 745 height 44
click at [1153, 101] on button "Search" at bounding box center [1192, 123] width 78 height 44
radio input "true"
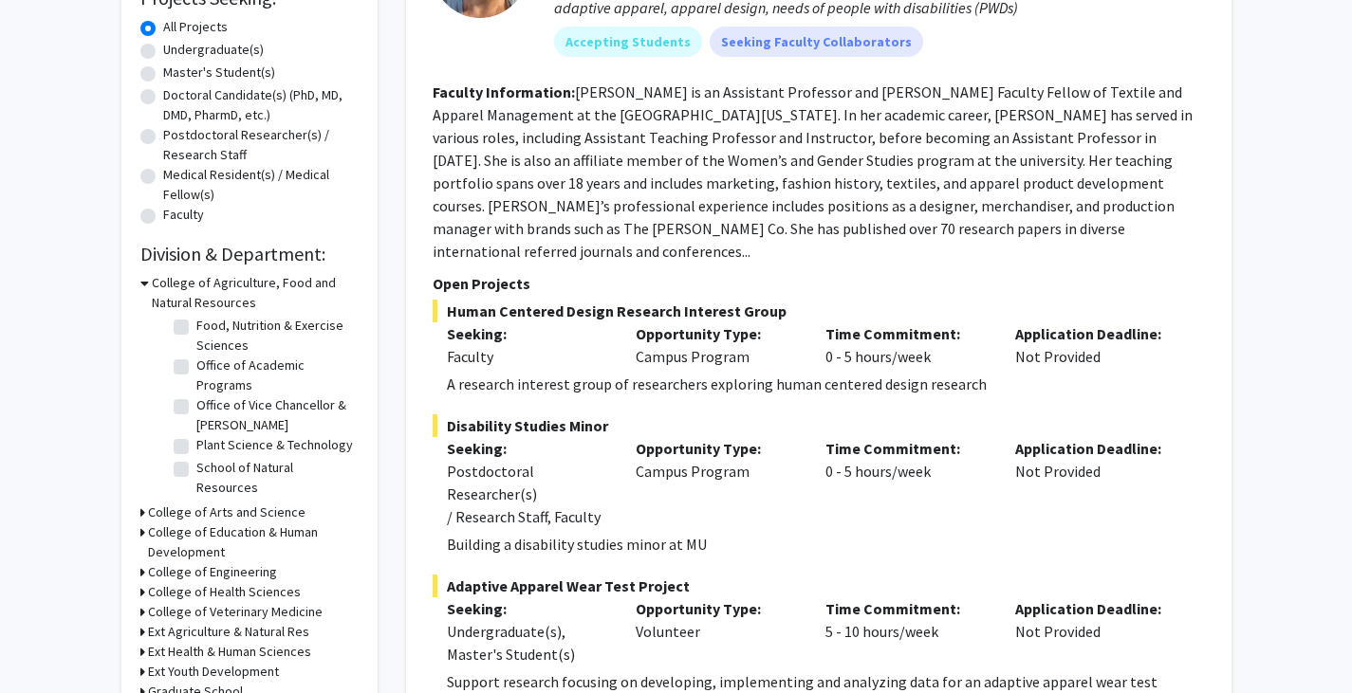
scroll to position [150, 0]
click at [152, 515] on h3 "College of Arts and Science" at bounding box center [226, 513] width 157 height 20
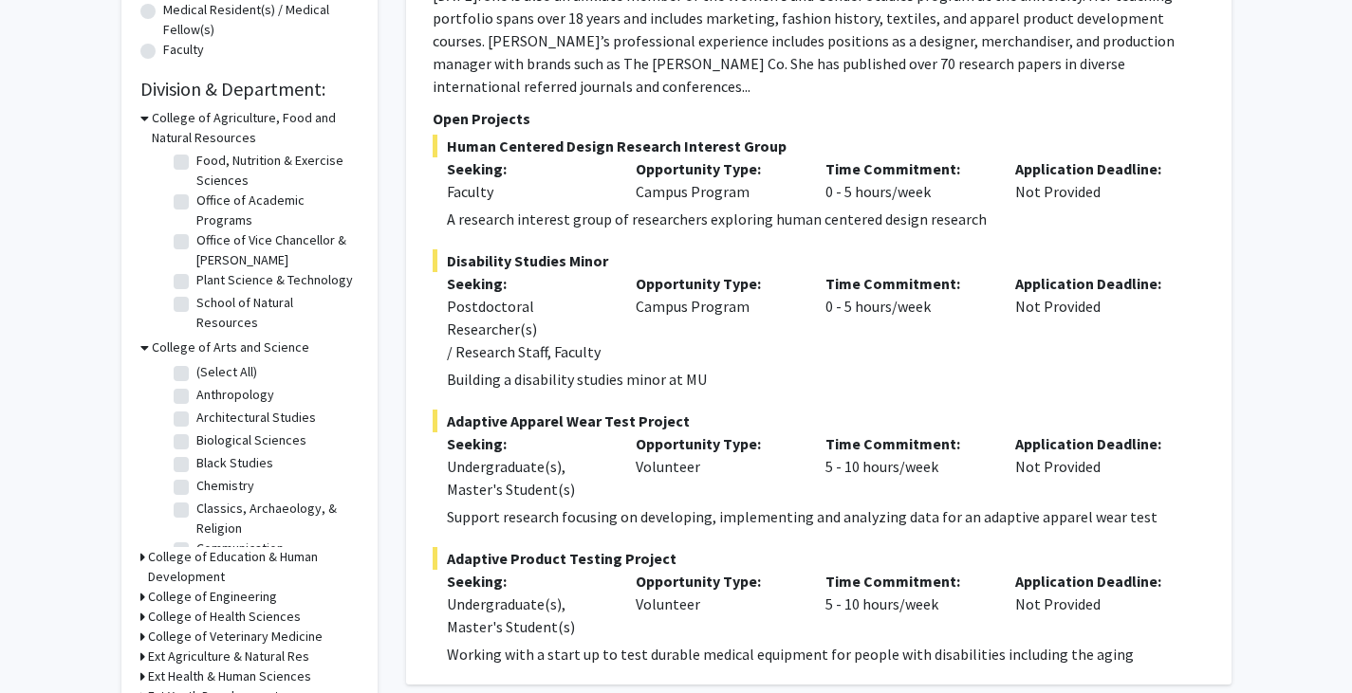
scroll to position [553, 0]
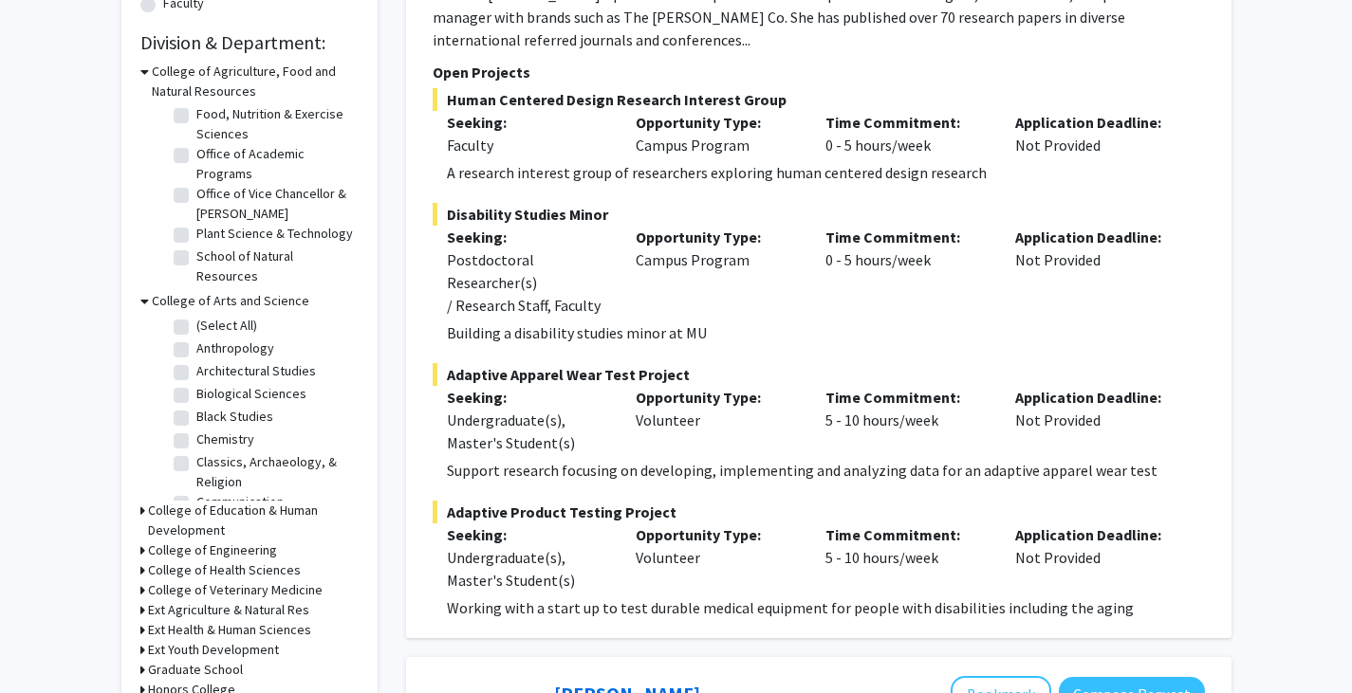
click at [256, 392] on label "Biological Sciences" at bounding box center [251, 394] width 110 height 20
click at [209, 392] on input "Biological Sciences" at bounding box center [202, 390] width 12 height 12
checkbox input "true"
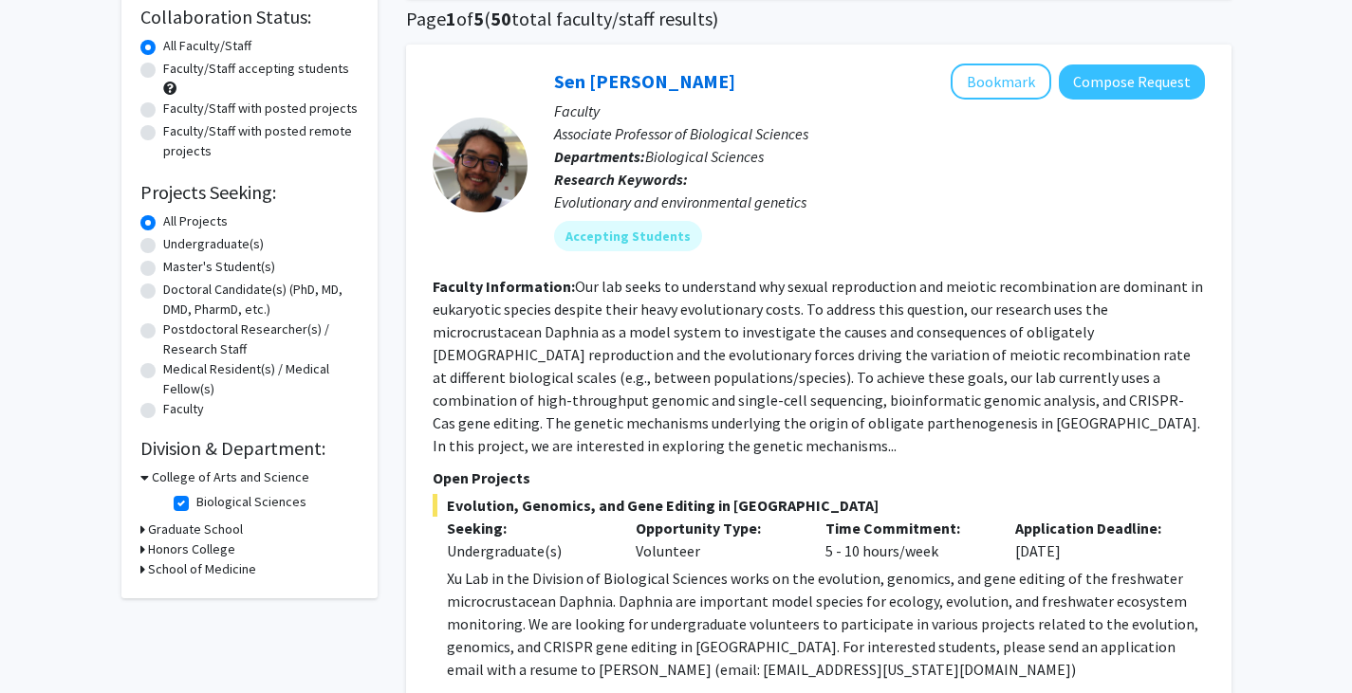
scroll to position [146, 0]
click at [578, 284] on fg-read-more "Our lab seeks to understand why sexual reproduction and meiotic recombination a…" at bounding box center [818, 367] width 770 height 178
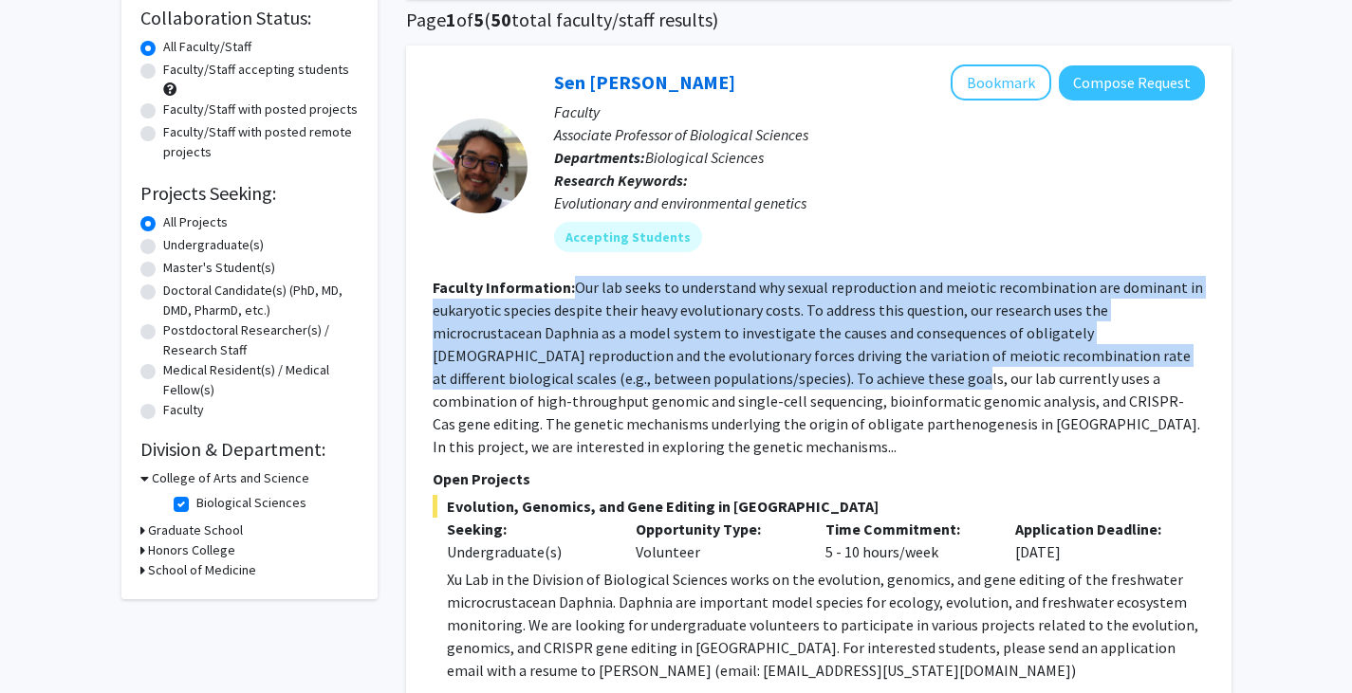
drag, startPoint x: 578, startPoint y: 284, endPoint x: 744, endPoint y: 375, distance: 189.3
click at [744, 375] on fg-read-more "Our lab seeks to understand why sexual reproduction and meiotic recombination a…" at bounding box center [818, 367] width 770 height 178
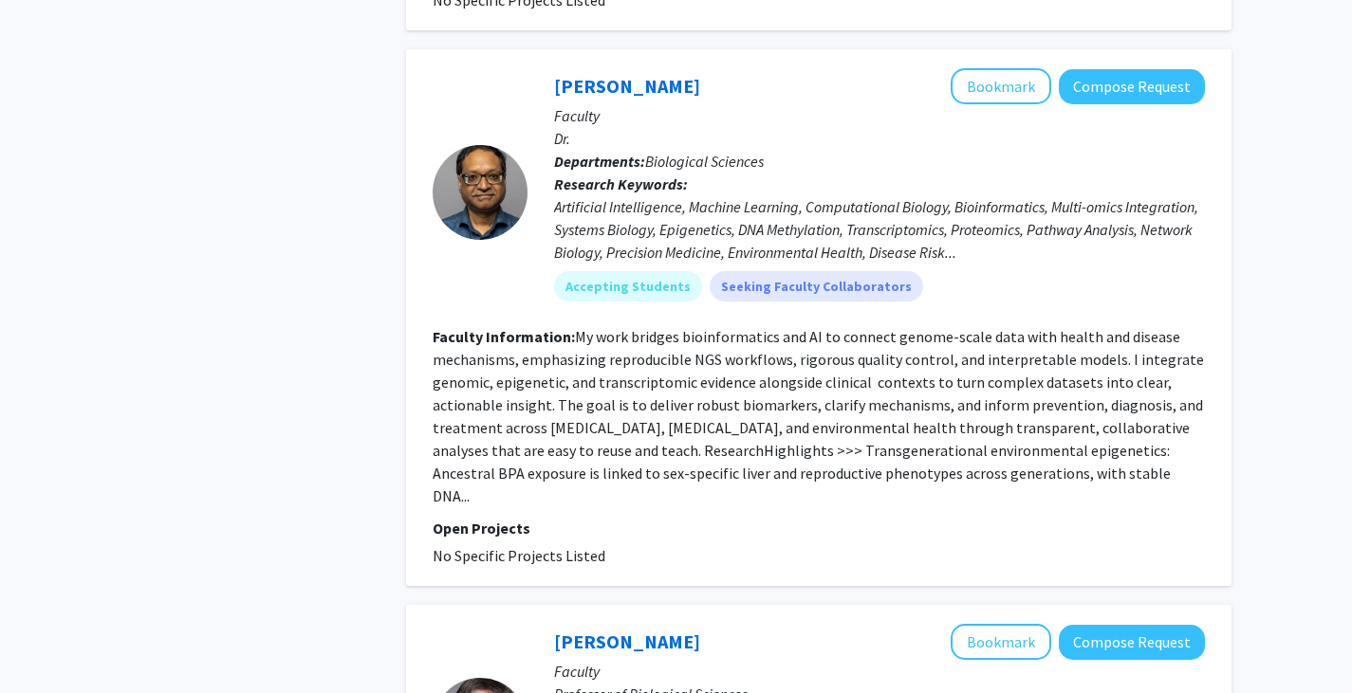
scroll to position [1348, 0]
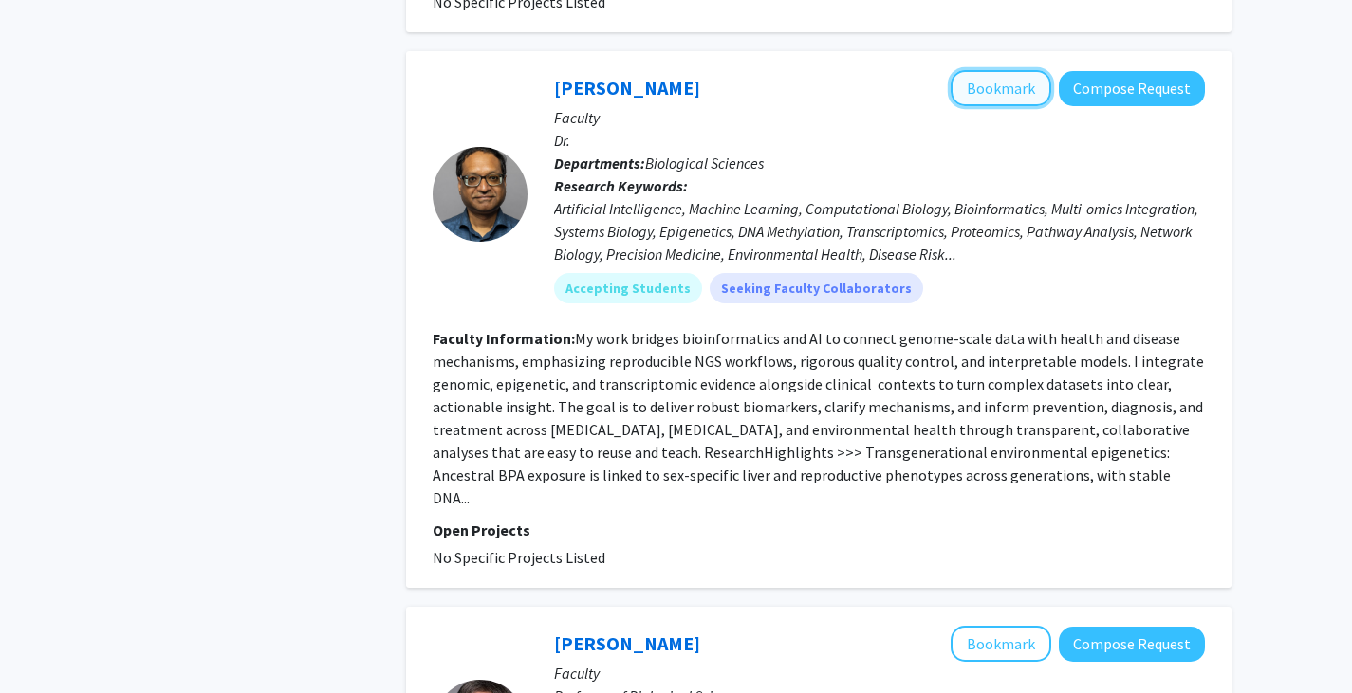
click at [999, 70] on button "Bookmark" at bounding box center [1000, 88] width 101 height 36
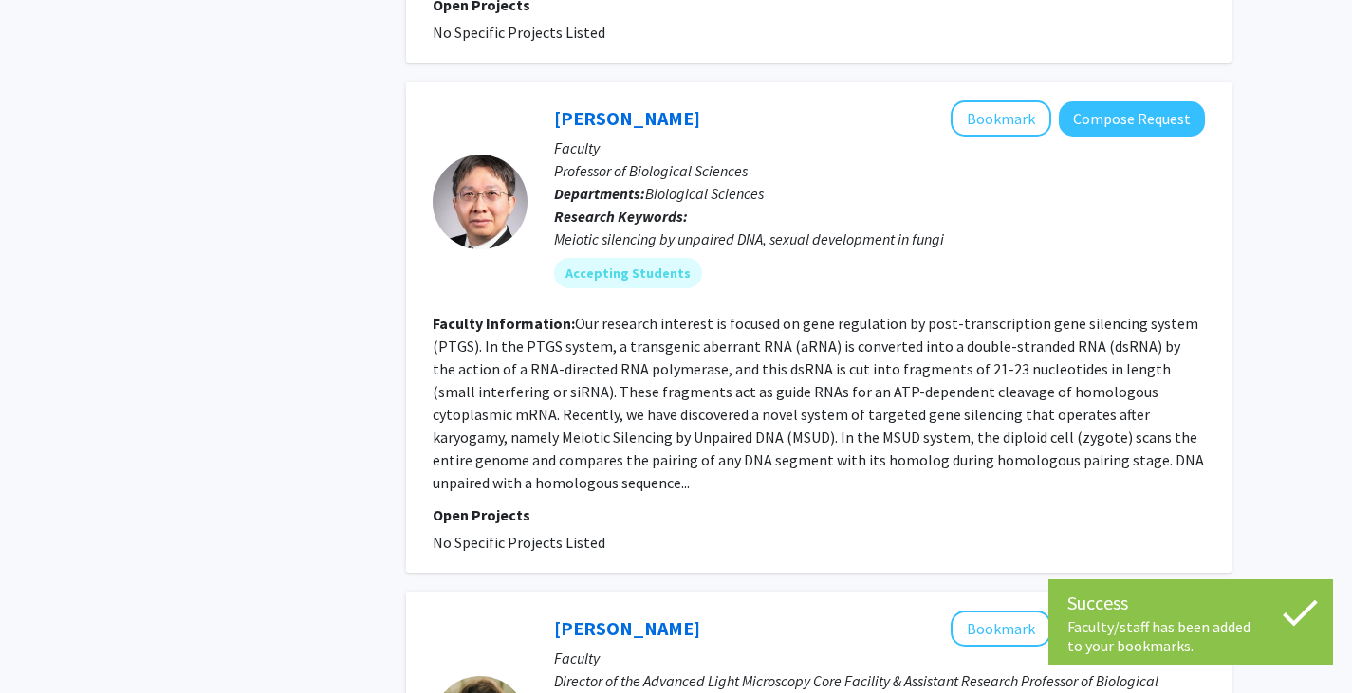
scroll to position [1875, 0]
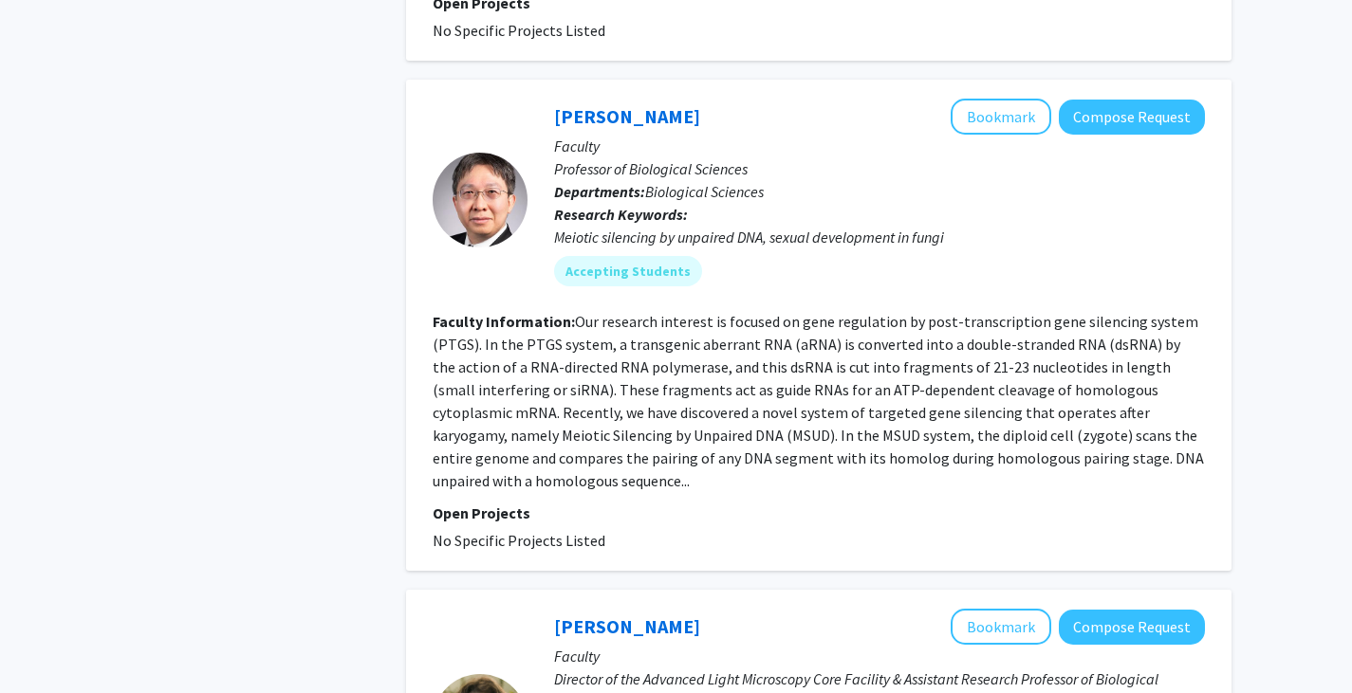
click at [581, 312] on fg-read-more "Our research interest is focused on gene regulation by post-transcription gene …" at bounding box center [818, 401] width 771 height 178
drag, startPoint x: 581, startPoint y: 253, endPoint x: 378, endPoint y: 348, distance: 224.9
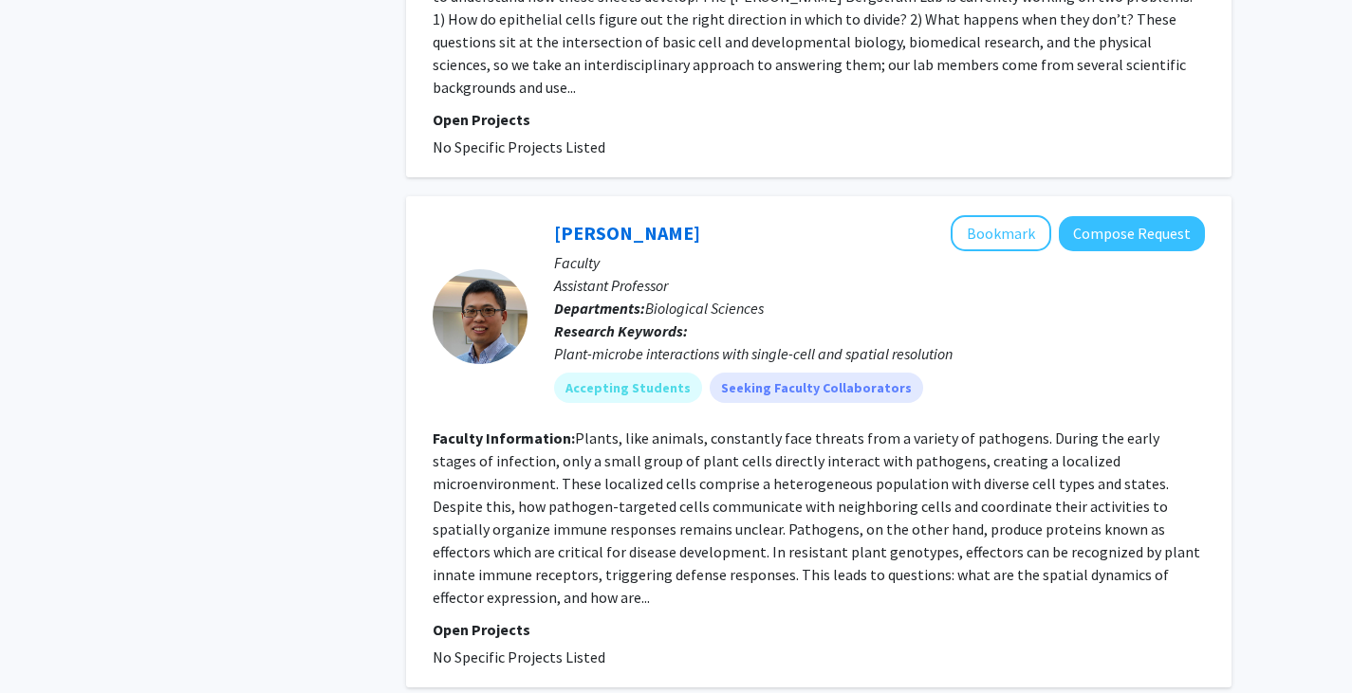
scroll to position [2796, 0]
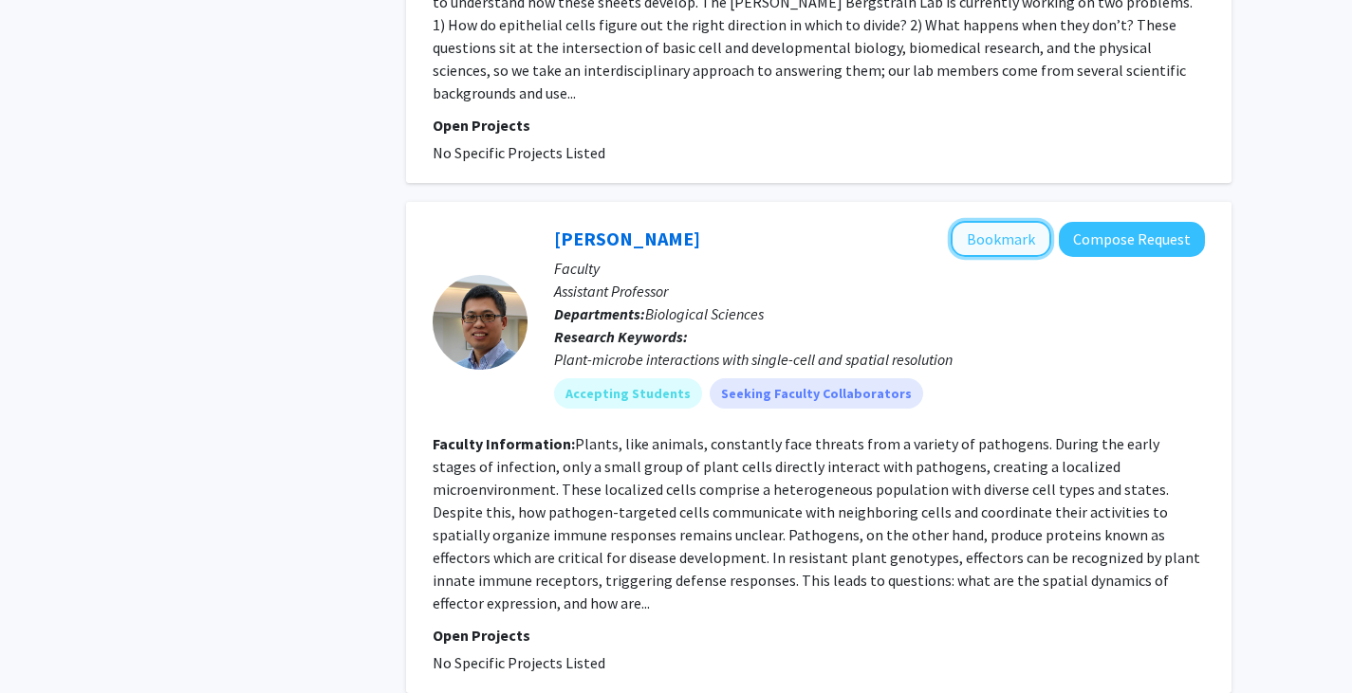
click at [1003, 221] on button "Bookmark" at bounding box center [1000, 239] width 101 height 36
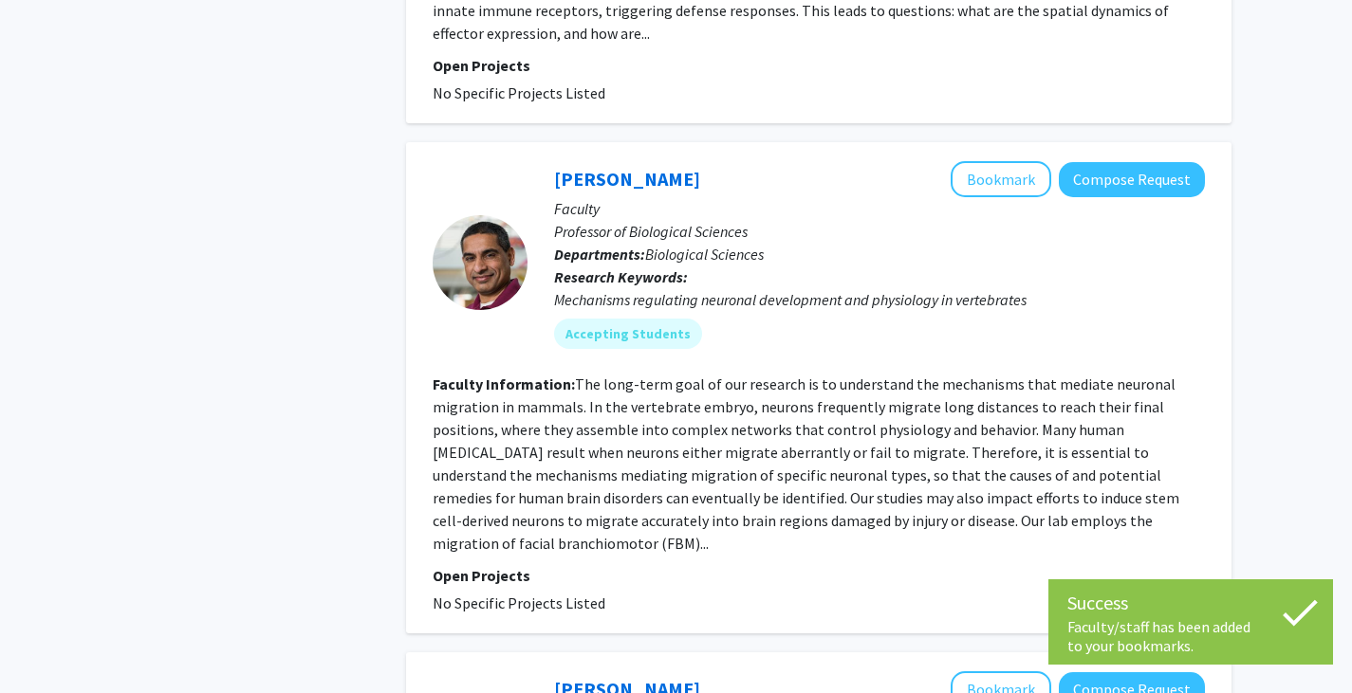
scroll to position [3386, 0]
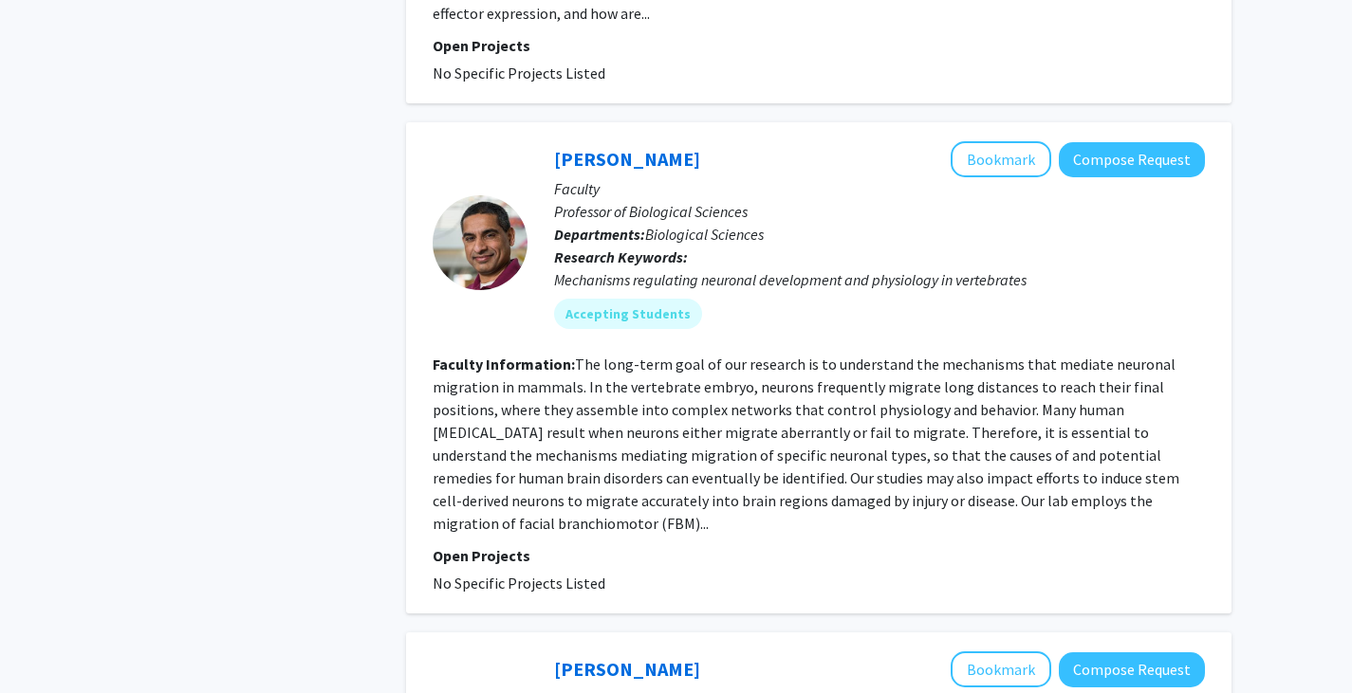
click at [818, 355] on fg-read-more "The long-term goal of our research is to understand the mechanisms that mediate…" at bounding box center [806, 444] width 747 height 178
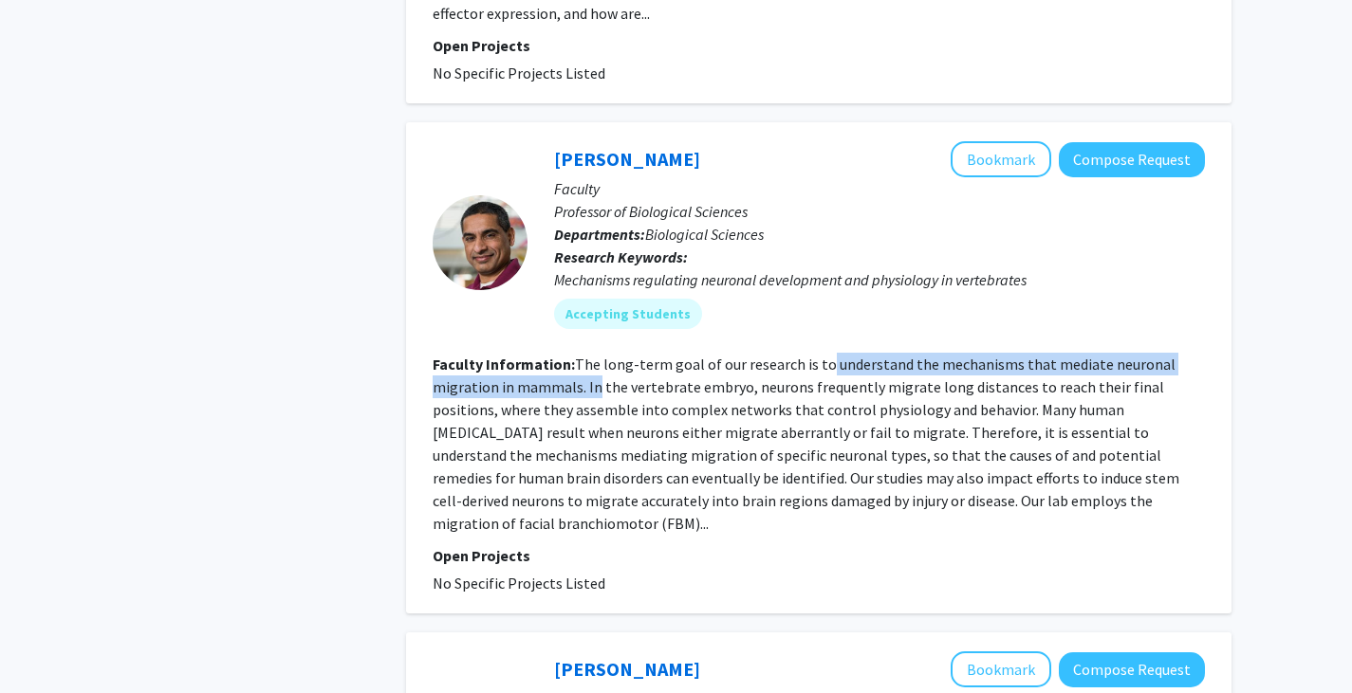
drag, startPoint x: 818, startPoint y: 249, endPoint x: 586, endPoint y: 272, distance: 232.7
click at [586, 355] on fg-read-more "The long-term goal of our research is to understand the mechanisms that mediate…" at bounding box center [806, 444] width 747 height 178
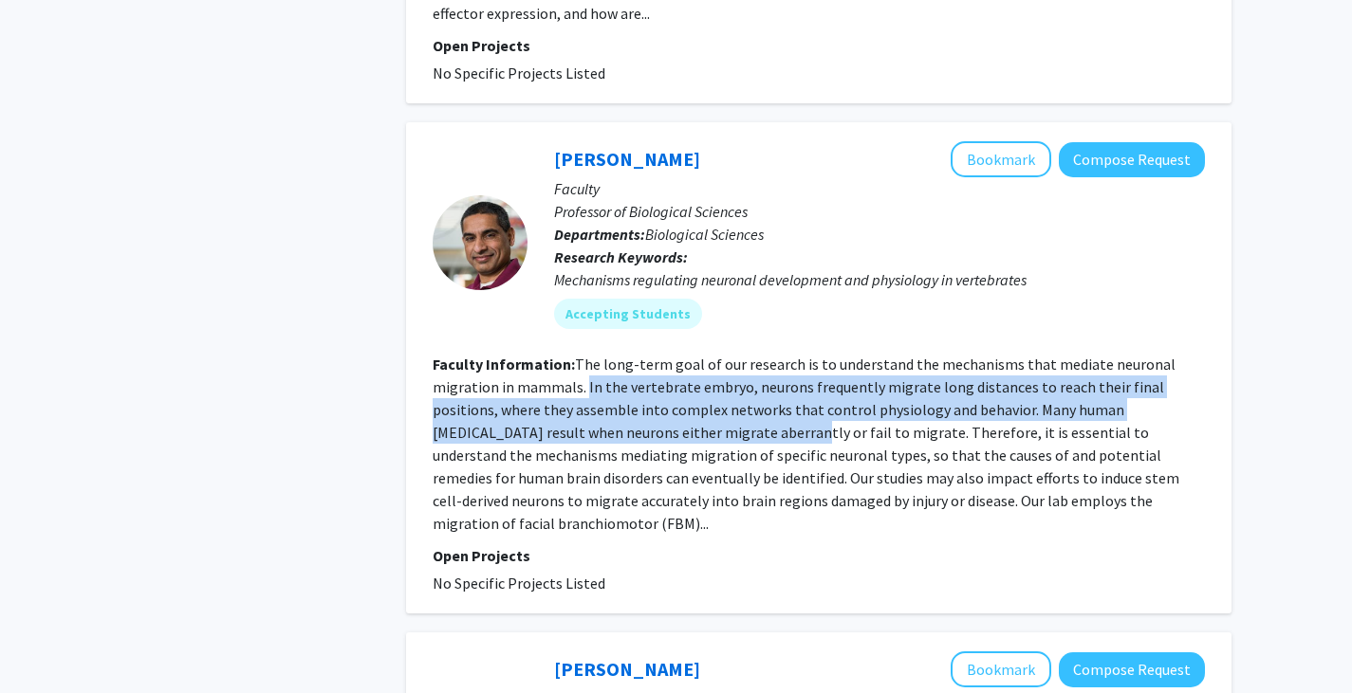
drag, startPoint x: 586, startPoint y: 272, endPoint x: 621, endPoint y: 325, distance: 63.7
click at [621, 355] on fg-read-more "The long-term goal of our research is to understand the mechanisms that mediate…" at bounding box center [806, 444] width 747 height 178
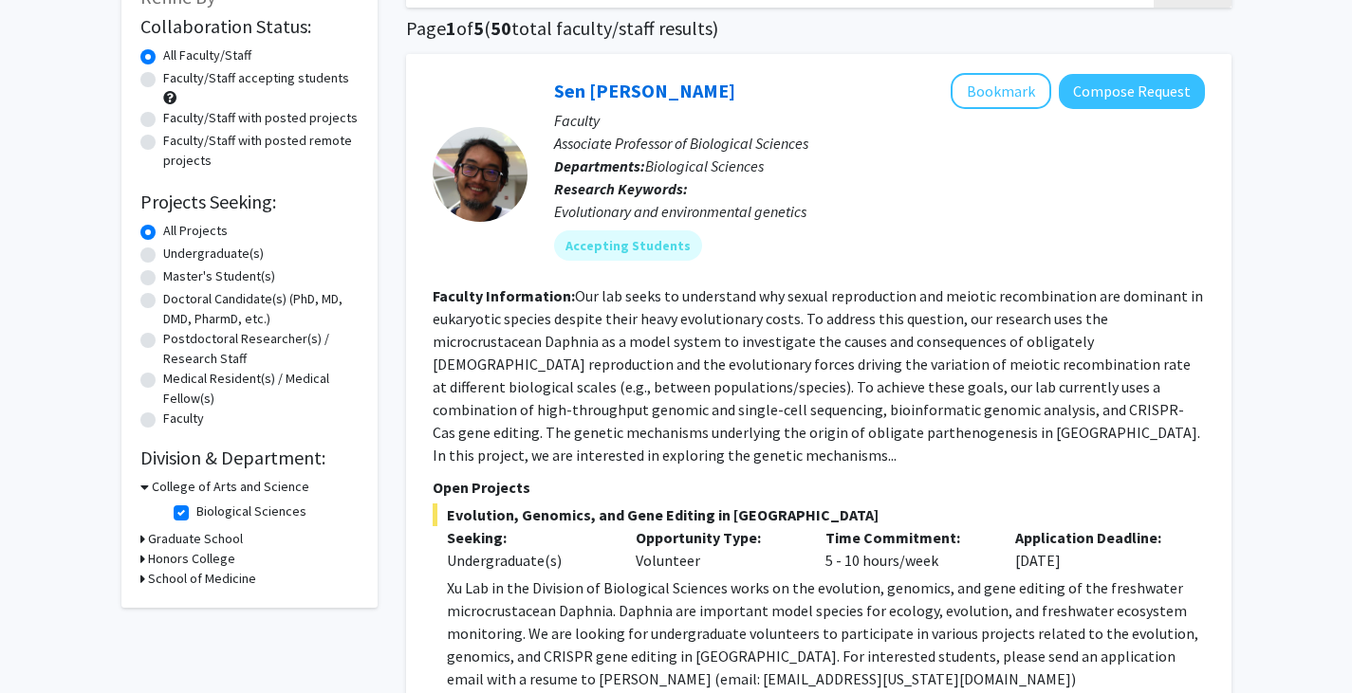
scroll to position [0, 0]
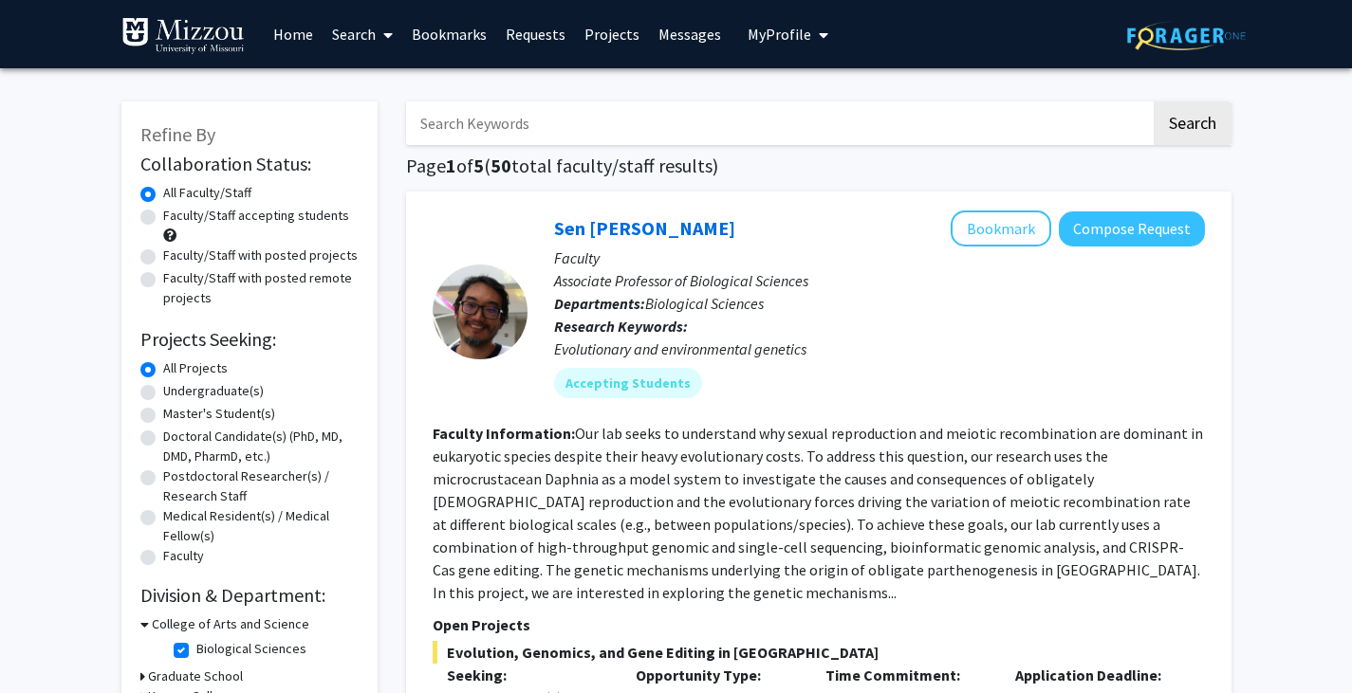
click at [556, 127] on input "Search Keywords" at bounding box center [778, 123] width 745 height 44
click at [756, 173] on h1 "Page 1 of 5 ( 50 total faculty/staff results)" at bounding box center [818, 166] width 825 height 23
click at [241, 392] on label "Undergraduate(s)" at bounding box center [213, 391] width 101 height 20
click at [175, 392] on input "Undergraduate(s)" at bounding box center [169, 387] width 12 height 12
radio input "true"
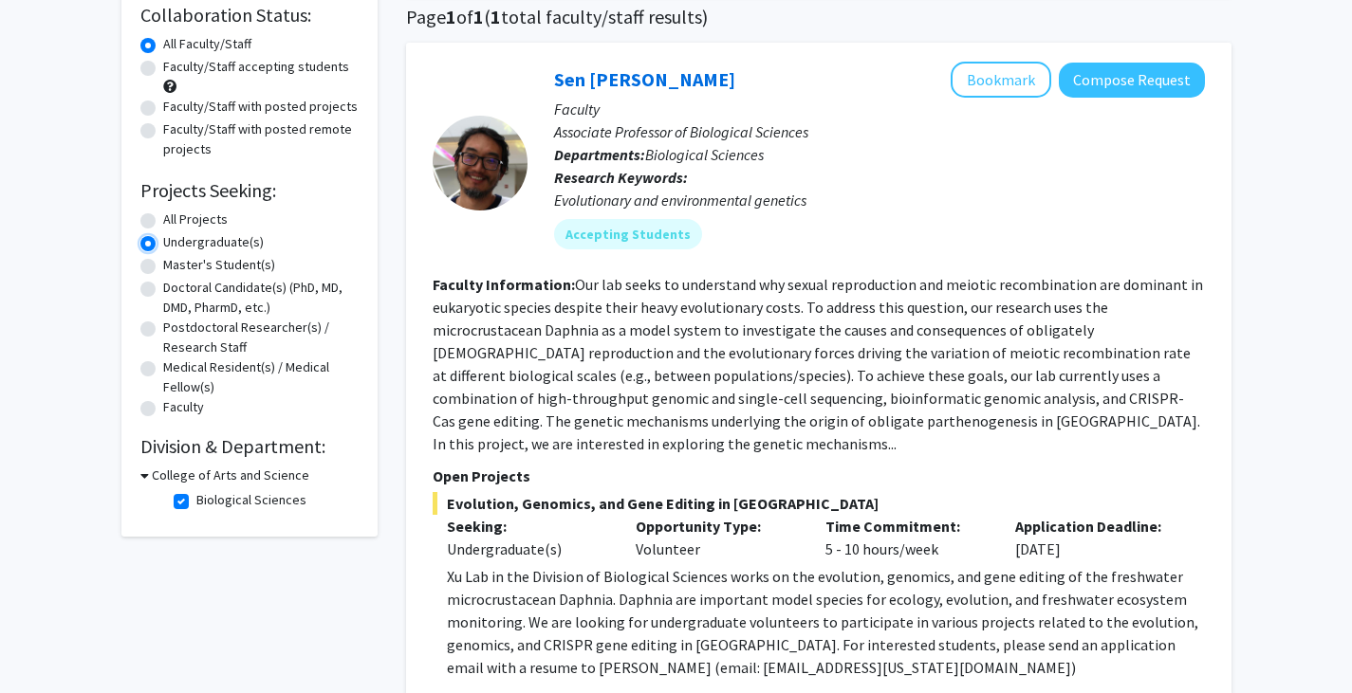
scroll to position [139, 0]
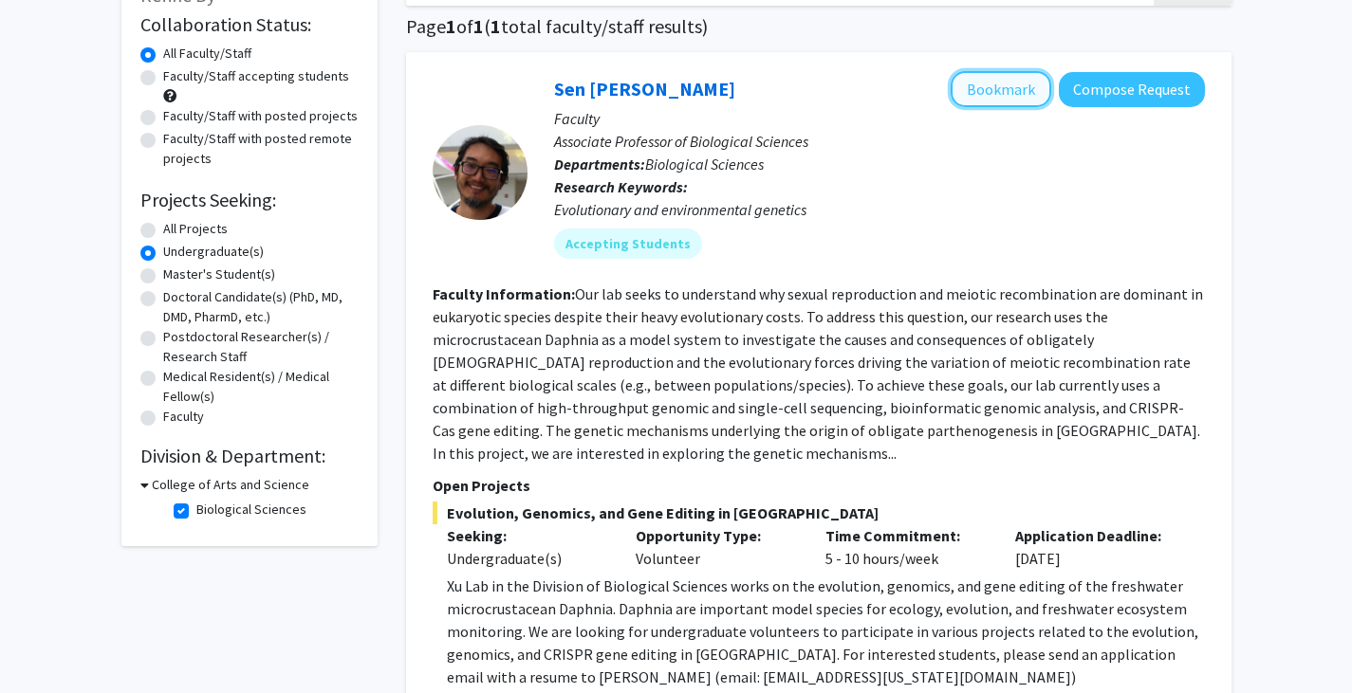
click at [1009, 98] on button "Bookmark" at bounding box center [1000, 89] width 101 height 36
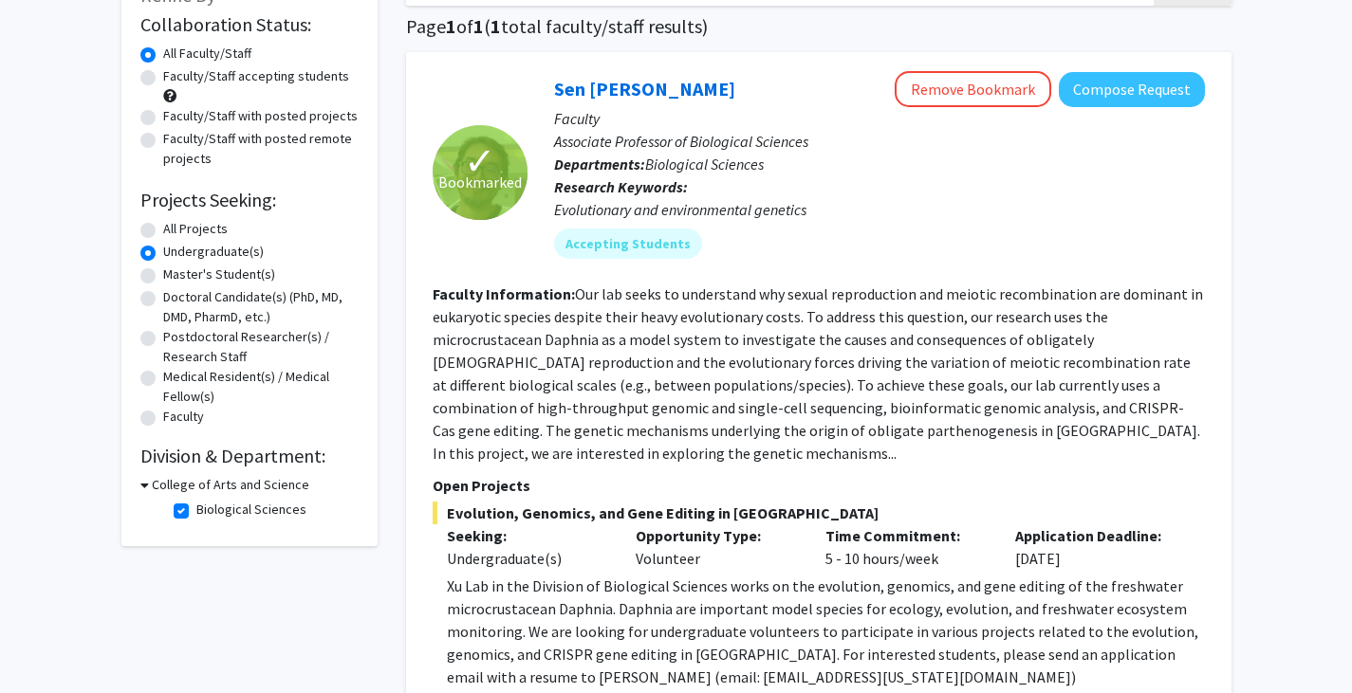
click at [204, 268] on label "Master's Student(s)" at bounding box center [219, 275] width 112 height 20
click at [175, 268] on input "Master's Student(s)" at bounding box center [169, 271] width 12 height 12
radio input "true"
